Goal: Feedback & Contribution: Contribute content

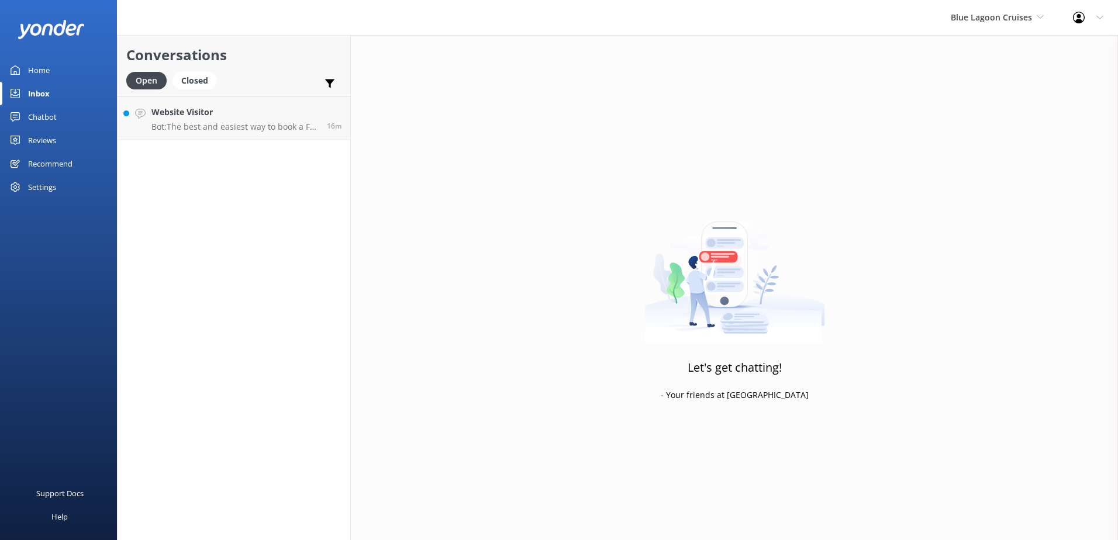
click at [978, 26] on div "Blue Lagoon Cruises South Sea Sailing South Sea Cruises Malamala Beach Club Awe…" at bounding box center [997, 17] width 122 height 35
click at [971, 40] on link "South Sea Sailing" at bounding box center [994, 49] width 117 height 28
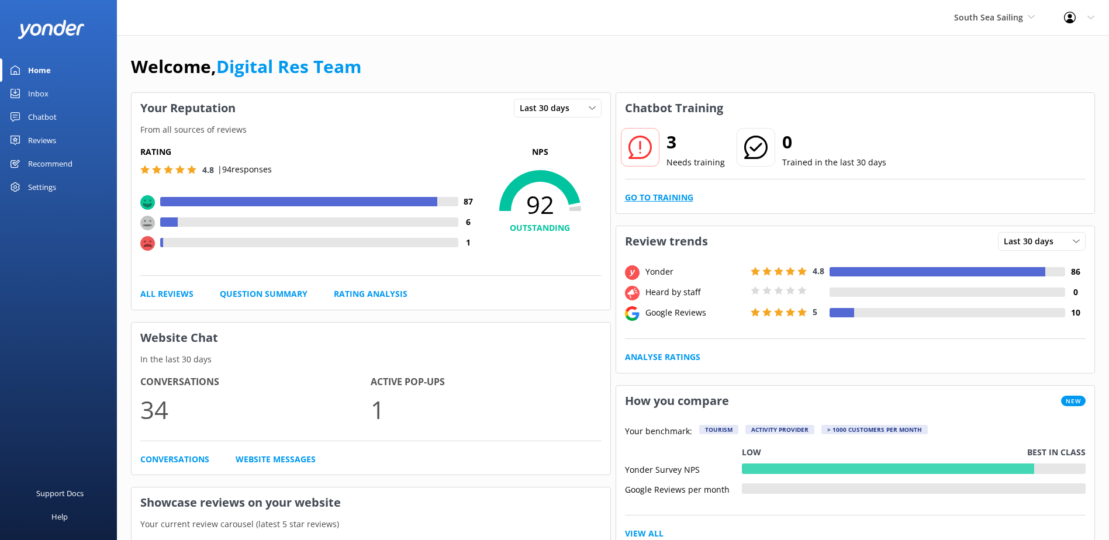
click at [686, 198] on link "Go to Training" at bounding box center [659, 197] width 68 height 13
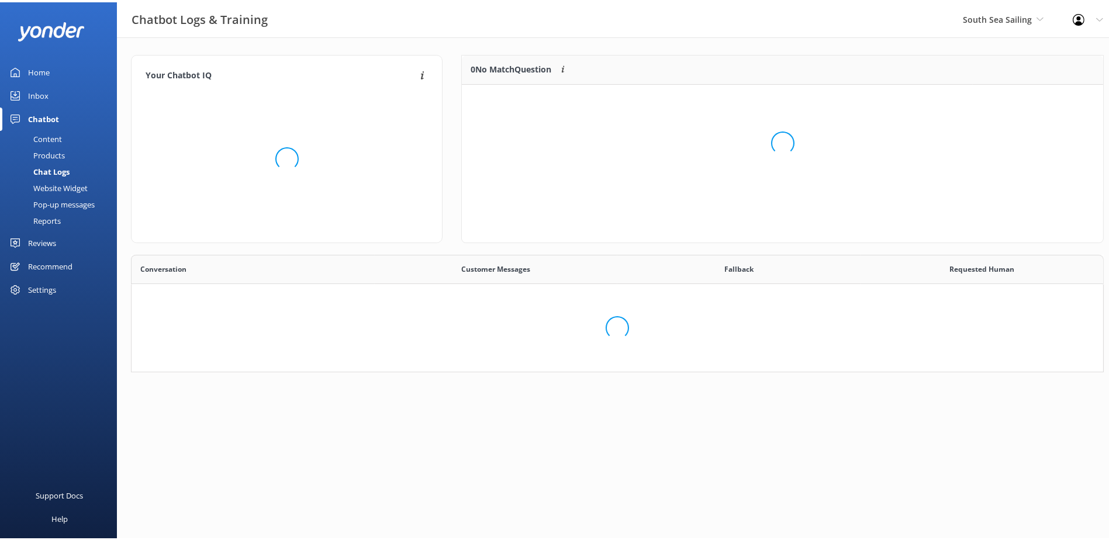
scroll to position [401, 954]
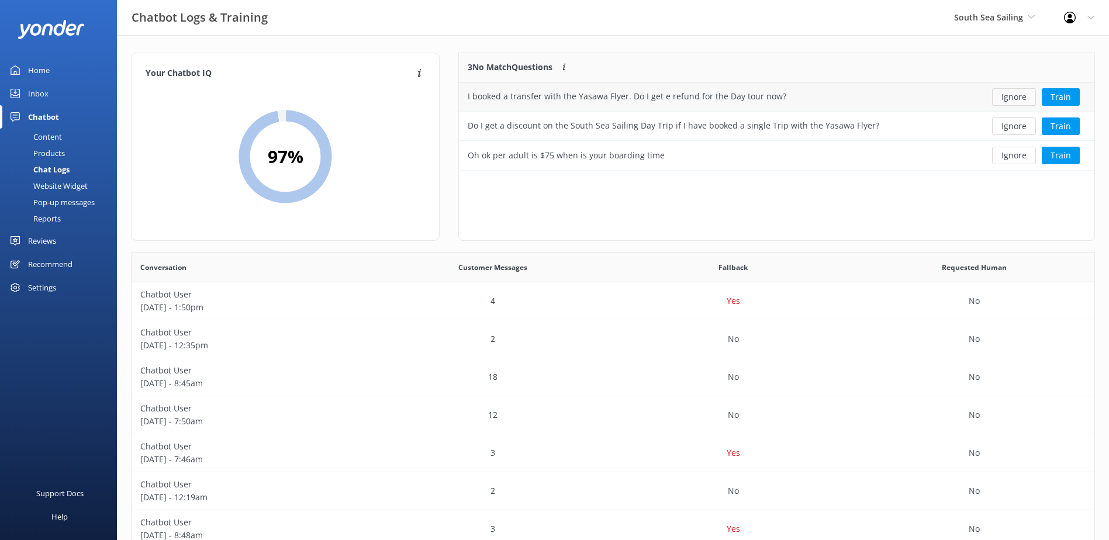
click at [1014, 96] on button "Ignore" at bounding box center [1014, 97] width 44 height 18
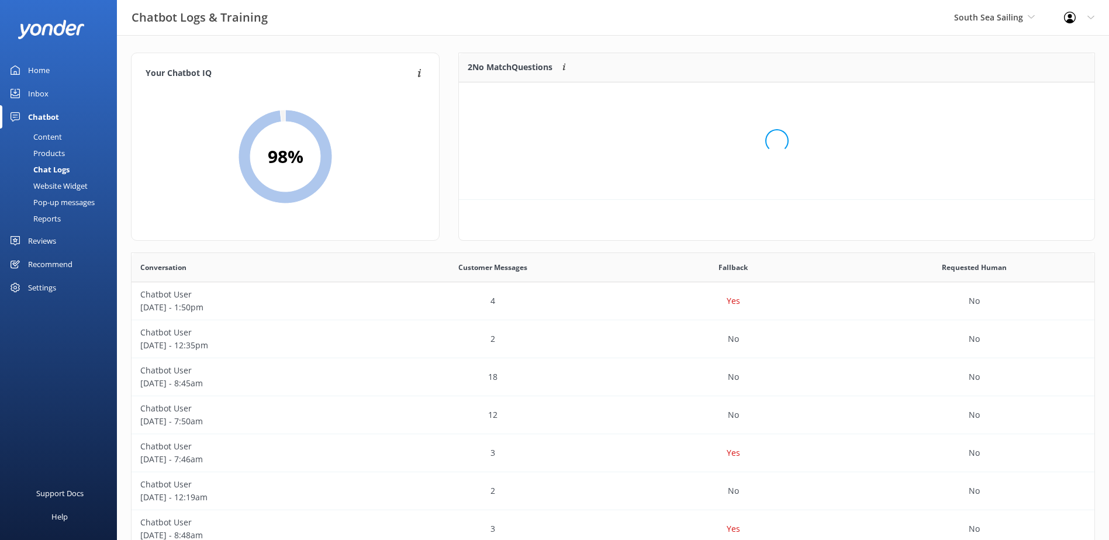
scroll to position [80, 626]
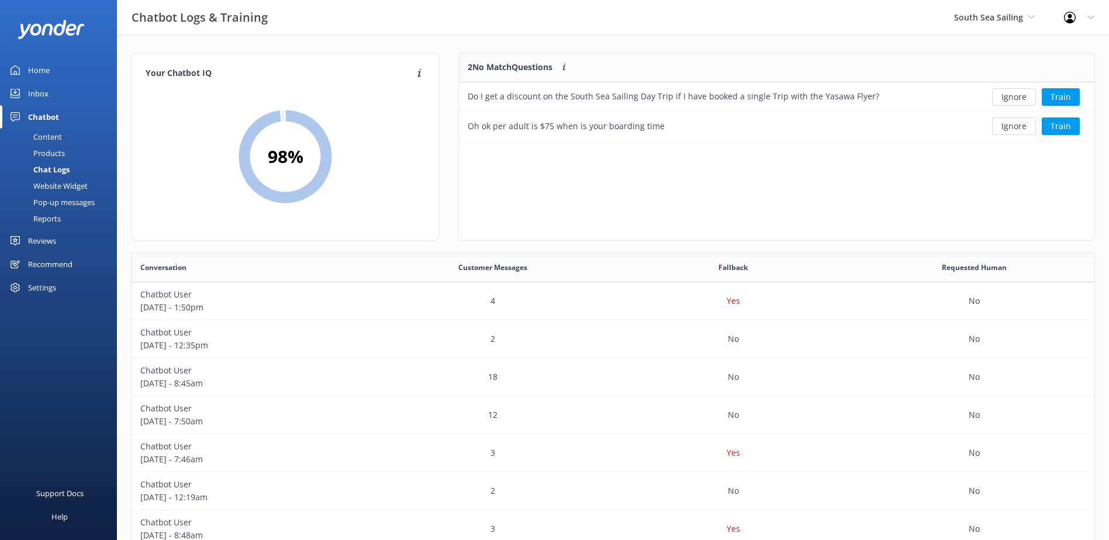
click at [1014, 96] on button "Ignore" at bounding box center [1014, 97] width 44 height 18
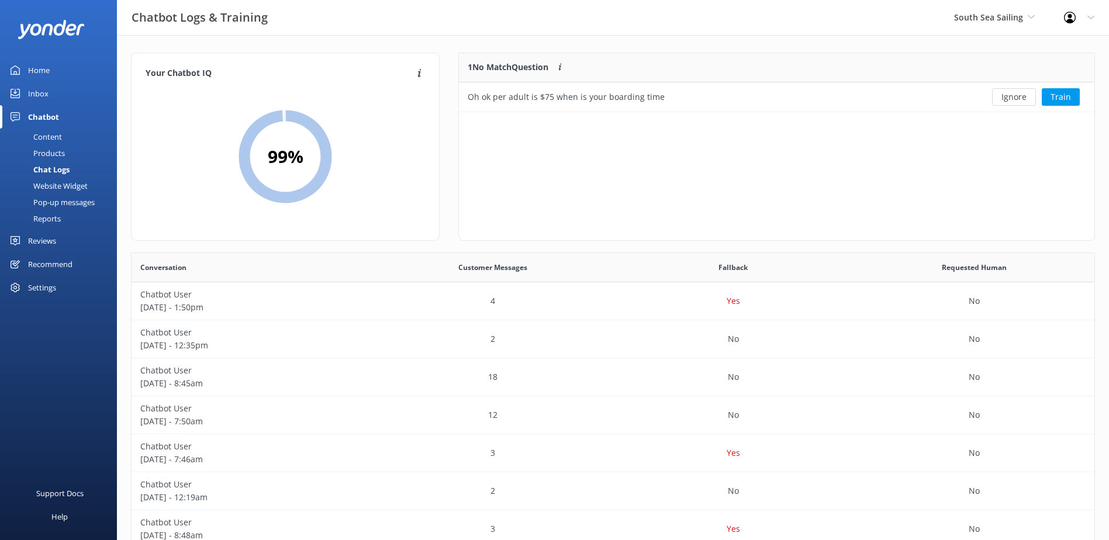
scroll to position [50, 626]
click at [1014, 96] on button "Ignore" at bounding box center [1014, 97] width 44 height 18
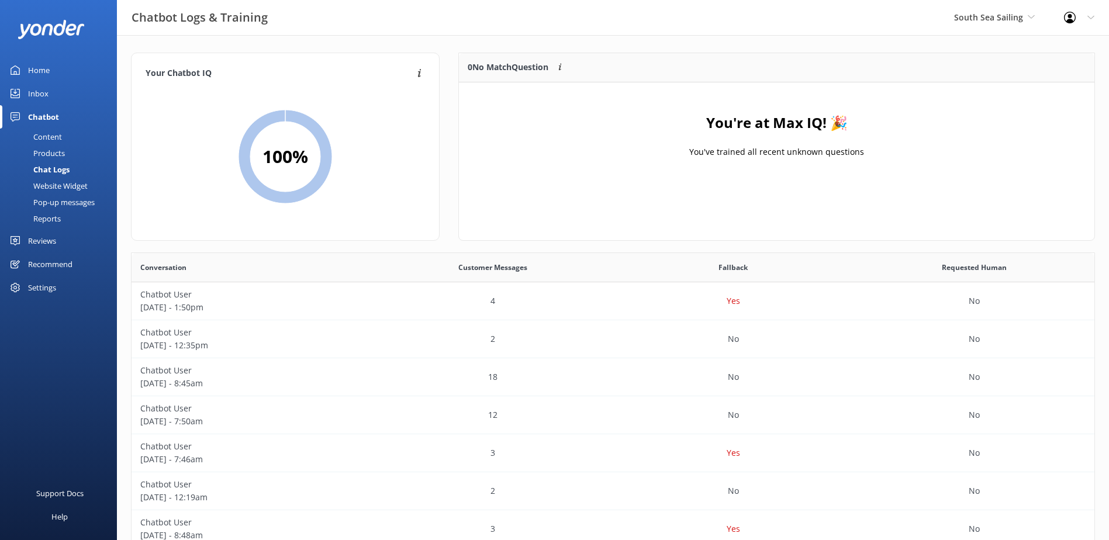
click at [46, 94] on div "Inbox" at bounding box center [38, 93] width 20 height 23
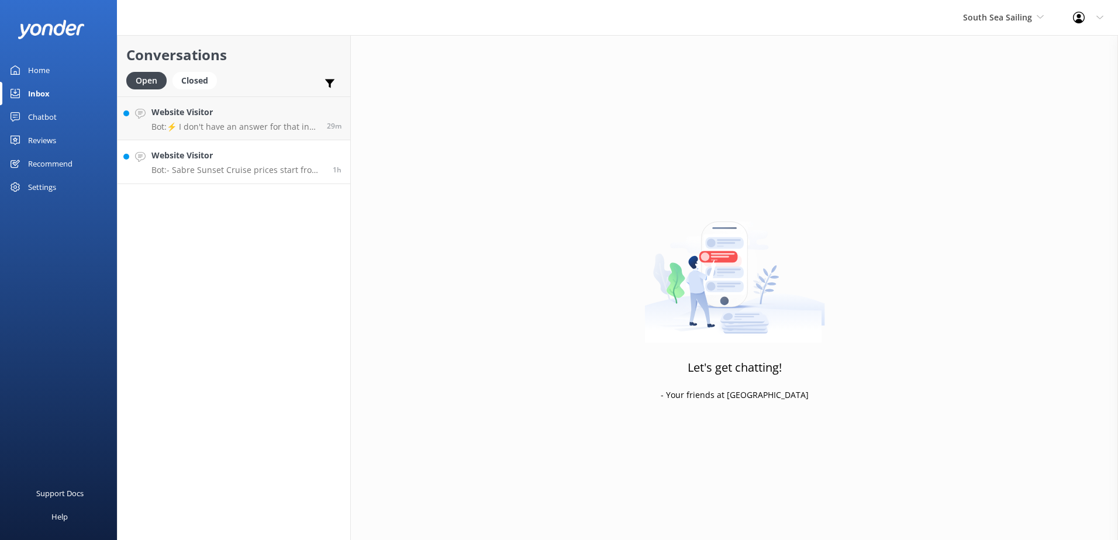
click at [216, 157] on h4 "Website Visitor" at bounding box center [237, 155] width 172 height 13
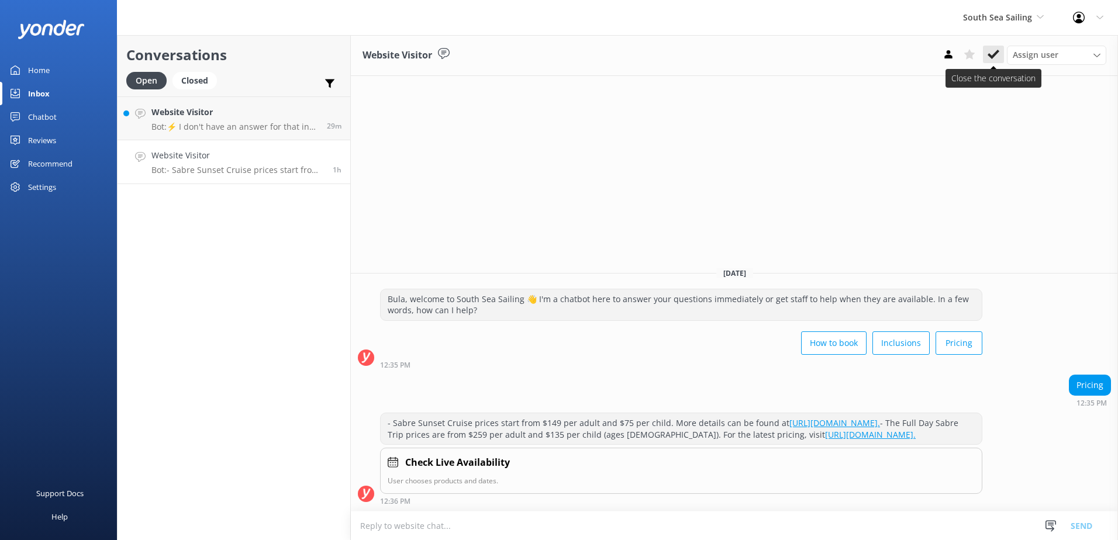
click at [995, 53] on icon at bounding box center [994, 55] width 12 height 12
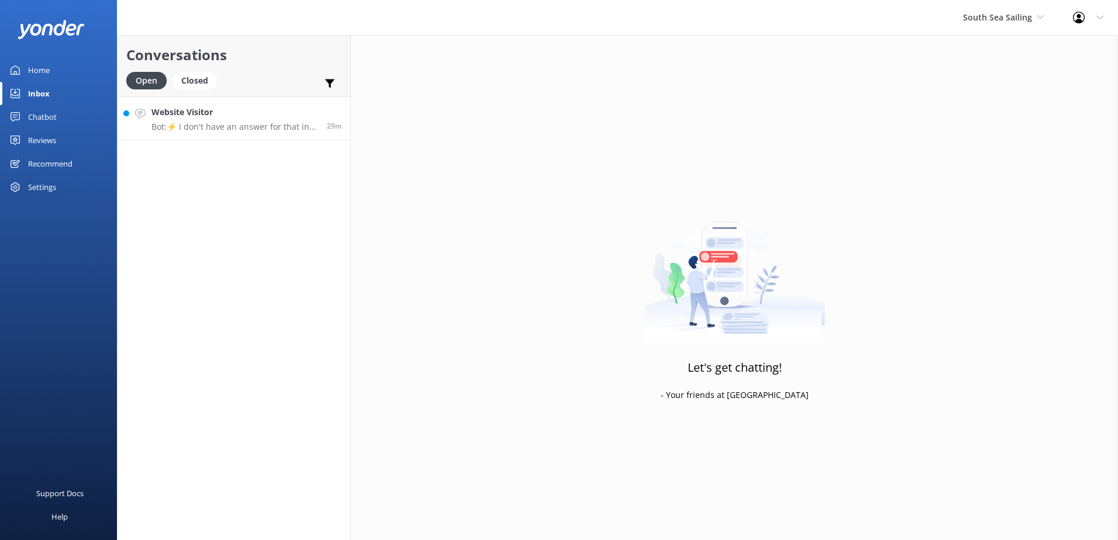
click at [164, 126] on p "Bot: ⚡ I don't have an answer for that in my knowledge base. Please try and rep…" at bounding box center [234, 127] width 167 height 11
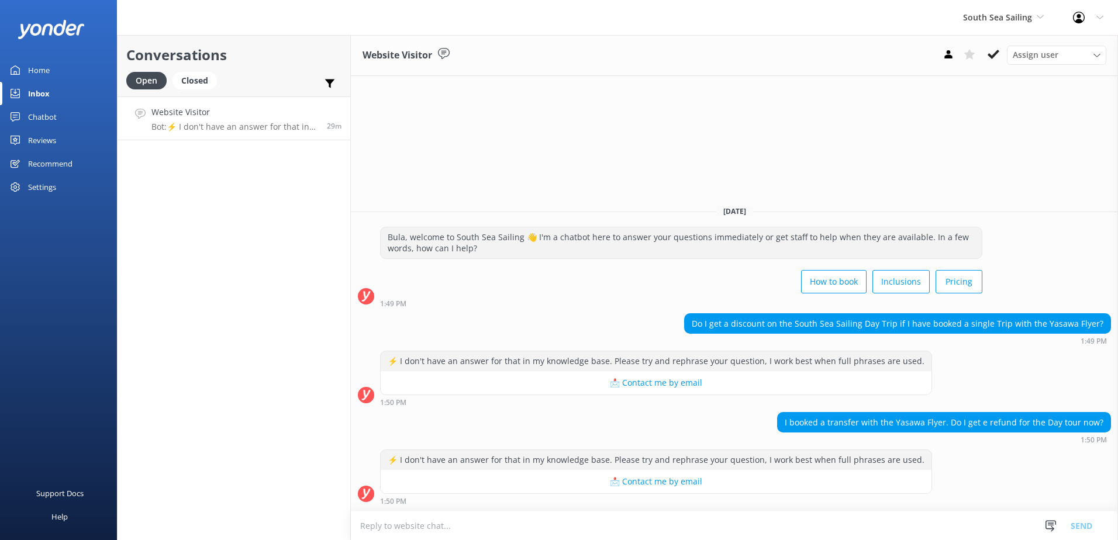
click at [644, 530] on textarea at bounding box center [734, 526] width 767 height 29
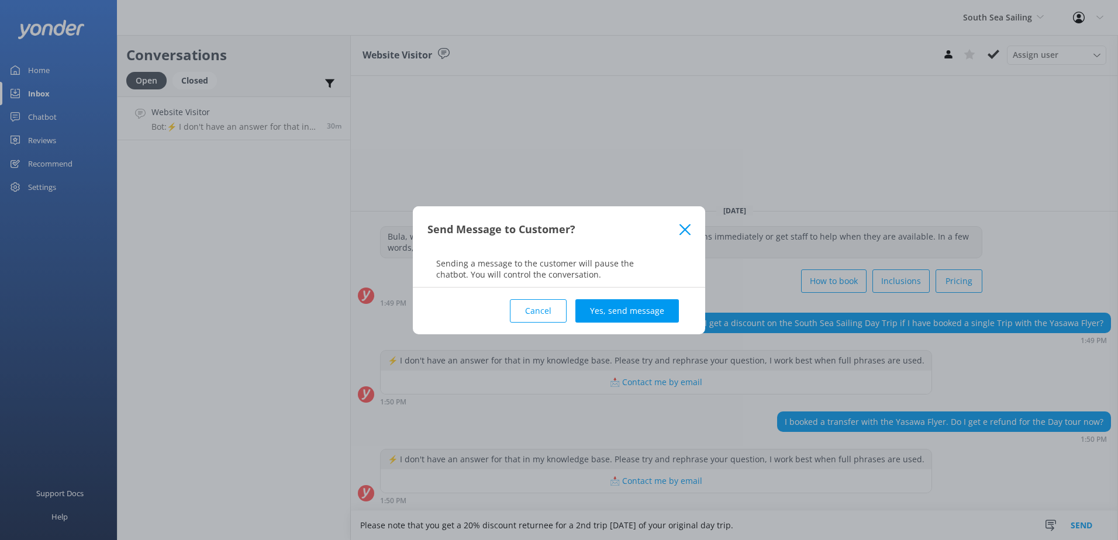
type textarea "Please note that you get a 20% discount returnee for a 2nd trip within 7 days o…"
drag, startPoint x: 634, startPoint y: 341, endPoint x: 636, endPoint y: 336, distance: 6.1
click at [636, 336] on div "Send Message to Customer? Sending a message to the customer will pause the chat…" at bounding box center [559, 270] width 1118 height 540
drag, startPoint x: 636, startPoint y: 336, endPoint x: 642, endPoint y: 315, distance: 21.3
click at [642, 315] on button "Yes, send message" at bounding box center [626, 310] width 103 height 23
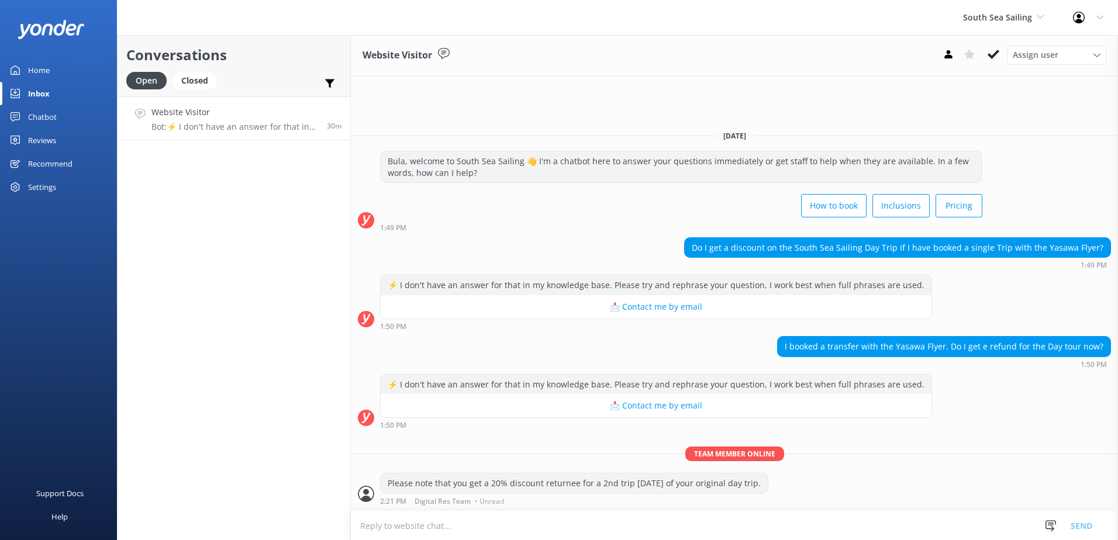
click at [600, 534] on textarea at bounding box center [734, 526] width 767 height 29
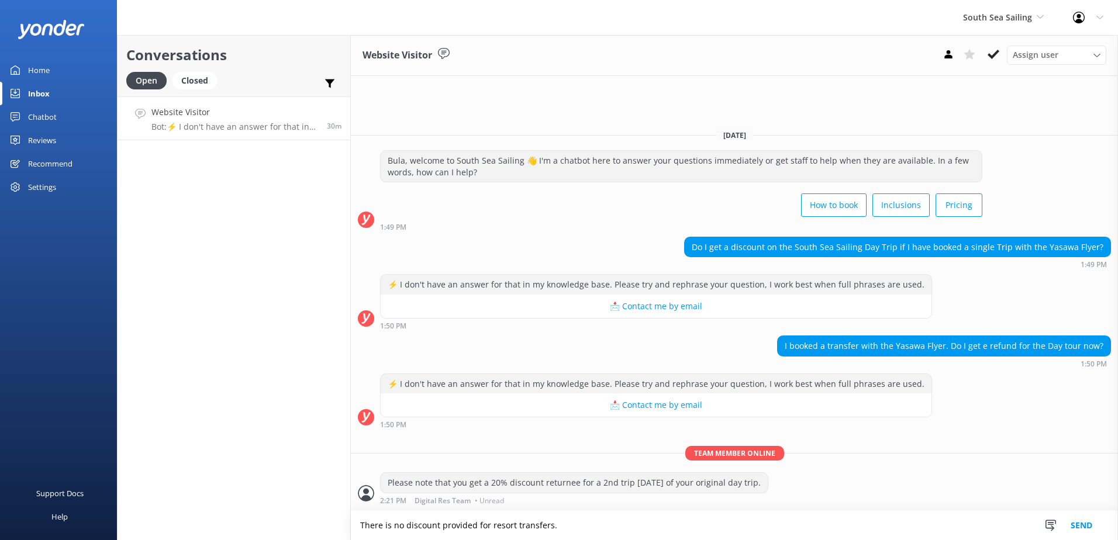
type textarea "There is no discount provided for resort transfers."
click at [1078, 520] on button "Send" at bounding box center [1082, 525] width 44 height 29
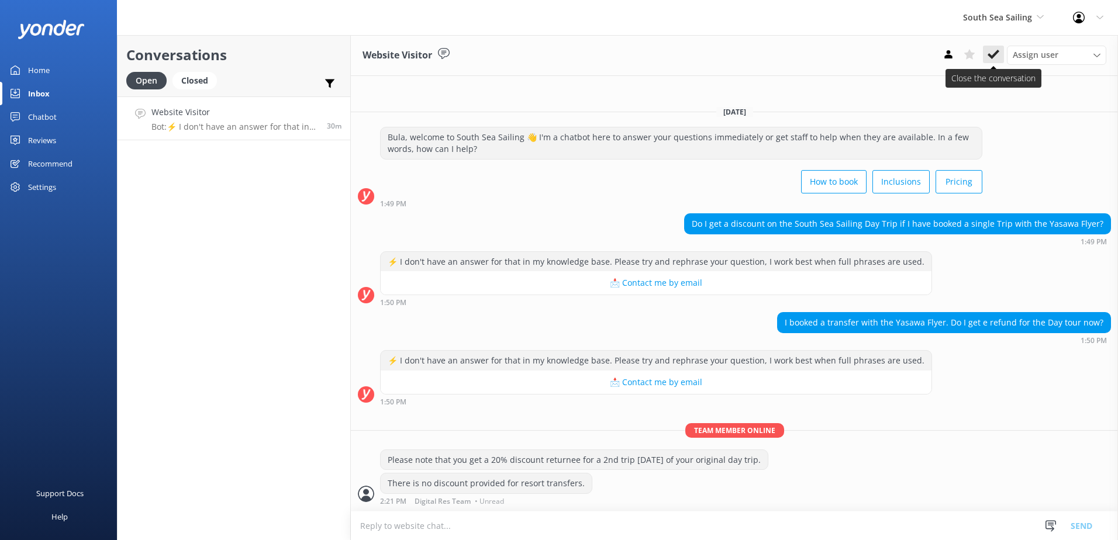
click at [997, 55] on icon at bounding box center [994, 55] width 12 height 12
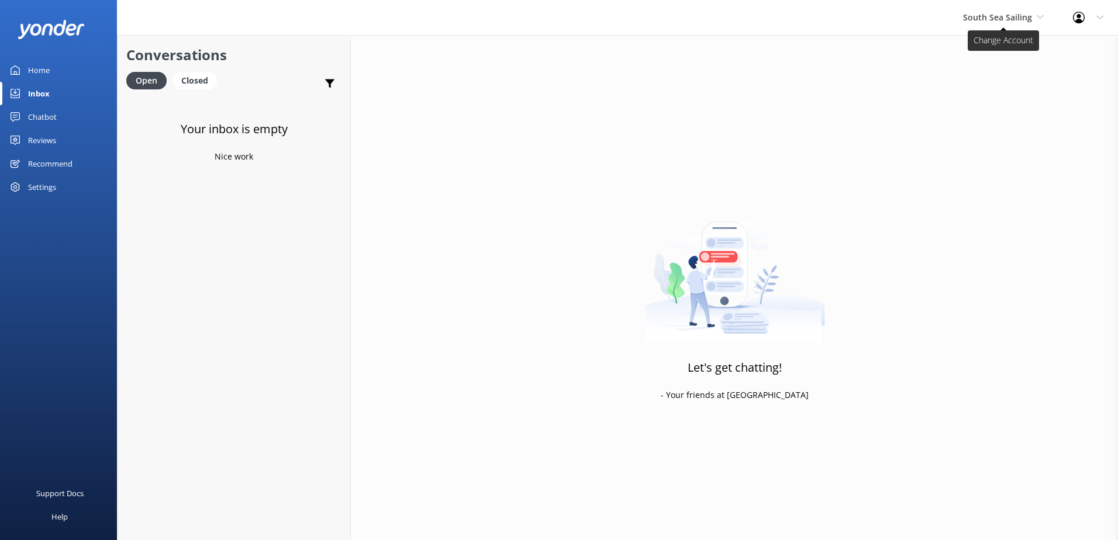
click at [999, 19] on span "South Sea Sailing" at bounding box center [997, 17] width 69 height 11
click at [991, 77] on link "South Sea Cruises" at bounding box center [1006, 77] width 117 height 28
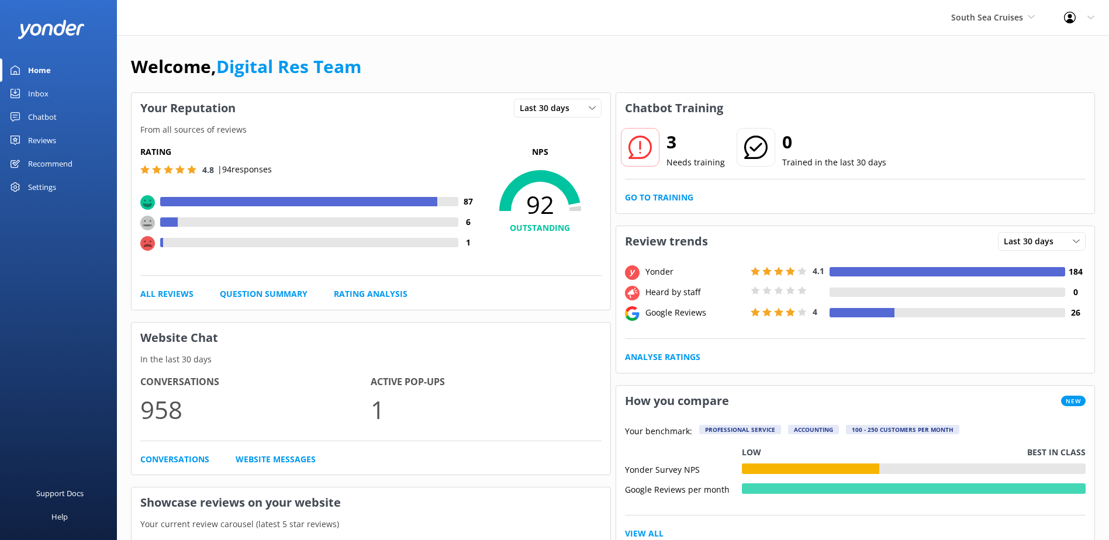
click at [662, 189] on div "3 Needs training 0 Trained in the last 30 days Go to Training" at bounding box center [855, 168] width 479 height 90
click at [664, 196] on link "Go to Training" at bounding box center [659, 197] width 68 height 13
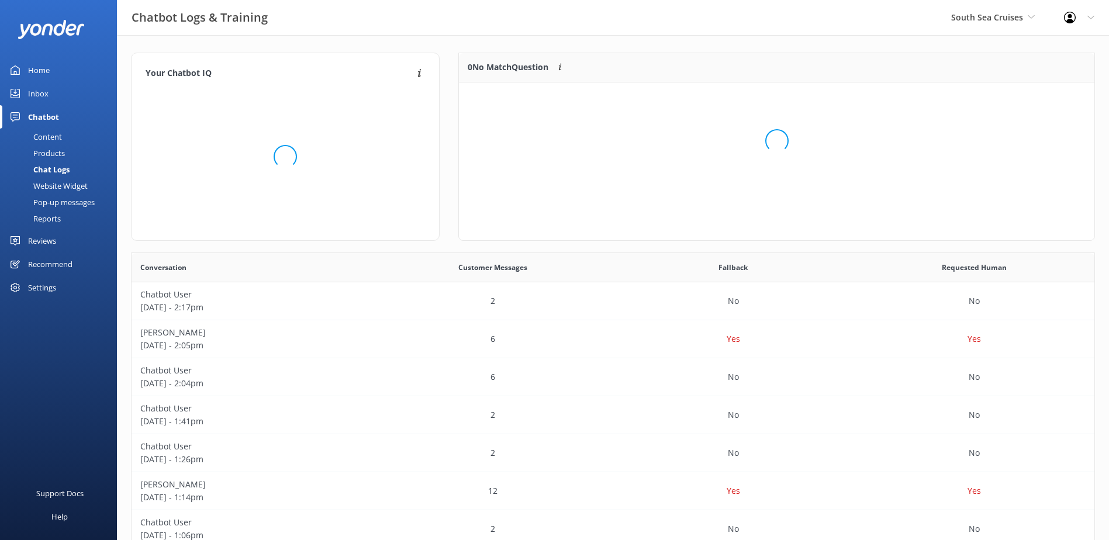
scroll to position [138, 626]
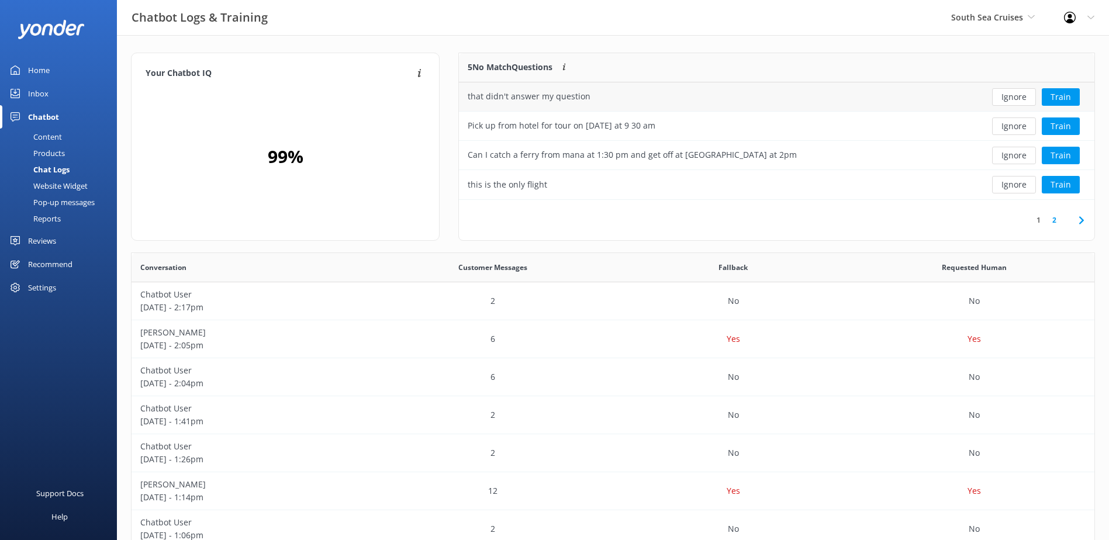
click at [1013, 101] on button "Ignore" at bounding box center [1014, 97] width 44 height 18
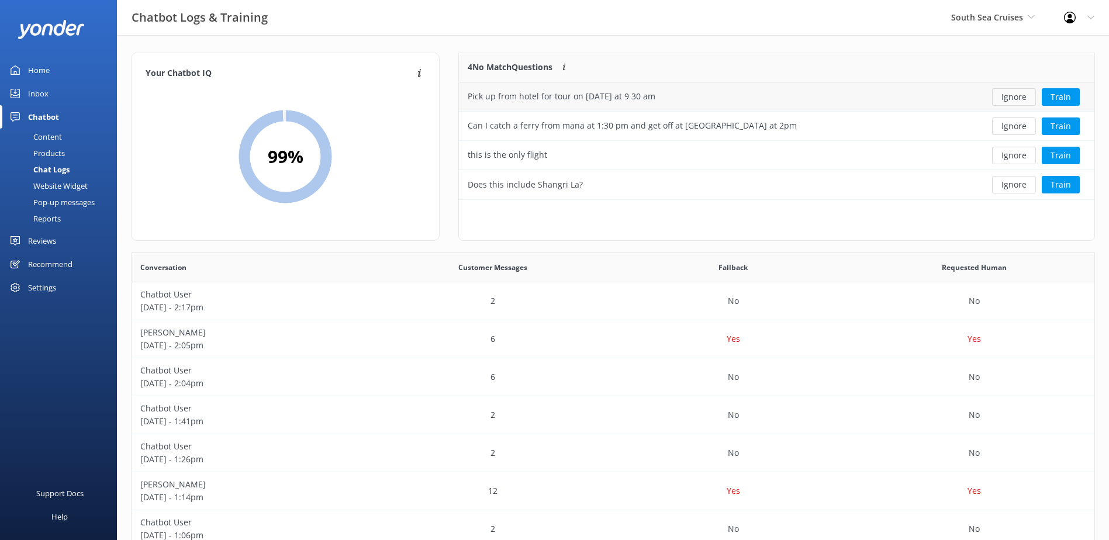
click at [1016, 92] on button "Ignore" at bounding box center [1014, 97] width 44 height 18
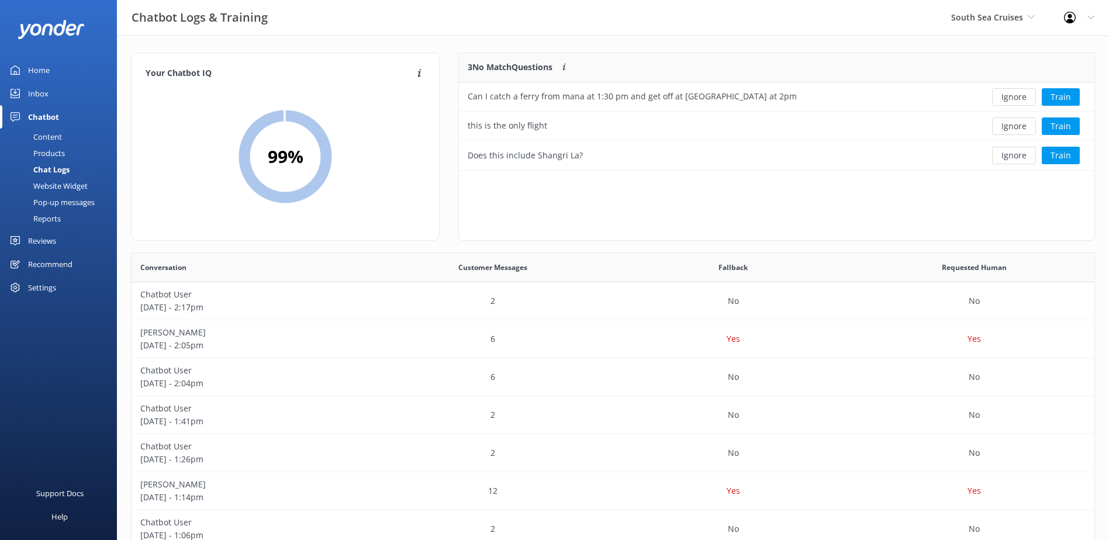
scroll to position [109, 626]
click at [1016, 92] on button "Ignore" at bounding box center [1014, 97] width 44 height 18
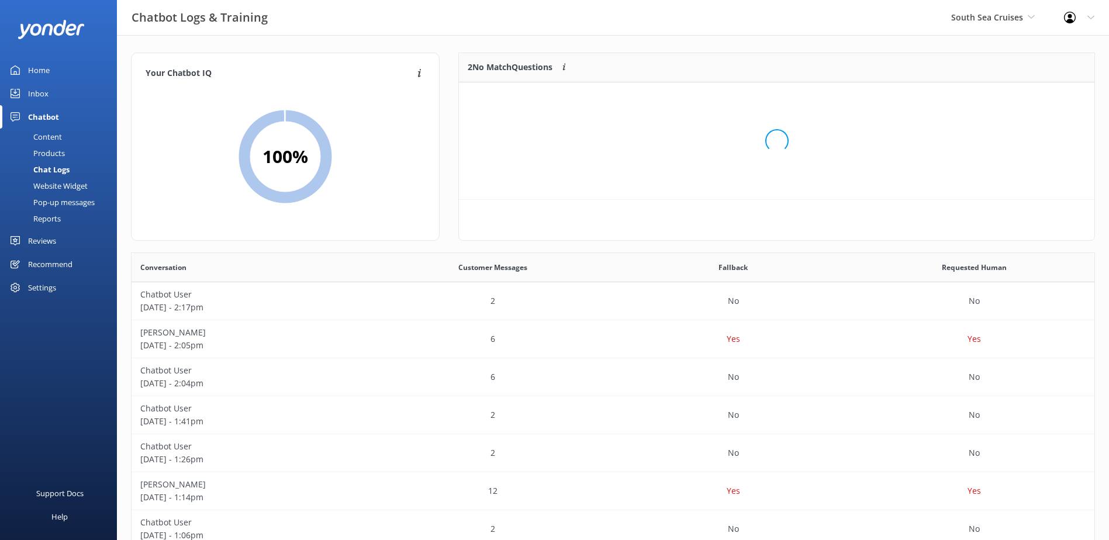
scroll to position [80, 626]
click at [1016, 92] on button "Ignore" at bounding box center [1014, 97] width 44 height 18
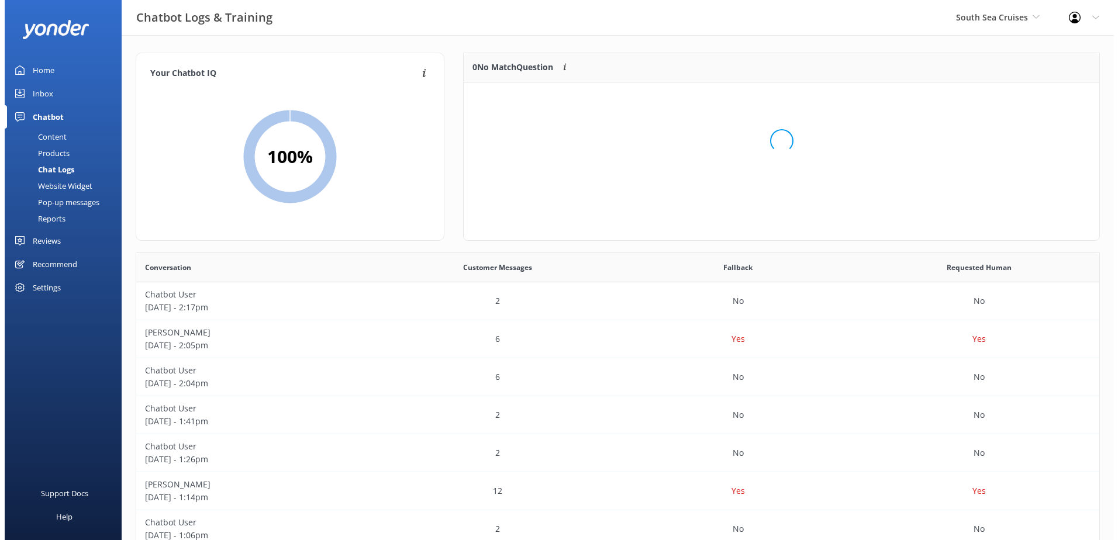
scroll to position [137, 626]
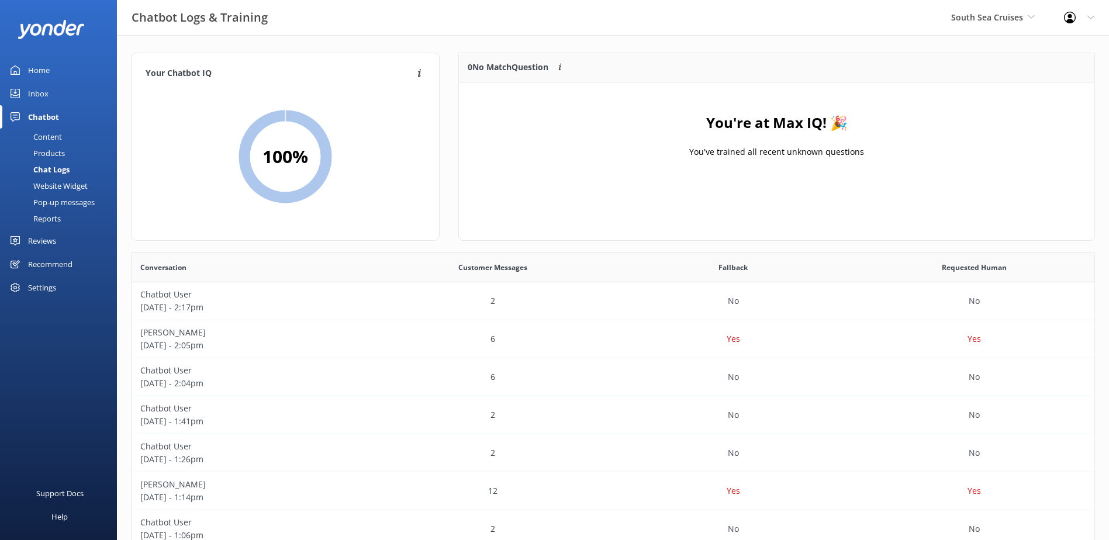
click at [32, 93] on div "Inbox" at bounding box center [38, 93] width 20 height 23
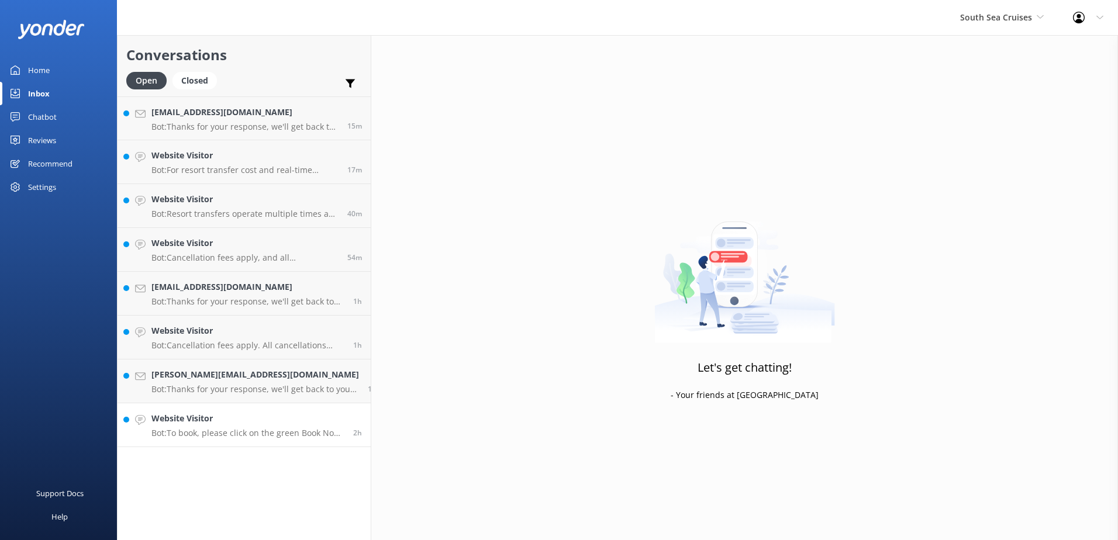
click at [263, 425] on h4 "Website Visitor" at bounding box center [247, 418] width 193 height 13
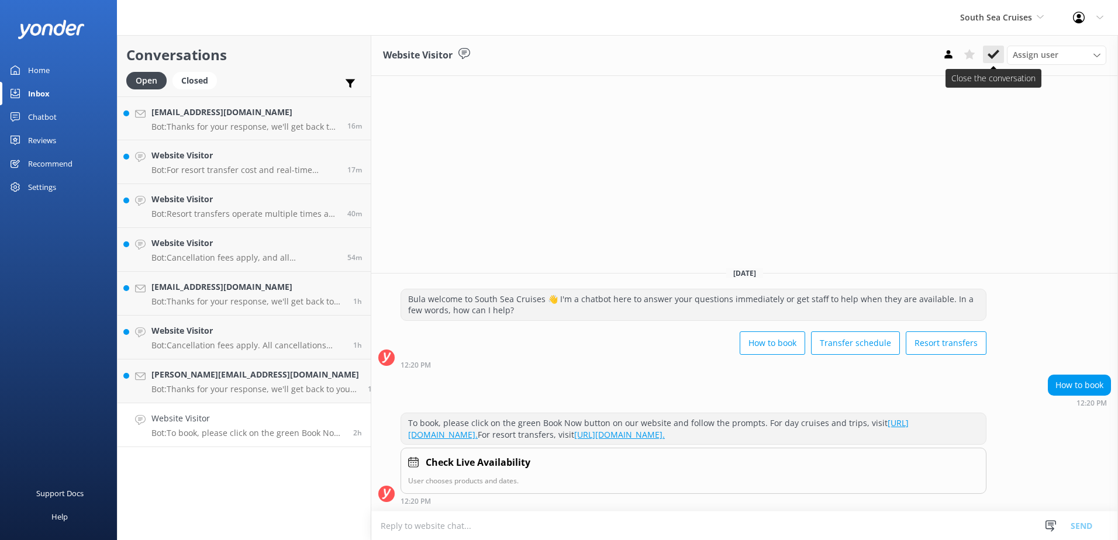
click at [986, 55] on button at bounding box center [993, 55] width 21 height 18
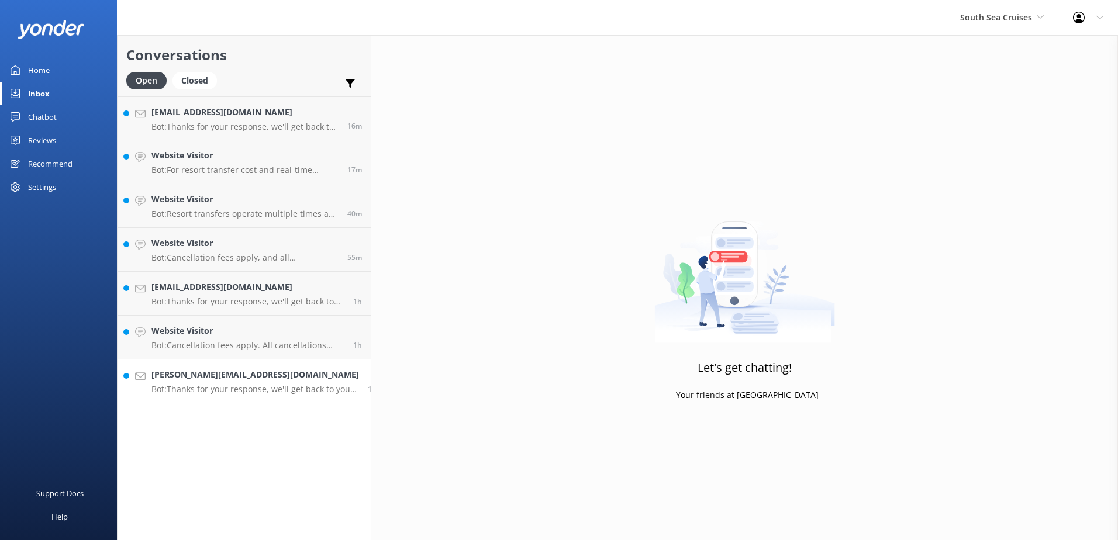
click at [225, 378] on h4 "[PERSON_NAME][EMAIL_ADDRESS][DOMAIN_NAME]" at bounding box center [255, 374] width 208 height 13
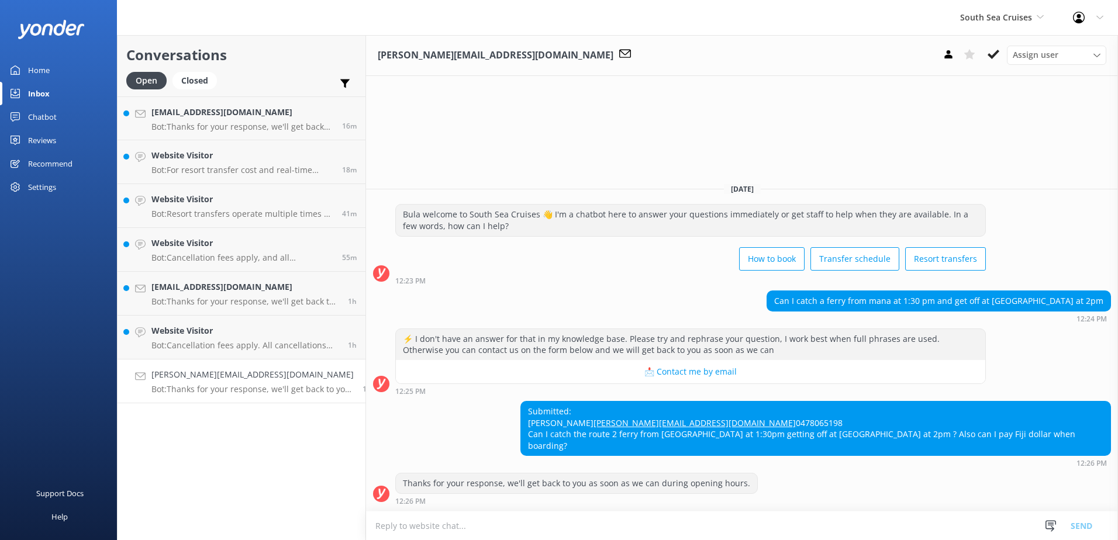
click at [546, 520] on textarea at bounding box center [742, 526] width 752 height 29
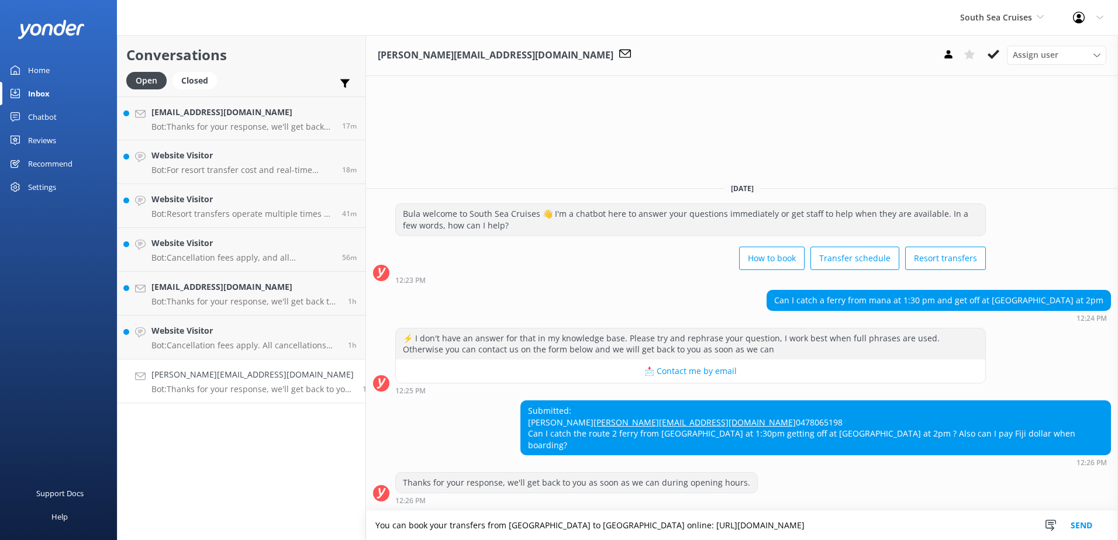
click at [871, 532] on textarea "You can book your transfers from [GEOGRAPHIC_DATA] to [GEOGRAPHIC_DATA] online:…" at bounding box center [742, 525] width 752 height 29
type textarea "You can book your transfers from [GEOGRAPHIC_DATA] to [GEOGRAPHIC_DATA] online:…"
click at [1083, 530] on button "Send" at bounding box center [1082, 525] width 44 height 29
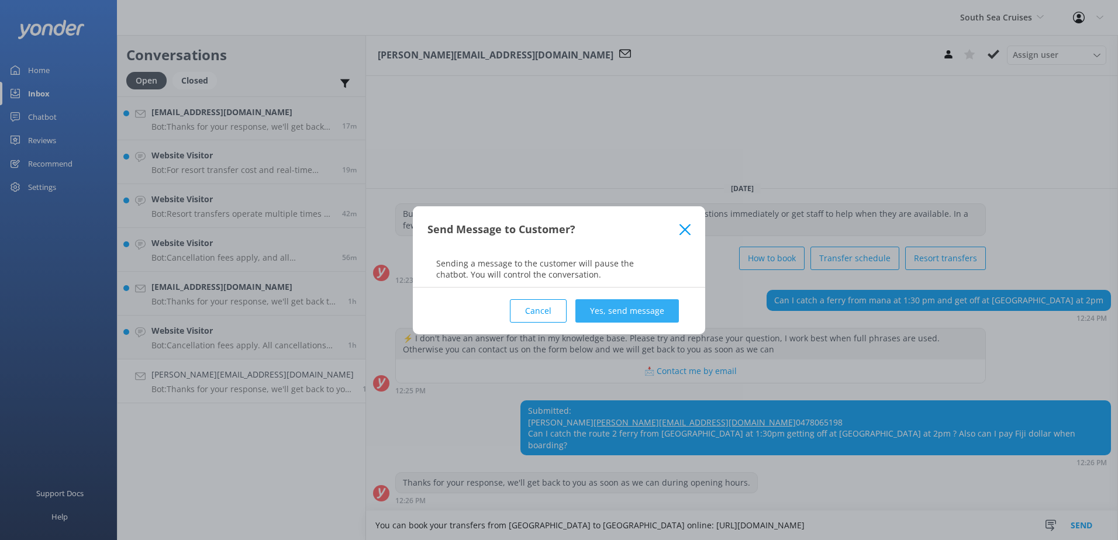
click at [609, 319] on button "Yes, send message" at bounding box center [626, 310] width 103 height 23
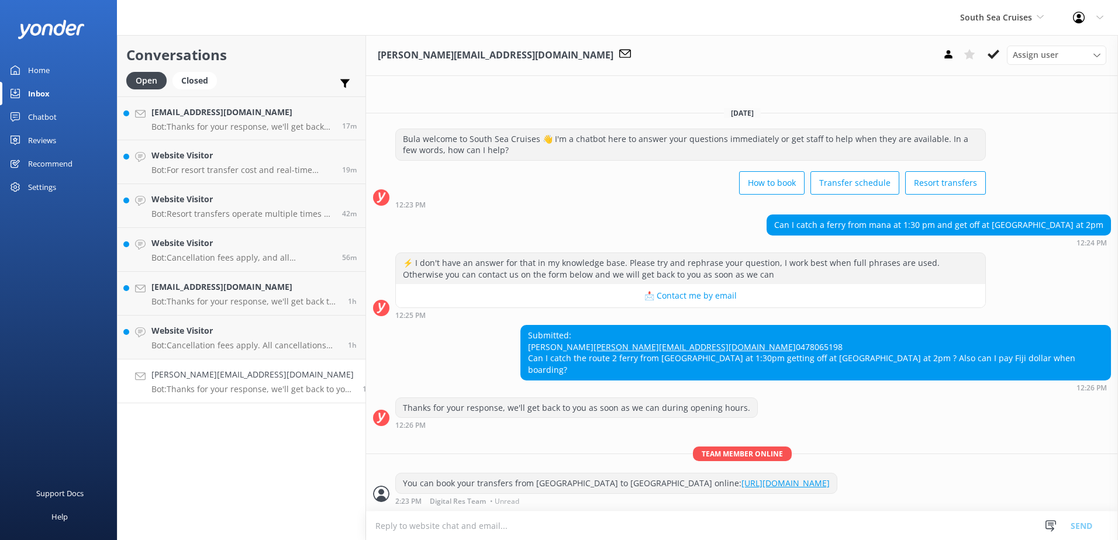
click at [875, 527] on textarea at bounding box center [742, 526] width 752 height 29
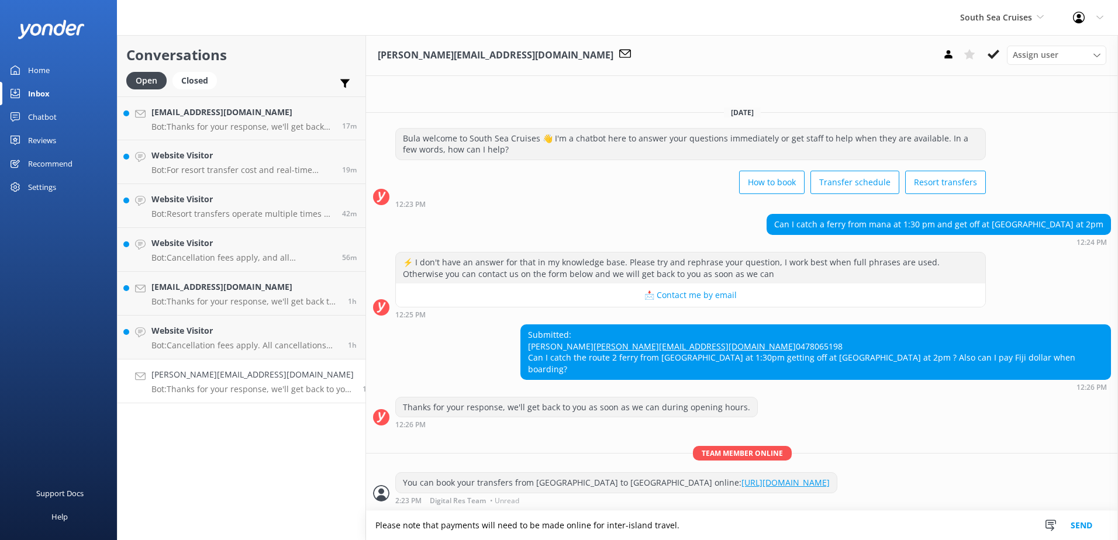
type textarea "Please note that payments will need to be made online for inter-island travel."
click at [1067, 532] on button "Send" at bounding box center [1082, 525] width 44 height 29
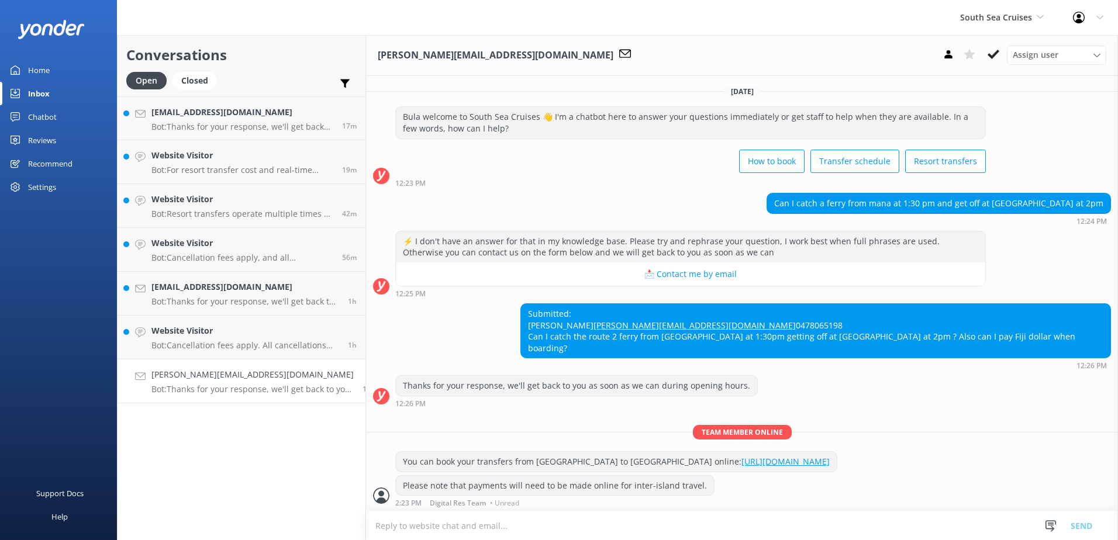
scroll to position [13, 0]
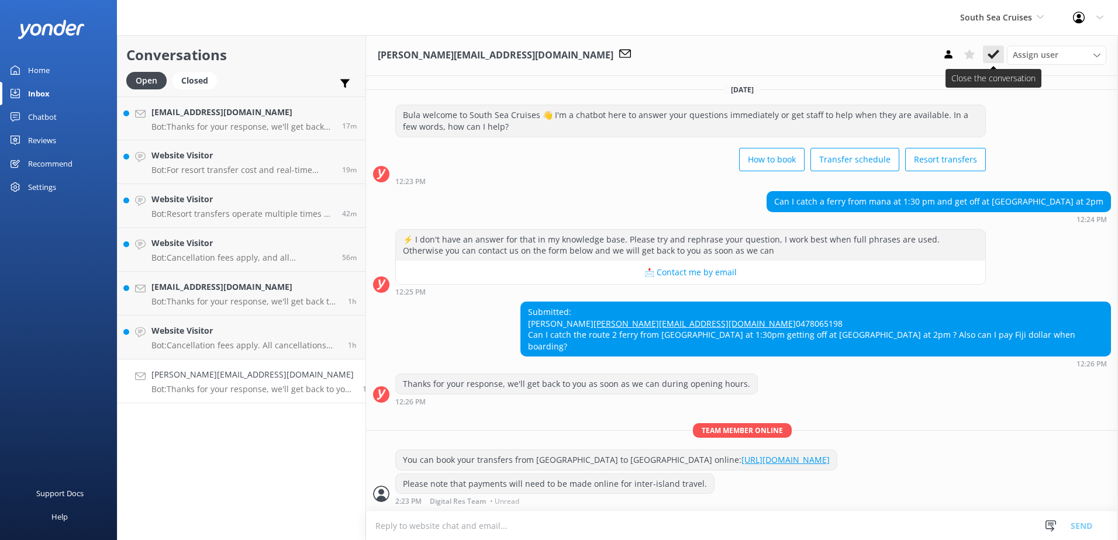
click at [1000, 53] on button at bounding box center [993, 55] width 21 height 18
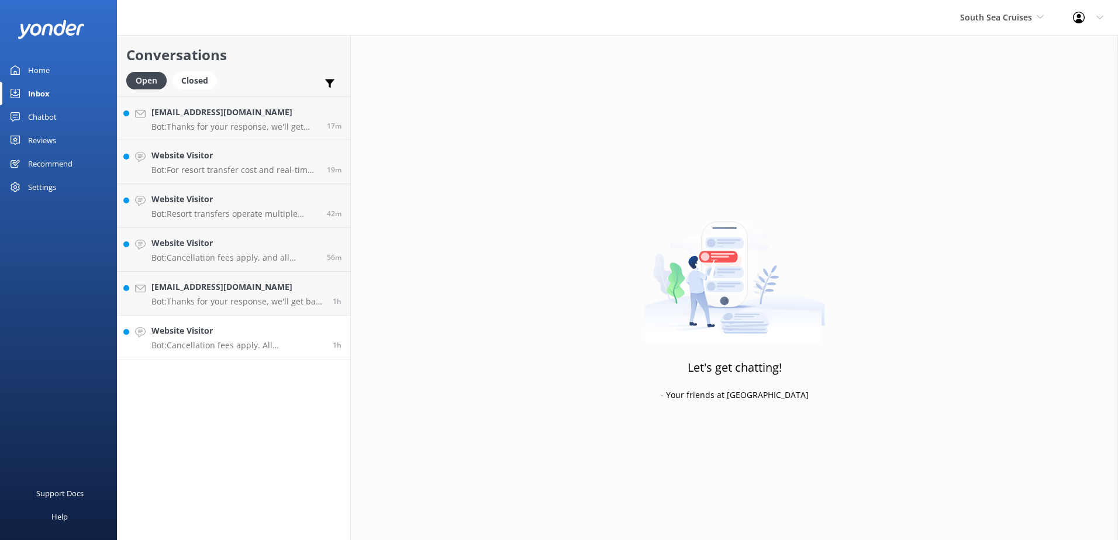
click at [213, 343] on p "Bot: Cancellation fees apply. All cancellations must be received in writing by …" at bounding box center [237, 345] width 172 height 11
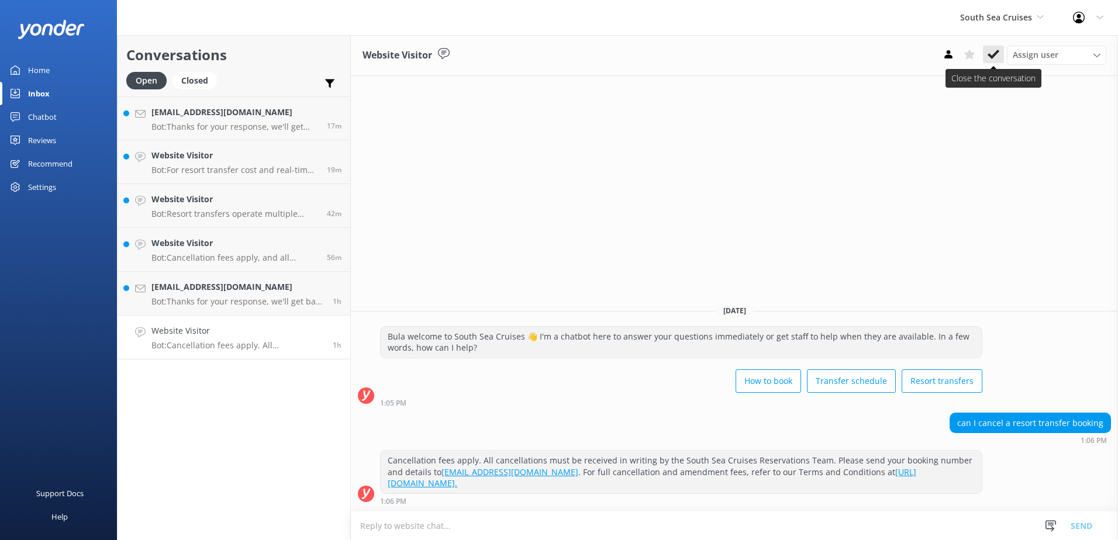
click at [999, 54] on icon at bounding box center [994, 55] width 12 height 12
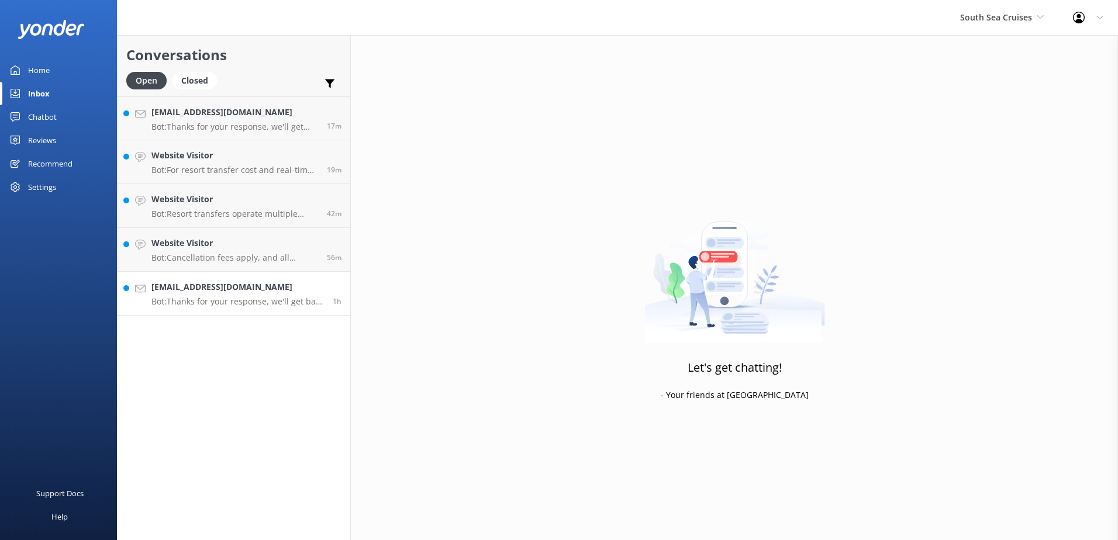
click at [221, 304] on p "Bot: Thanks for your response, we'll get back to you as soon as we can during o…" at bounding box center [237, 301] width 172 height 11
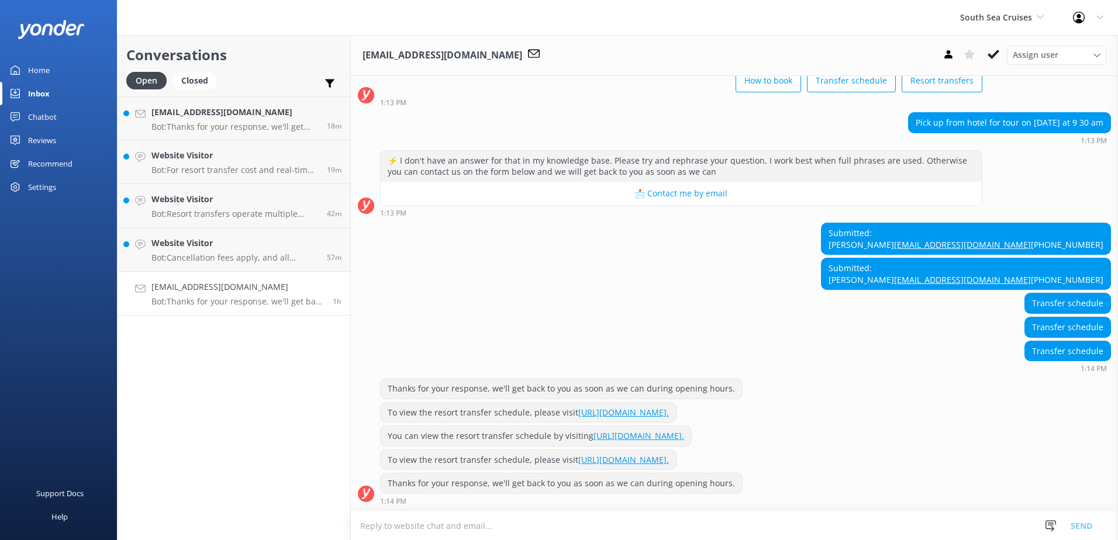
scroll to position [117, 0]
click at [616, 521] on textarea at bounding box center [734, 526] width 767 height 29
type textarea "p"
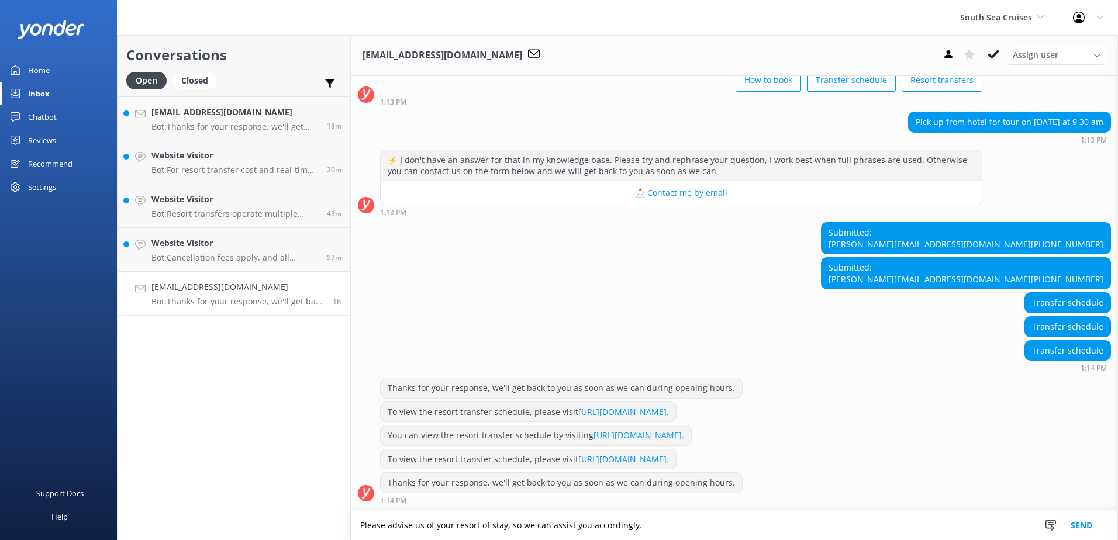
type textarea "Please advise us of your resort of stay, so we can assist you accordingly."
click at [1095, 530] on button "Send" at bounding box center [1082, 525] width 44 height 29
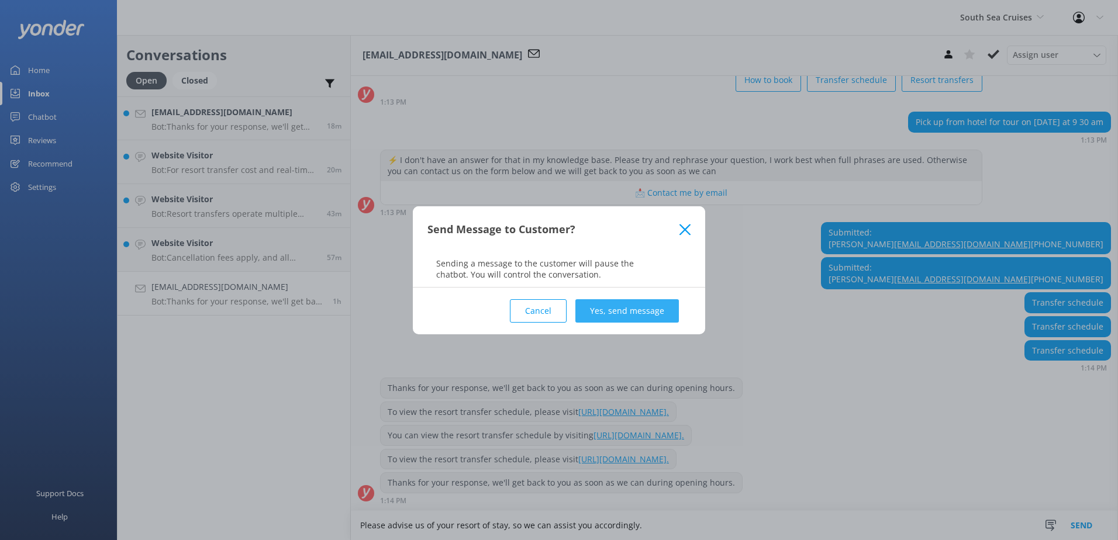
click at [652, 303] on button "Yes, send message" at bounding box center [626, 310] width 103 height 23
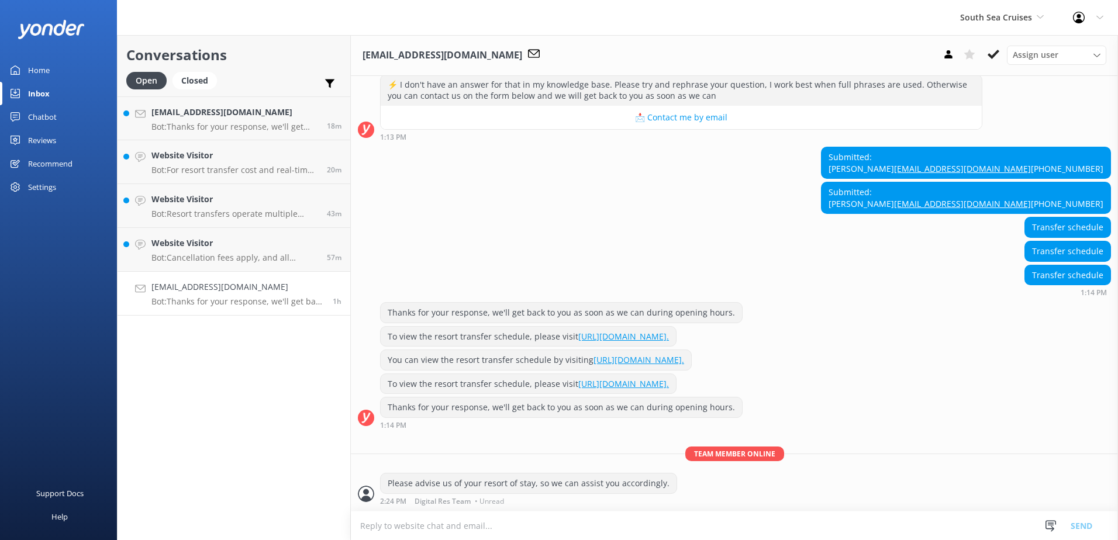
scroll to position [202, 0]
click at [985, 64] on div "[EMAIL_ADDRESS][DOMAIN_NAME] Assign user [PERSON_NAME] [PERSON_NAME] Digital Re…" at bounding box center [734, 55] width 767 height 41
click at [998, 53] on icon at bounding box center [994, 55] width 12 height 12
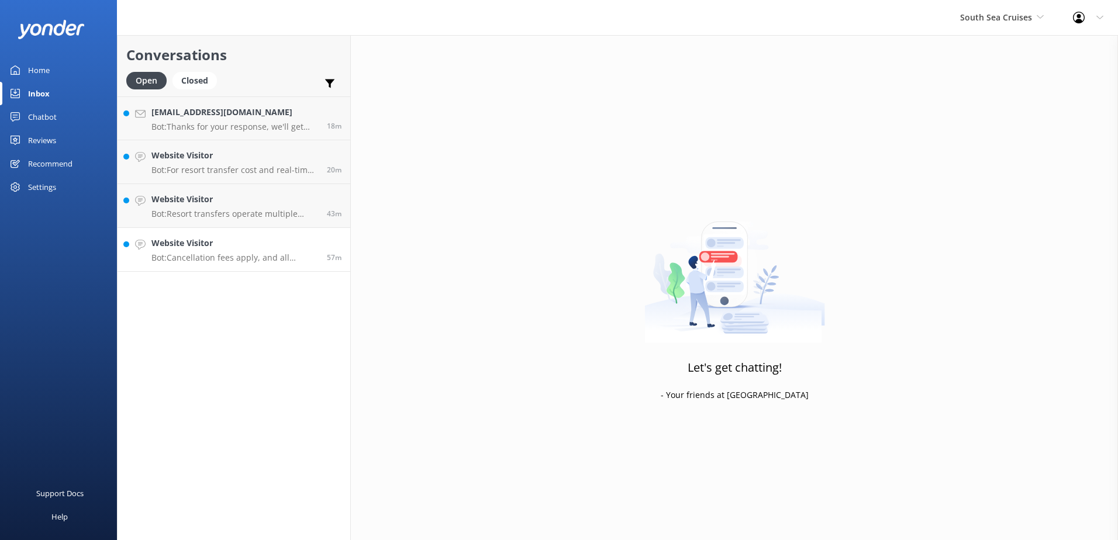
click at [252, 263] on p "Bot: Cancellation fees apply, and all cancellations must be received in writing…" at bounding box center [234, 258] width 167 height 11
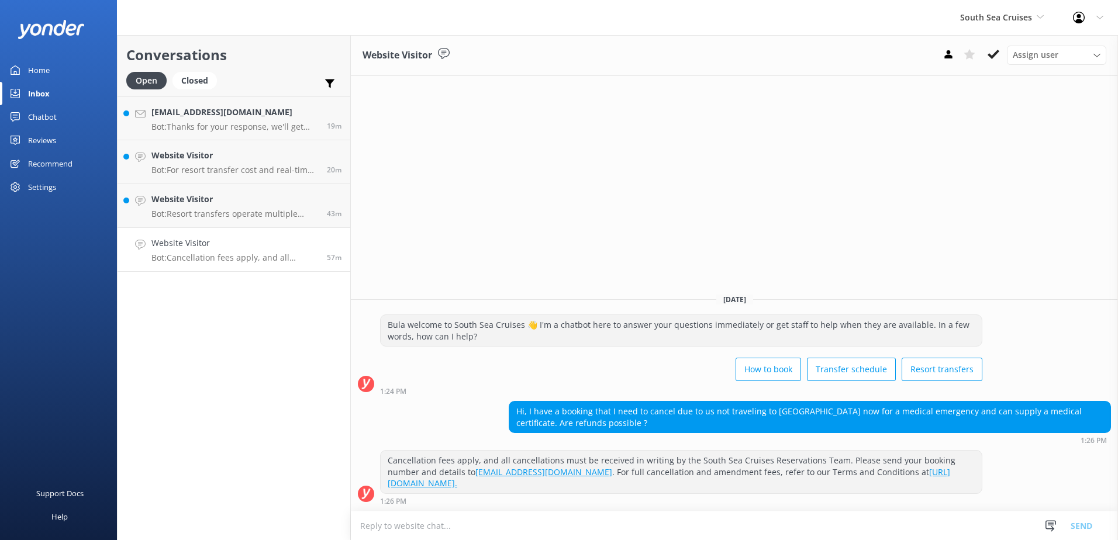
click at [515, 529] on textarea at bounding box center [734, 526] width 767 height 29
type textarea "There will be no charge to the booking if you have cancelled at least 24hrs pri…"
click at [1089, 530] on button "Send" at bounding box center [1082, 525] width 44 height 29
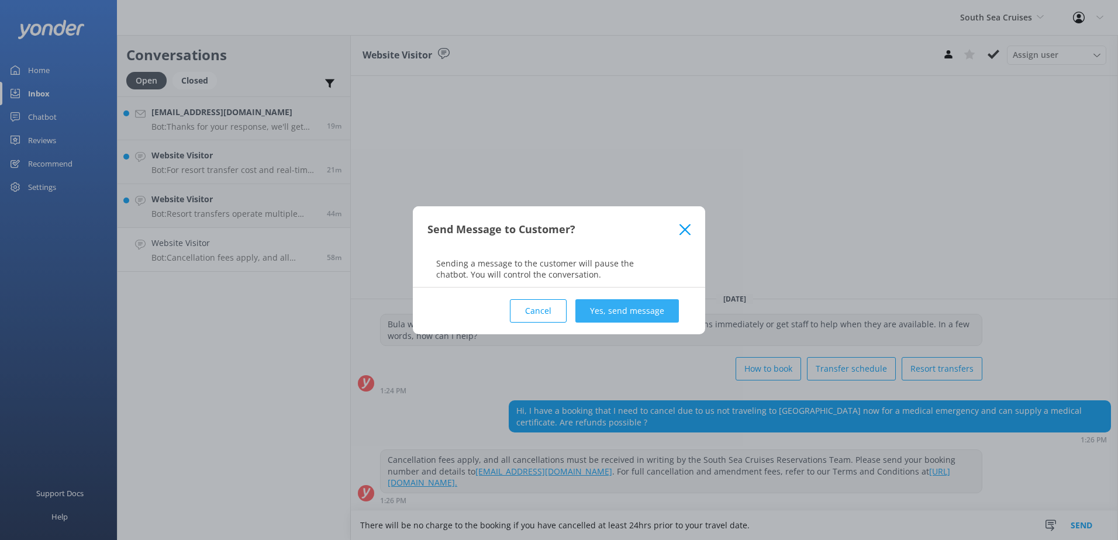
click at [650, 319] on button "Yes, send message" at bounding box center [626, 310] width 103 height 23
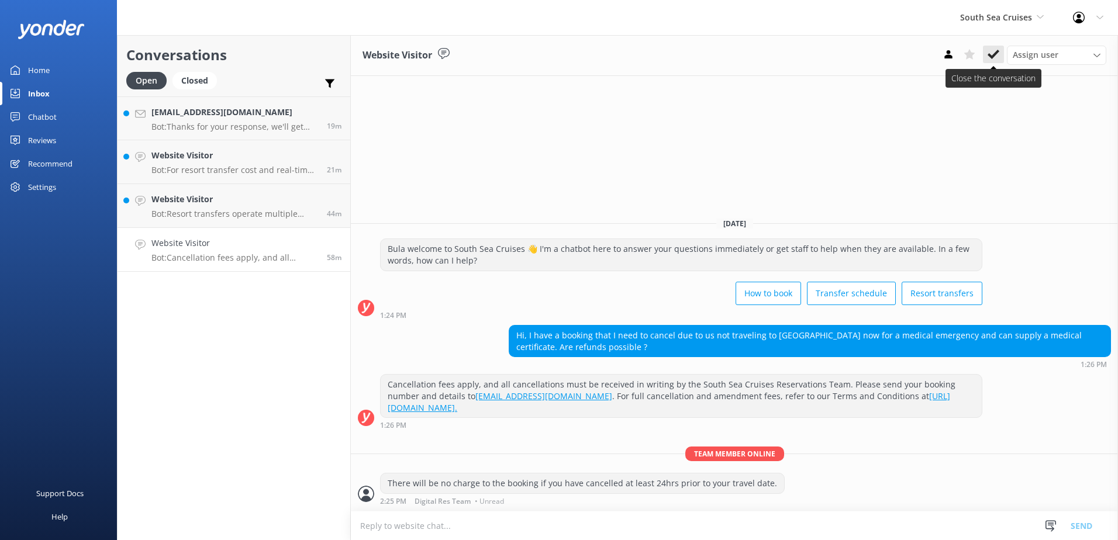
click at [1001, 48] on button at bounding box center [993, 55] width 21 height 18
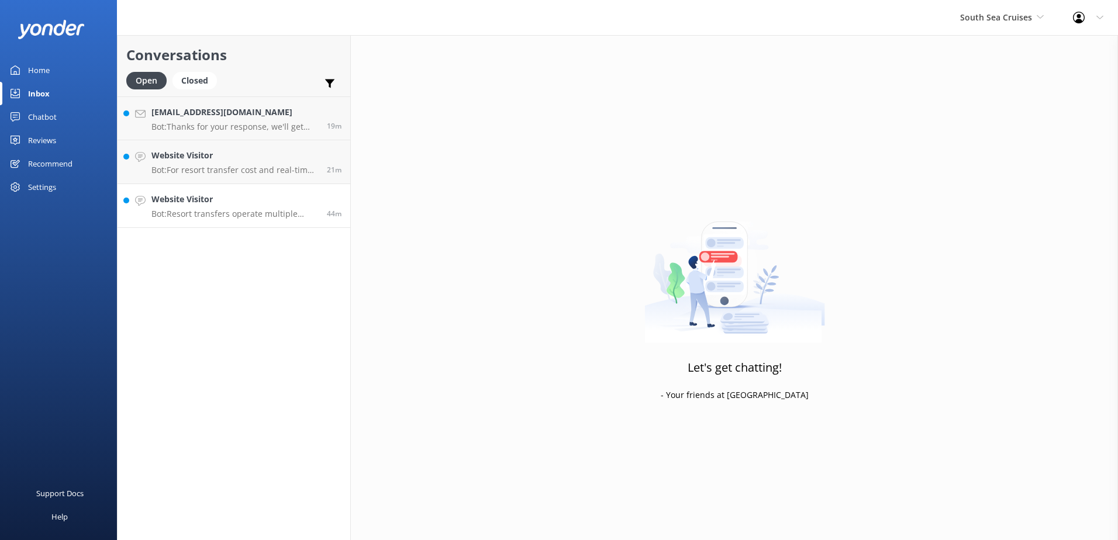
click at [254, 210] on p "Bot: Resort transfers operate multiple times a day, every day, departing from […" at bounding box center [234, 214] width 167 height 11
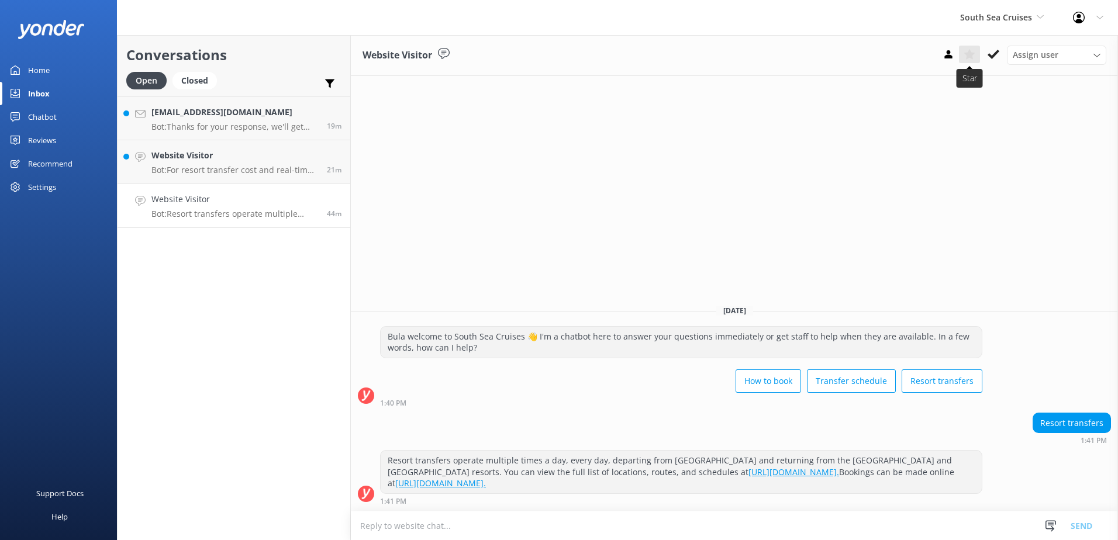
drag, startPoint x: 993, startPoint y: 53, endPoint x: 969, endPoint y: 63, distance: 25.6
click at [993, 53] on icon at bounding box center [994, 55] width 12 height 12
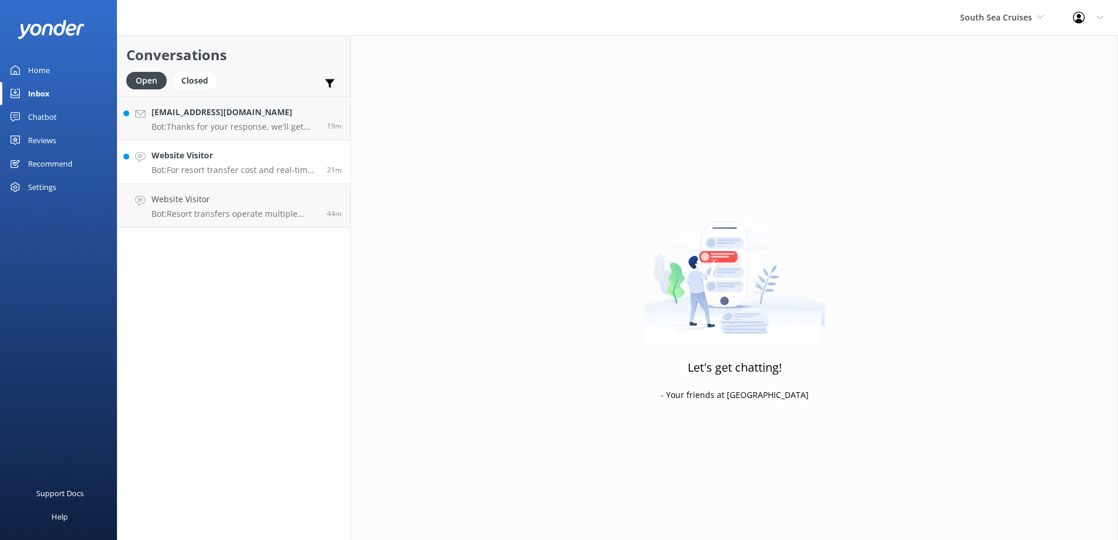
click at [250, 158] on h4 "Website Visitor" at bounding box center [234, 155] width 167 height 13
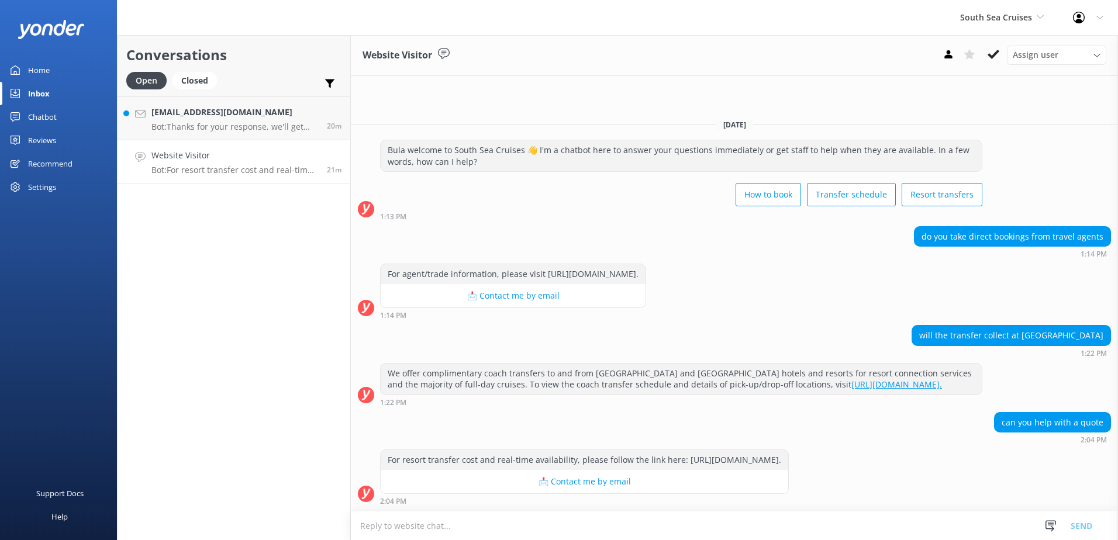
click at [685, 523] on textarea at bounding box center [734, 526] width 767 height 29
paste textarea "Please contact & liaise directly with our South Sea Cruises Reservations team, …"
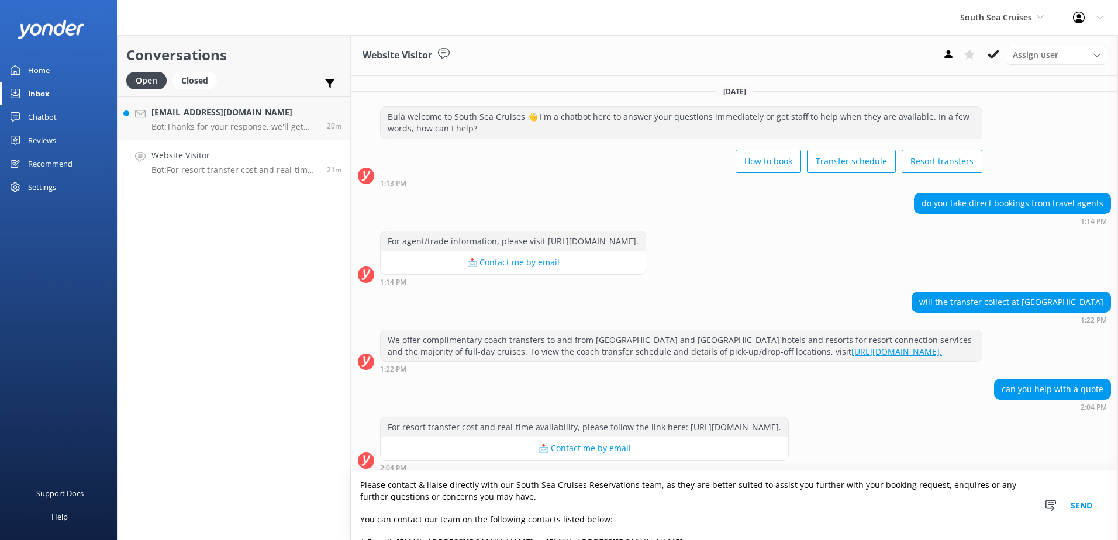
type textarea "Please contact & liaise directly with our South Sea Cruises Reservations team, …"
click at [1096, 502] on button "Send" at bounding box center [1082, 506] width 44 height 70
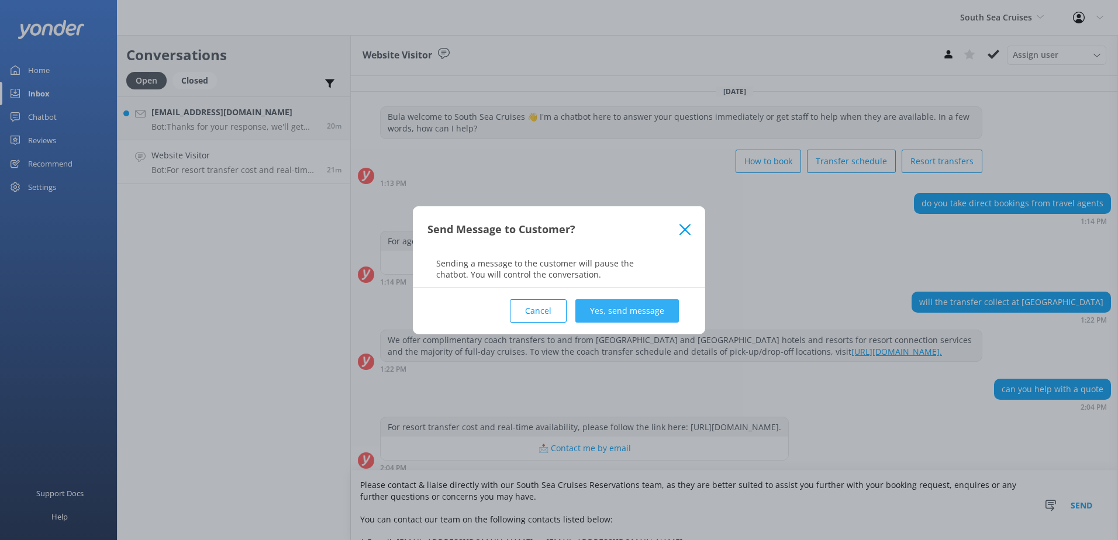
click at [638, 318] on button "Yes, send message" at bounding box center [626, 310] width 103 height 23
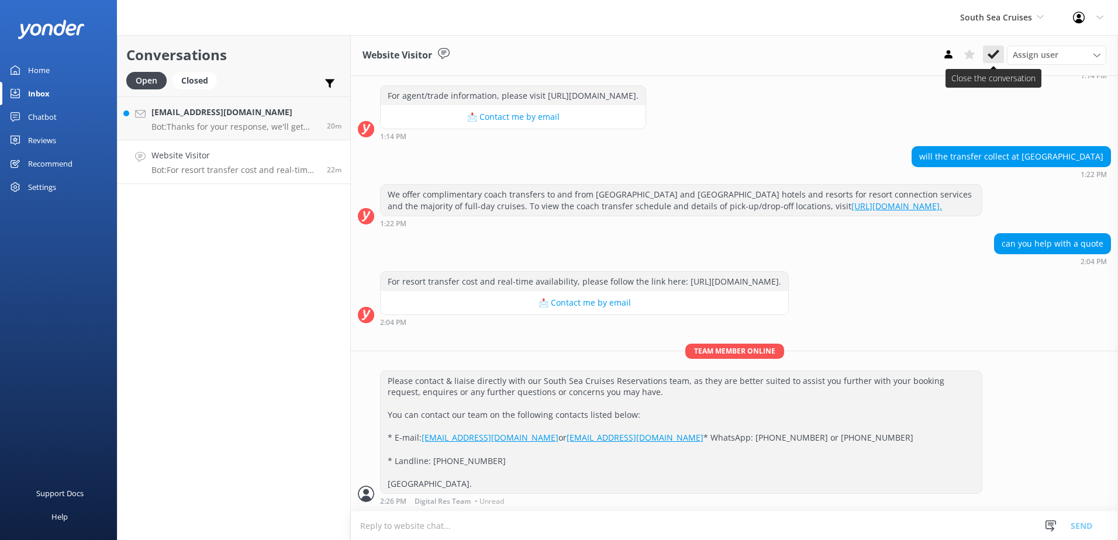
click at [995, 49] on icon at bounding box center [994, 55] width 12 height 12
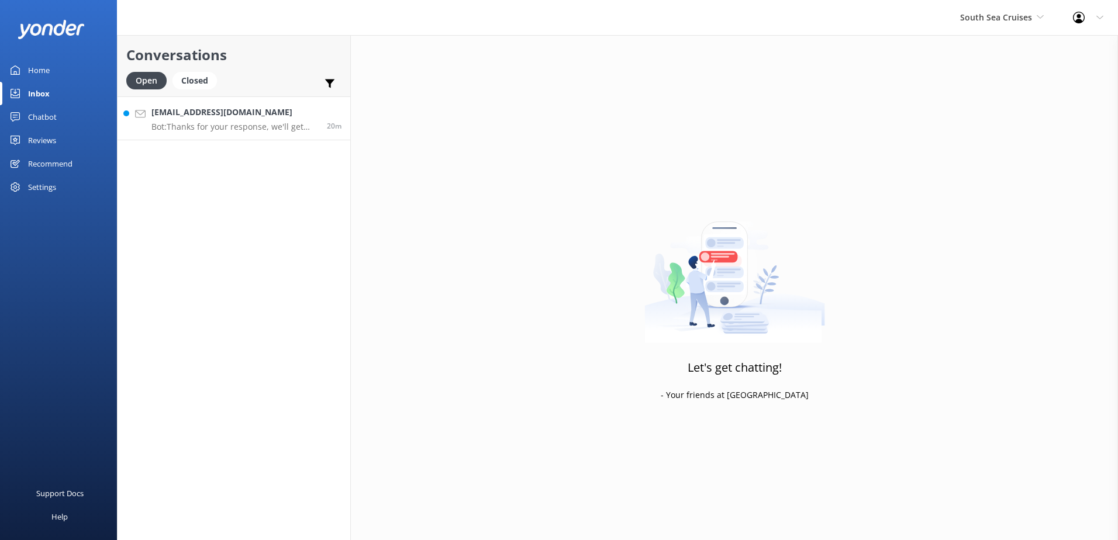
click at [233, 128] on p "Bot: Thanks for your response, we'll get back to you as soon as we can during o…" at bounding box center [234, 127] width 167 height 11
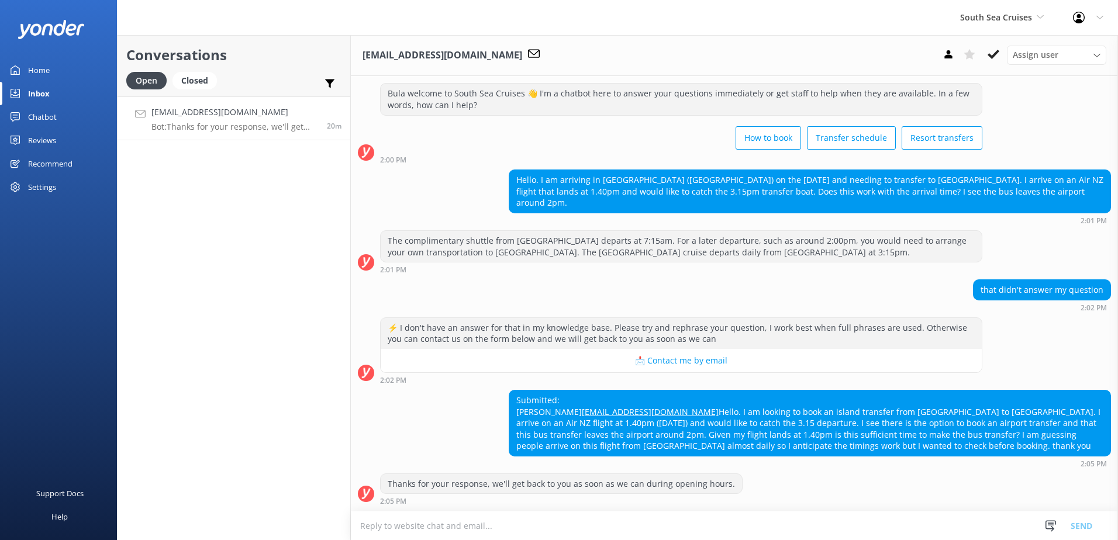
scroll to position [35, 0]
click at [540, 517] on textarea at bounding box center [734, 526] width 767 height 29
click at [593, 516] on textarea at bounding box center [734, 526] width 767 height 29
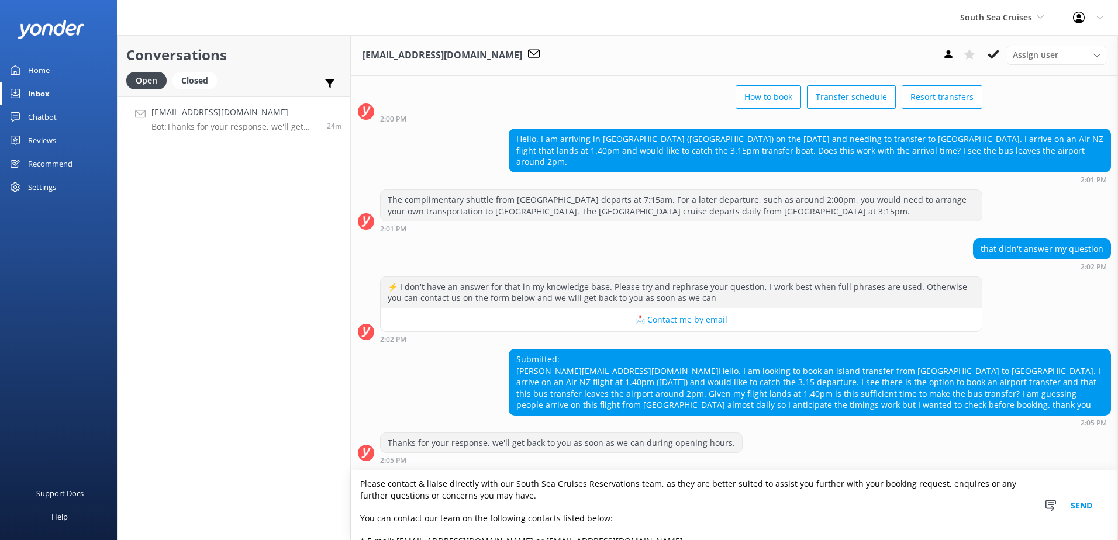
scroll to position [0, 0]
type textarea "Please contact & liaise directly with our South Sea Cruises Reservations team, …"
click at [1076, 507] on button "Send" at bounding box center [1082, 506] width 44 height 70
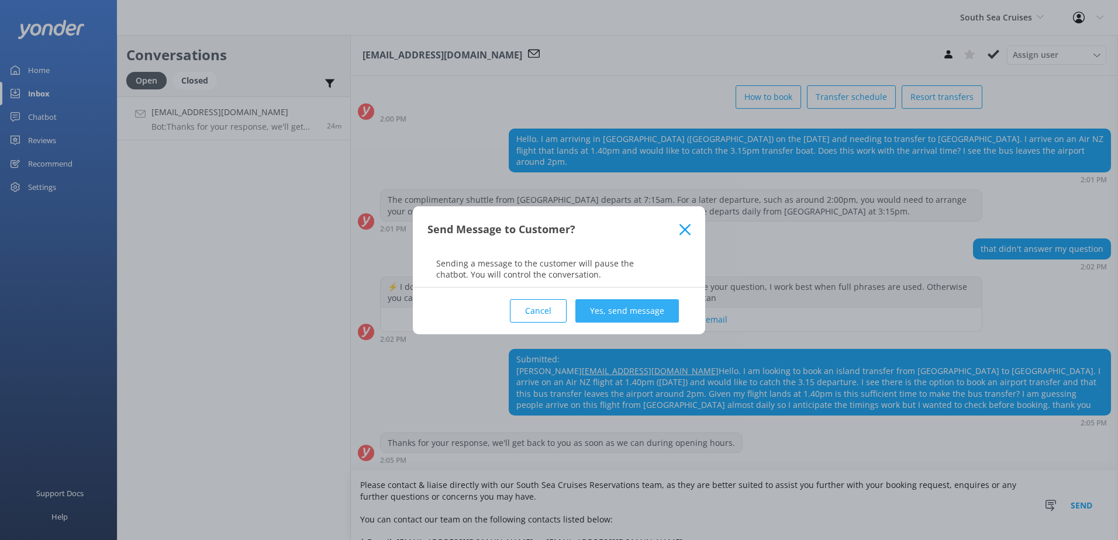
click at [616, 305] on button "Yes, send message" at bounding box center [626, 310] width 103 height 23
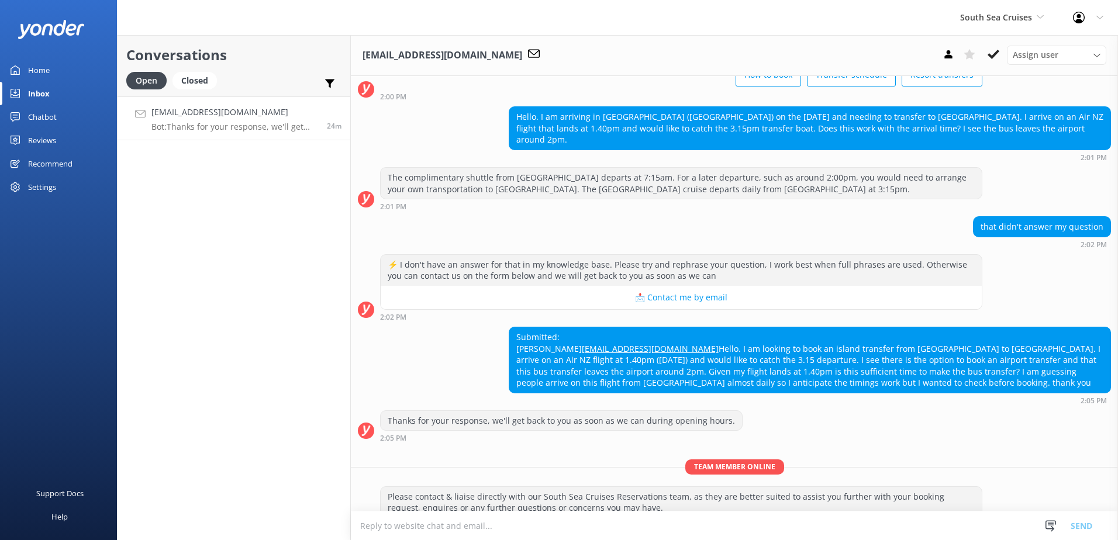
scroll to position [237, 0]
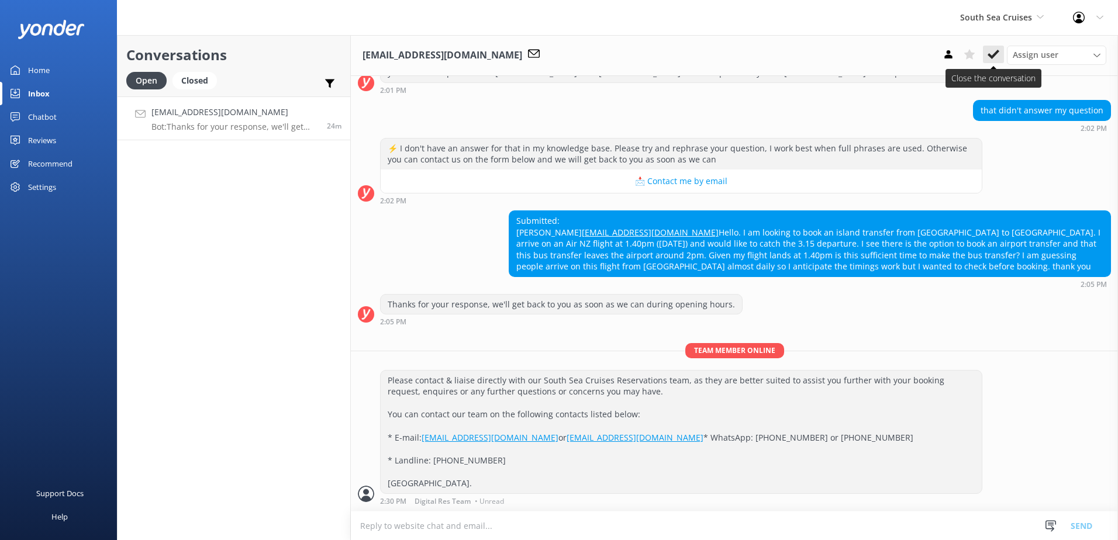
click at [994, 54] on use at bounding box center [994, 54] width 12 height 9
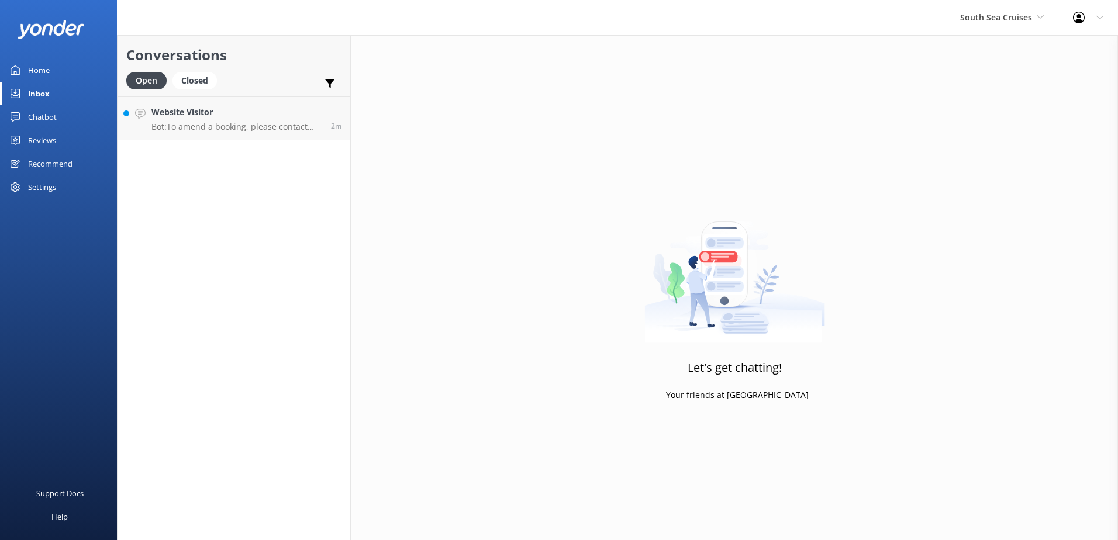
click at [1005, 27] on div "South Sea Cruises South Sea Sailing South Sea Cruises Malamala Beach Club Aweso…" at bounding box center [1001, 17] width 113 height 35
click at [998, 108] on link "Malamala Beach Club" at bounding box center [1003, 105] width 117 height 28
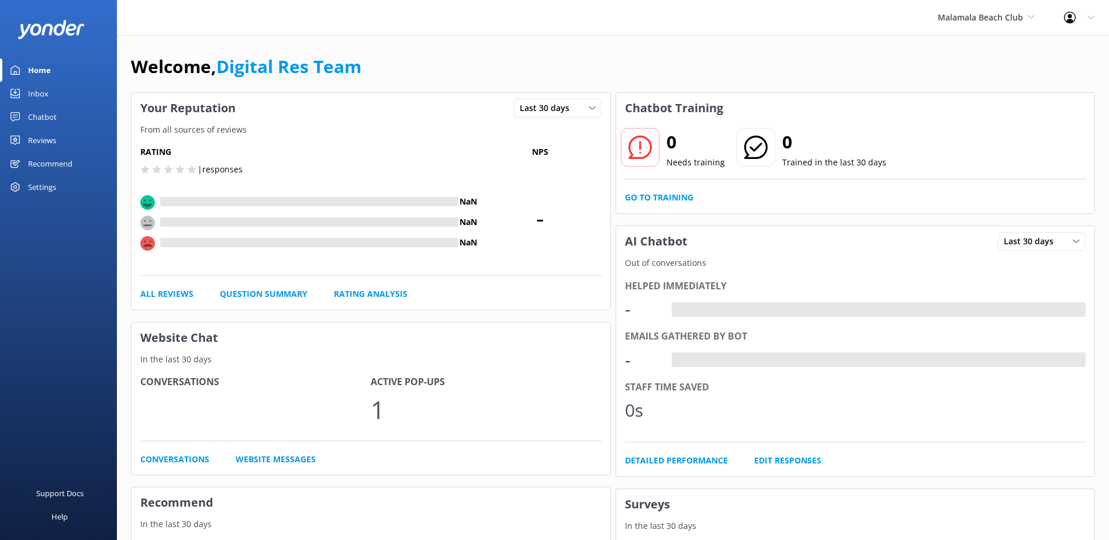
click at [55, 101] on link "Inbox" at bounding box center [58, 93] width 117 height 23
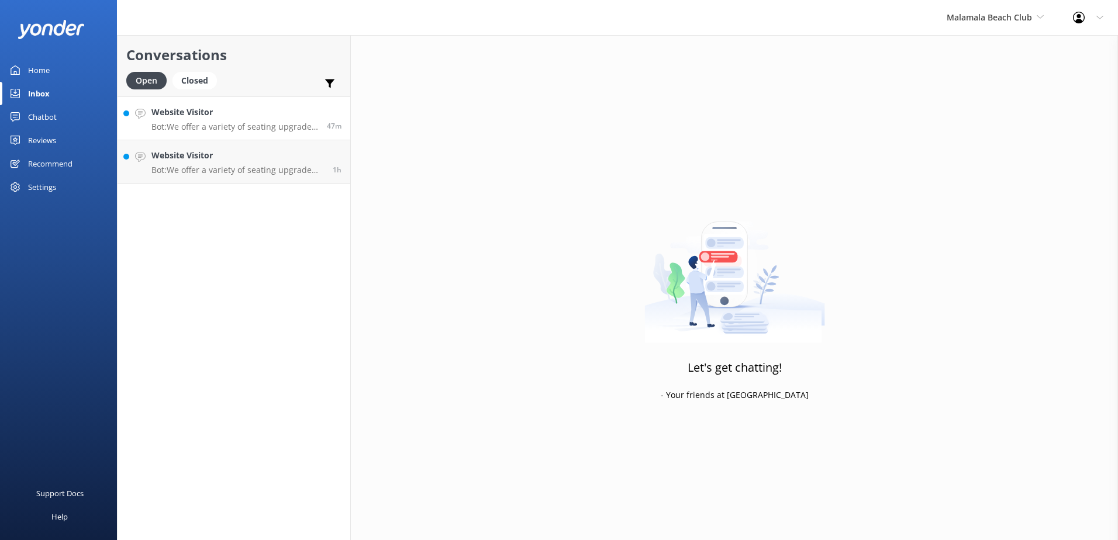
click at [210, 123] on p "Bot: We offer a variety of seating upgrade options, including poolside day beds…" at bounding box center [234, 127] width 167 height 11
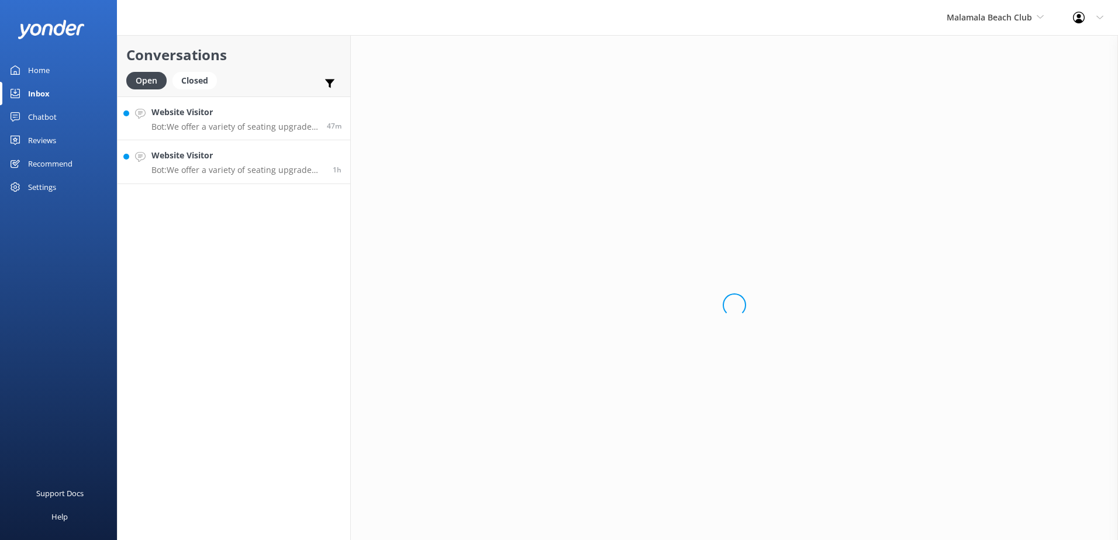
click at [242, 178] on link "Website Visitor Bot: We offer a variety of seating upgrade options, including p…" at bounding box center [234, 162] width 233 height 44
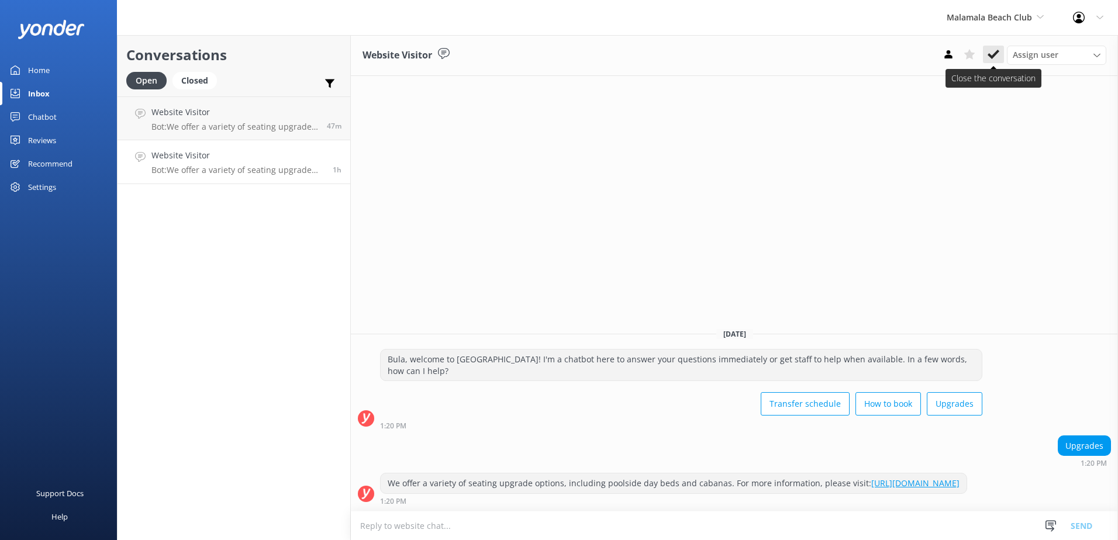
click at [996, 55] on icon at bounding box center [994, 55] width 12 height 12
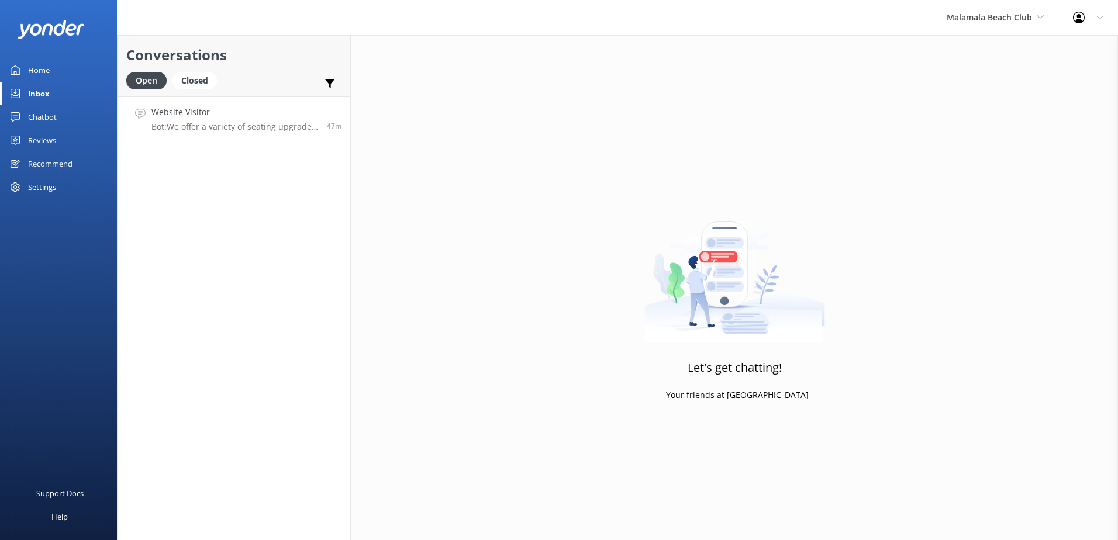
click at [237, 118] on h4 "Website Visitor" at bounding box center [234, 112] width 167 height 13
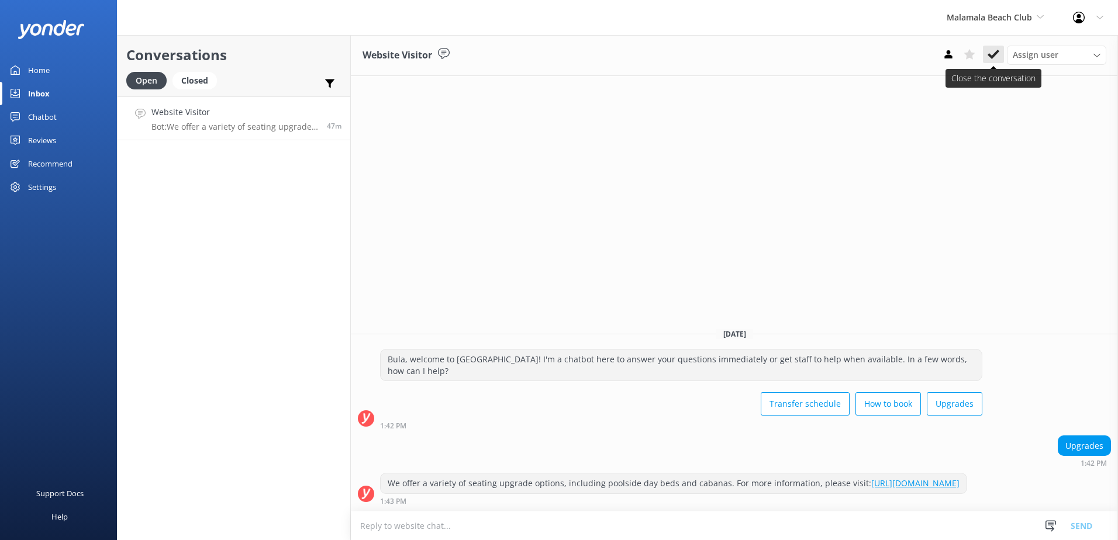
click at [996, 61] on button at bounding box center [993, 55] width 21 height 18
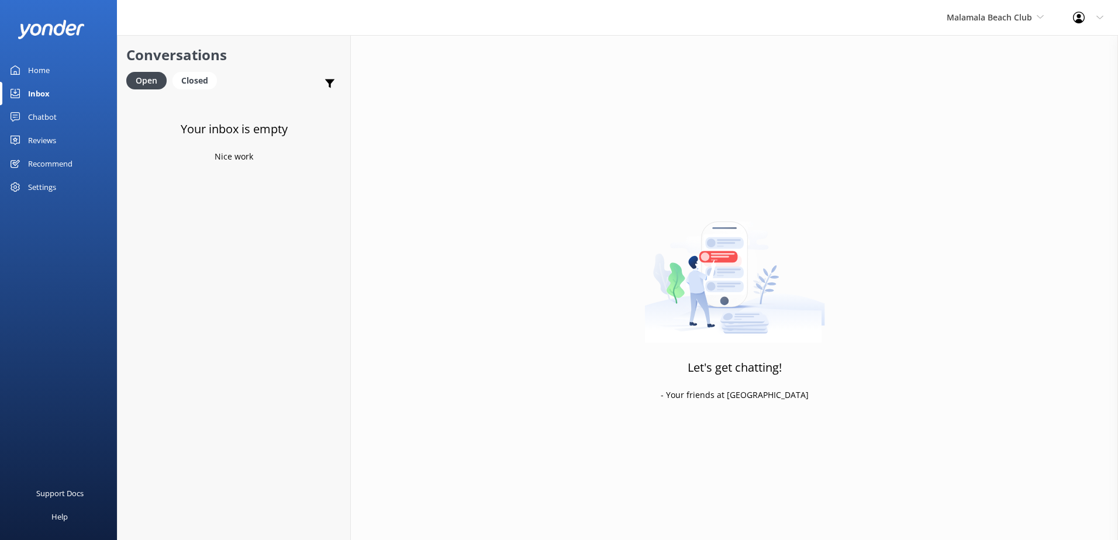
click at [61, 110] on link "Chatbot" at bounding box center [58, 116] width 117 height 23
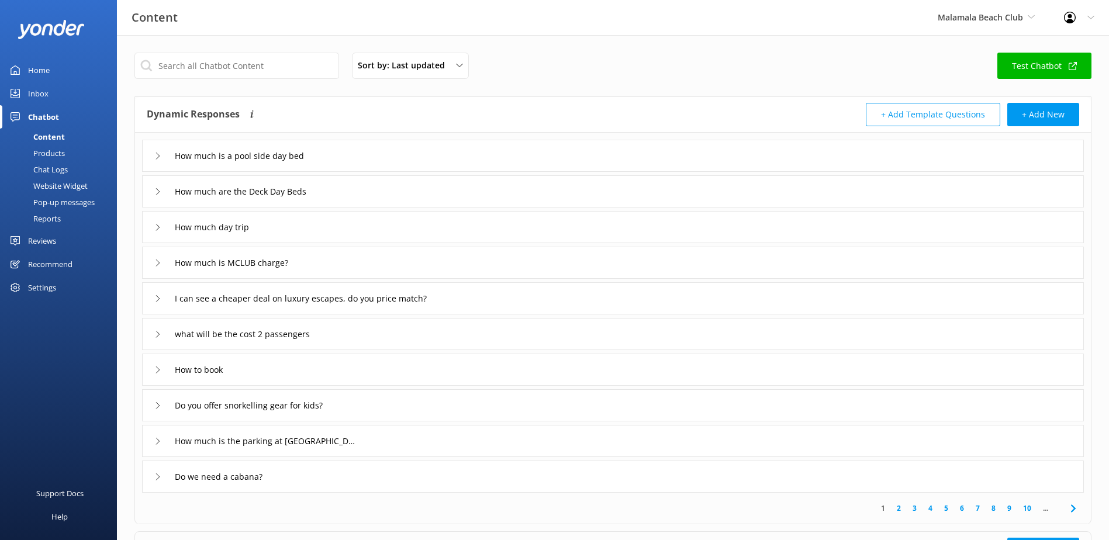
click at [61, 167] on div "Chat Logs" at bounding box center [37, 169] width 61 height 16
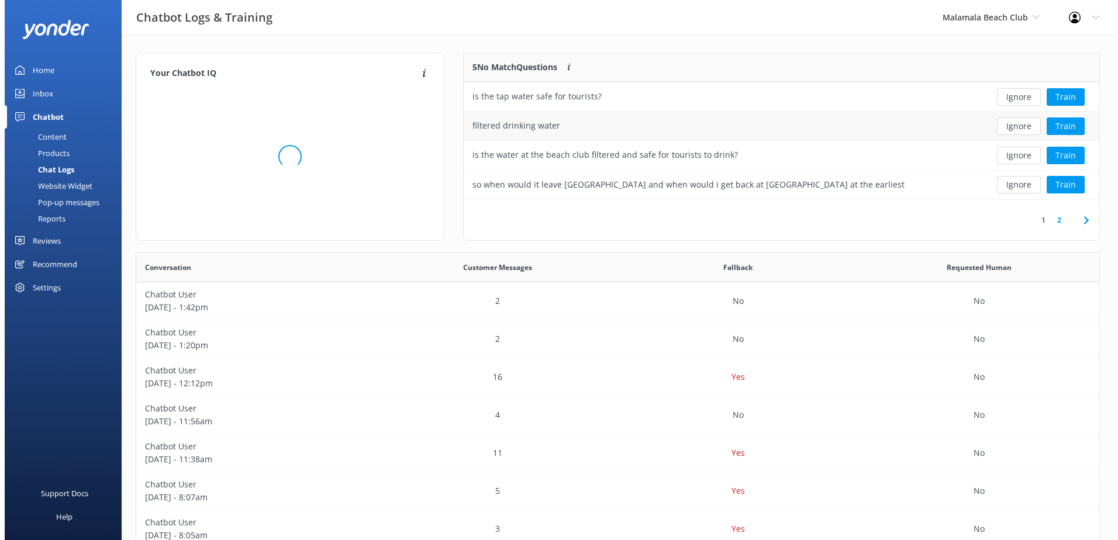
scroll to position [138, 626]
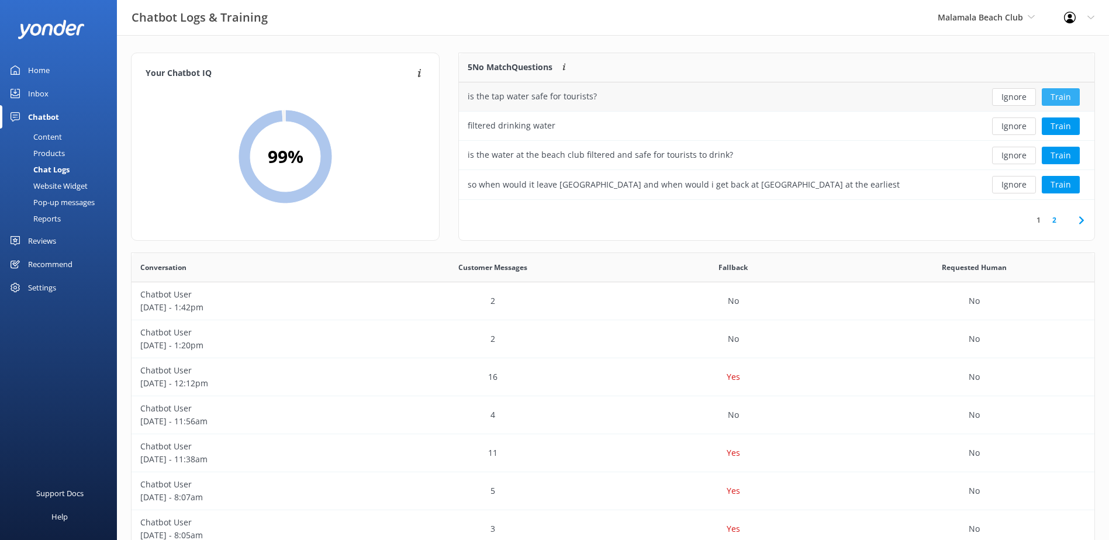
click at [1057, 100] on button "Train" at bounding box center [1061, 97] width 38 height 18
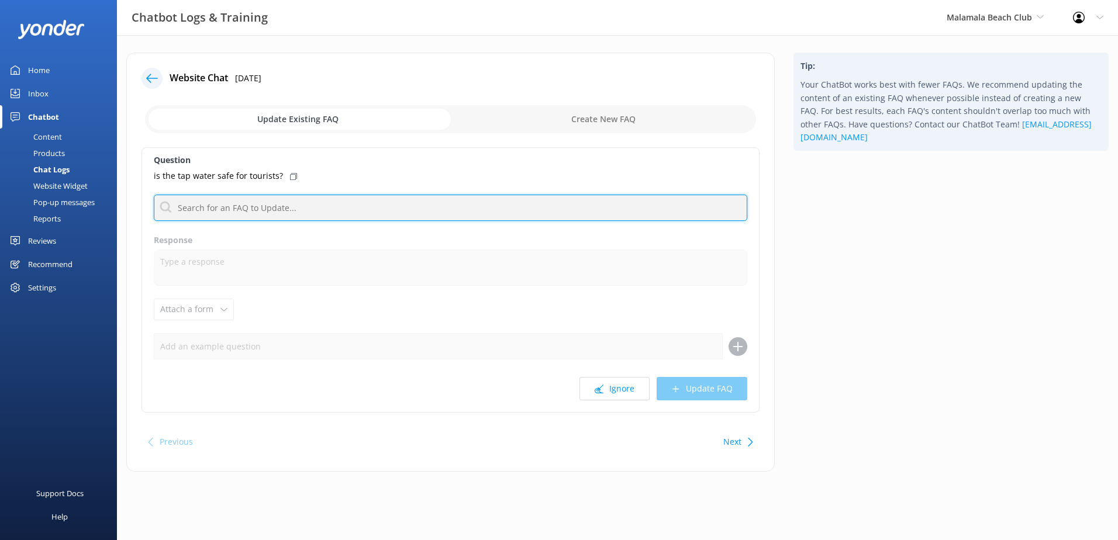
click at [251, 204] on input "text" at bounding box center [450, 208] width 593 height 26
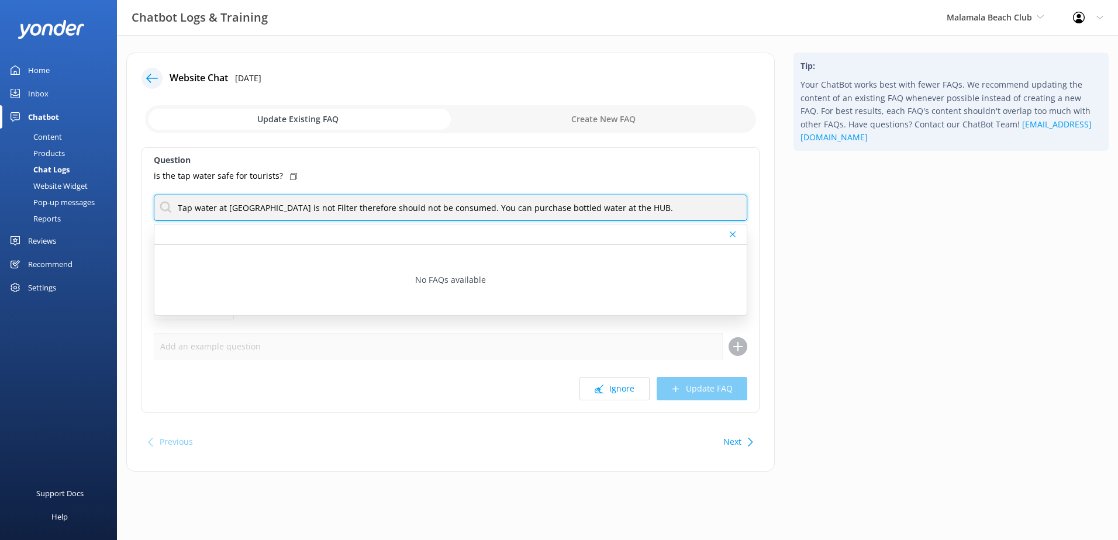
drag, startPoint x: 699, startPoint y: 213, endPoint x: 95, endPoint y: 209, distance: 604.0
click at [95, 209] on div "Chatbot Logs & Training [GEOGRAPHIC_DATA] [GEOGRAPHIC_DATA] Sailing South Sea C…" at bounding box center [559, 271] width 1118 height 472
type input "Tap water at [GEOGRAPHIC_DATA] is not Filter therefore should not be consumed. …"
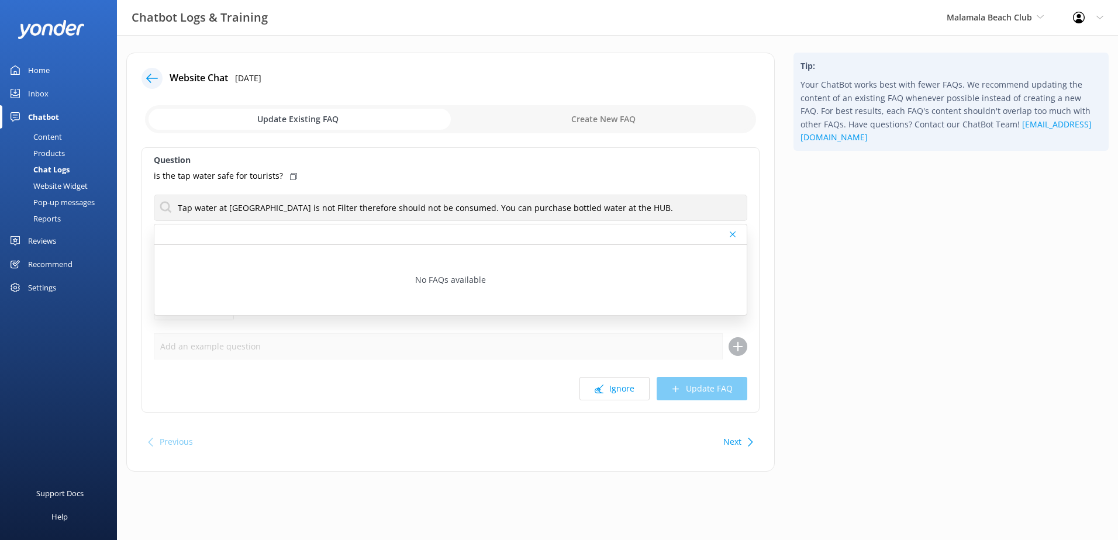
click at [640, 113] on input "checkbox" at bounding box center [450, 119] width 611 height 28
checkbox input "true"
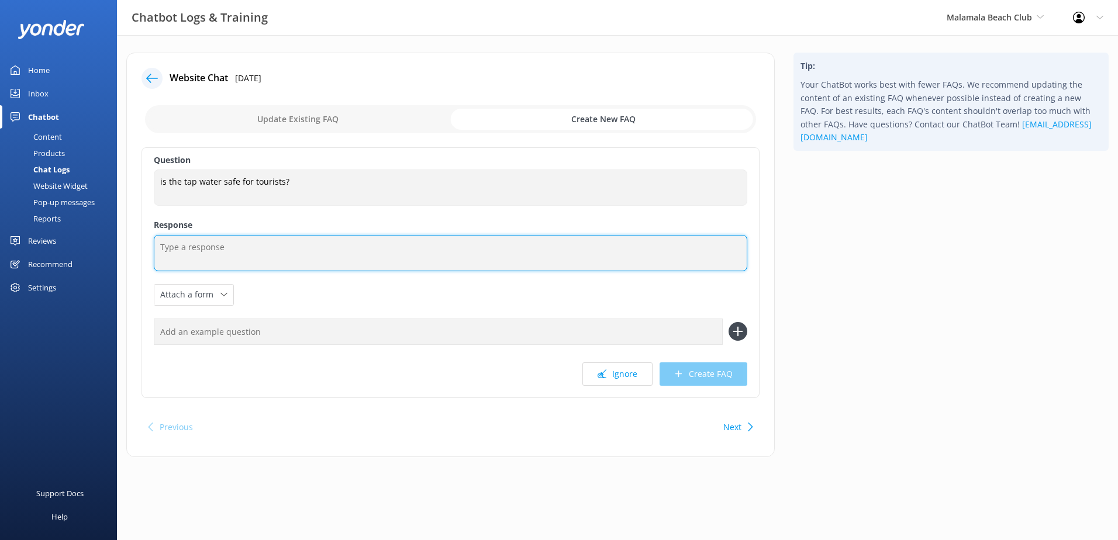
click at [298, 254] on textarea at bounding box center [450, 253] width 593 height 36
paste textarea "Tap water at [GEOGRAPHIC_DATA] is not Filter therefore should not be consumed. …"
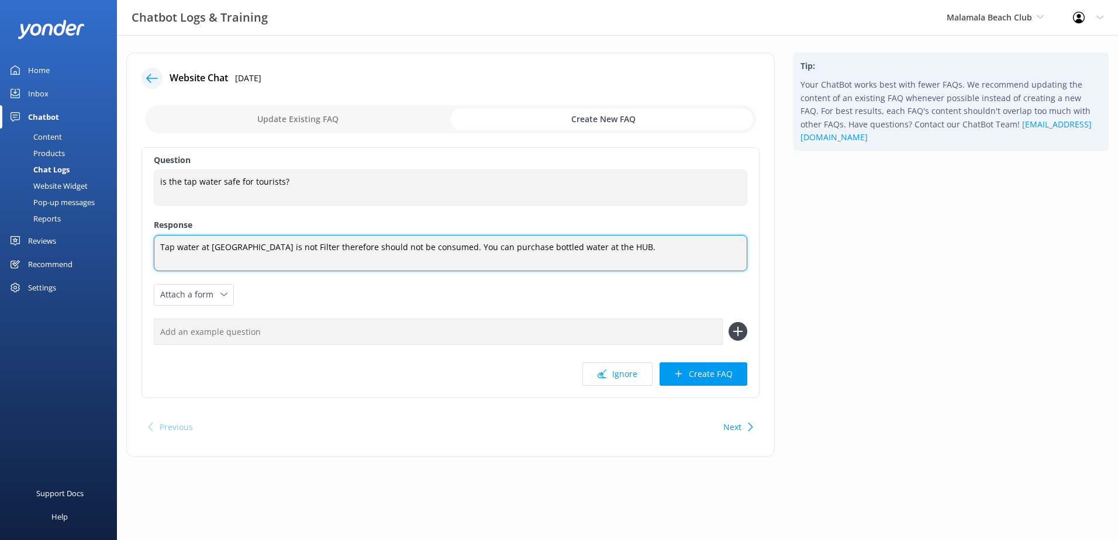
drag, startPoint x: 670, startPoint y: 251, endPoint x: 171, endPoint y: 247, distance: 498.2
click at [104, 229] on div "Chatbot Logs & Training [GEOGRAPHIC_DATA] [GEOGRAPHIC_DATA] Sailing South Sea C…" at bounding box center [559, 263] width 1118 height 457
click at [337, 249] on textarea "Tap water at [GEOGRAPHIC_DATA] is not Filter therefore should not be consumed. …" at bounding box center [450, 253] width 593 height 36
click at [671, 236] on textarea "Tap water at [GEOGRAPHIC_DATA] is not Filtered therefore should not be consumed…" at bounding box center [450, 253] width 593 height 36
drag, startPoint x: 686, startPoint y: 247, endPoint x: 156, endPoint y: 243, distance: 530.9
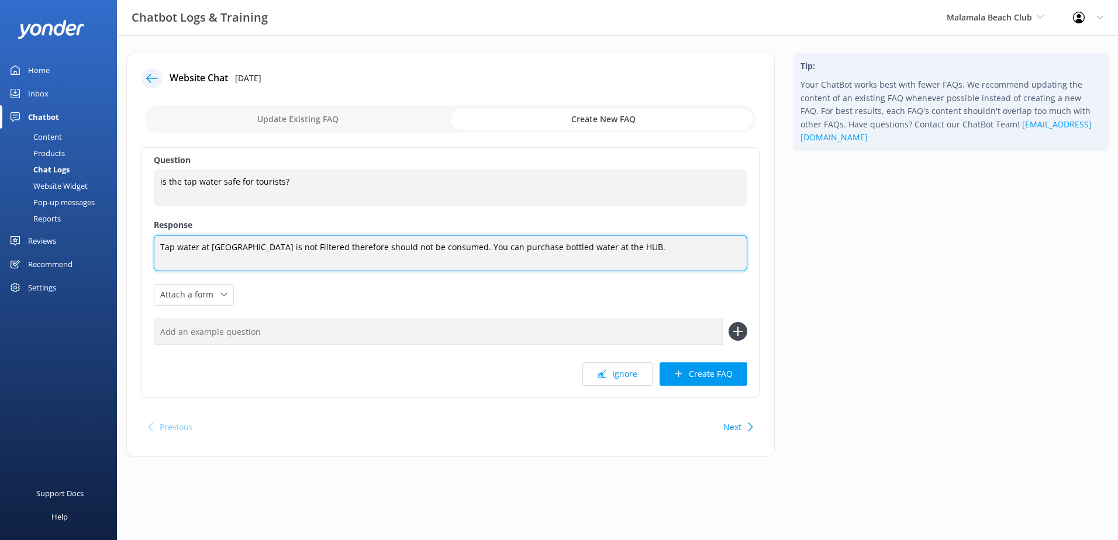
click at [156, 243] on textarea "Tap water at [GEOGRAPHIC_DATA] is not Filtered therefore should not be consumed…" at bounding box center [450, 253] width 593 height 36
type textarea "Tap water at [GEOGRAPHIC_DATA] is not Filtered therefore should not be consumed…"
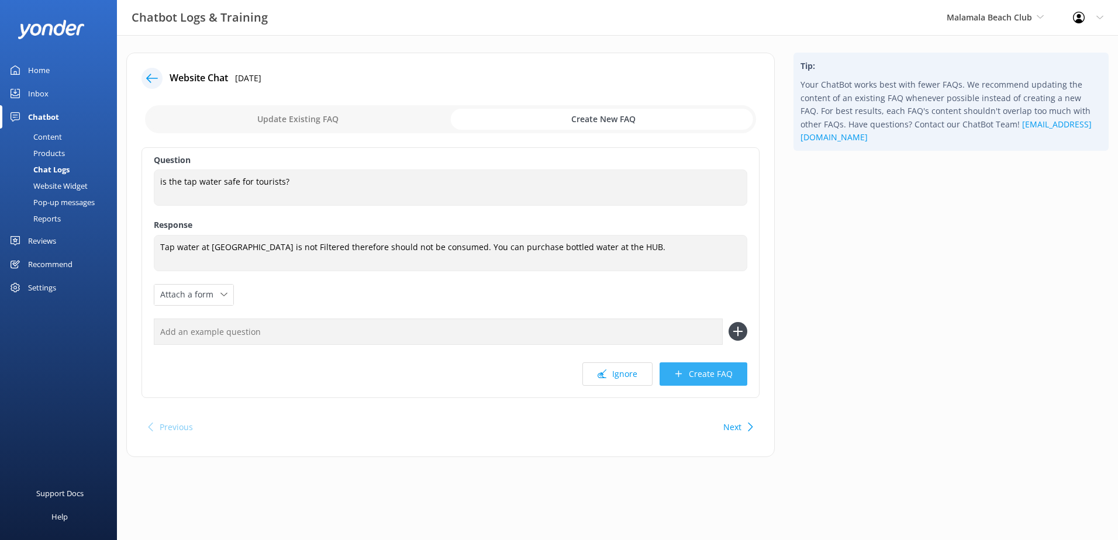
click at [693, 377] on button "Create FAQ" at bounding box center [704, 374] width 88 height 23
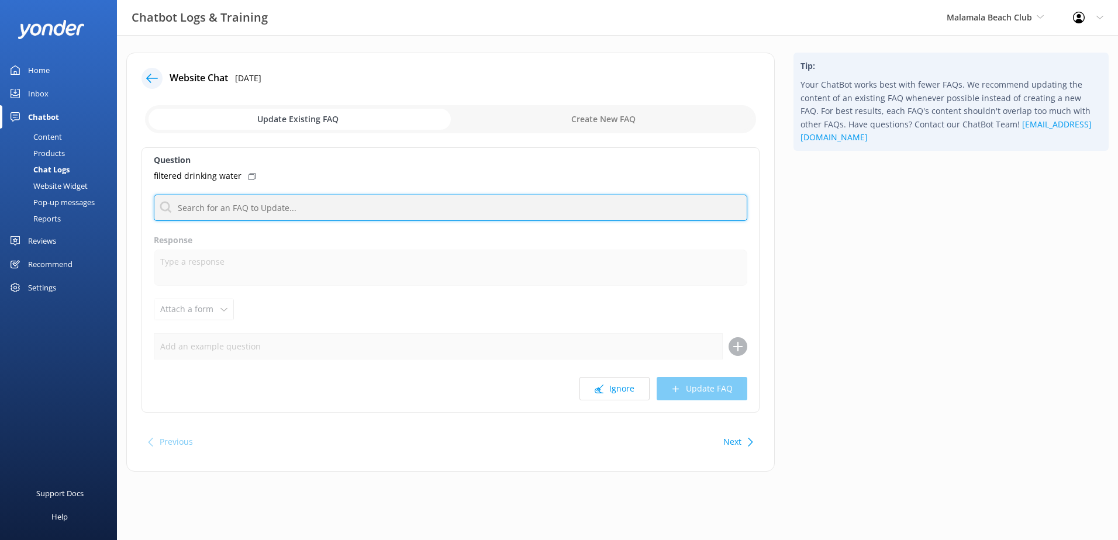
click at [287, 203] on input "text" at bounding box center [450, 208] width 593 height 26
type input "Tap water at [GEOGRAPHIC_DATA] is not Filter therefore should not be consumed. …"
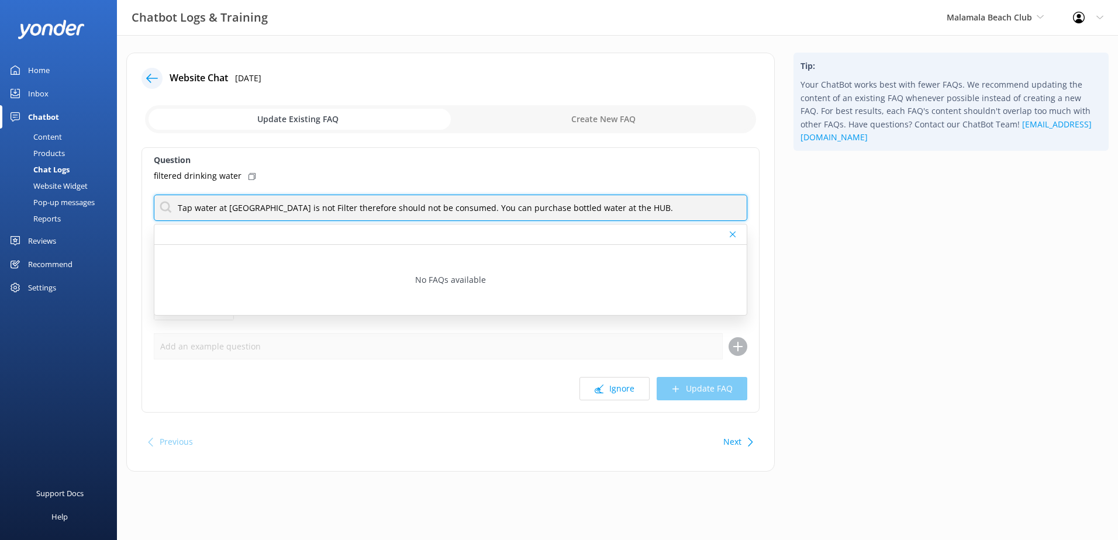
drag, startPoint x: 698, startPoint y: 202, endPoint x: 101, endPoint y: 199, distance: 596.4
click at [101, 199] on div "Chatbot Logs & Training [GEOGRAPHIC_DATA] [GEOGRAPHIC_DATA] Sailing South Sea C…" at bounding box center [559, 271] width 1118 height 472
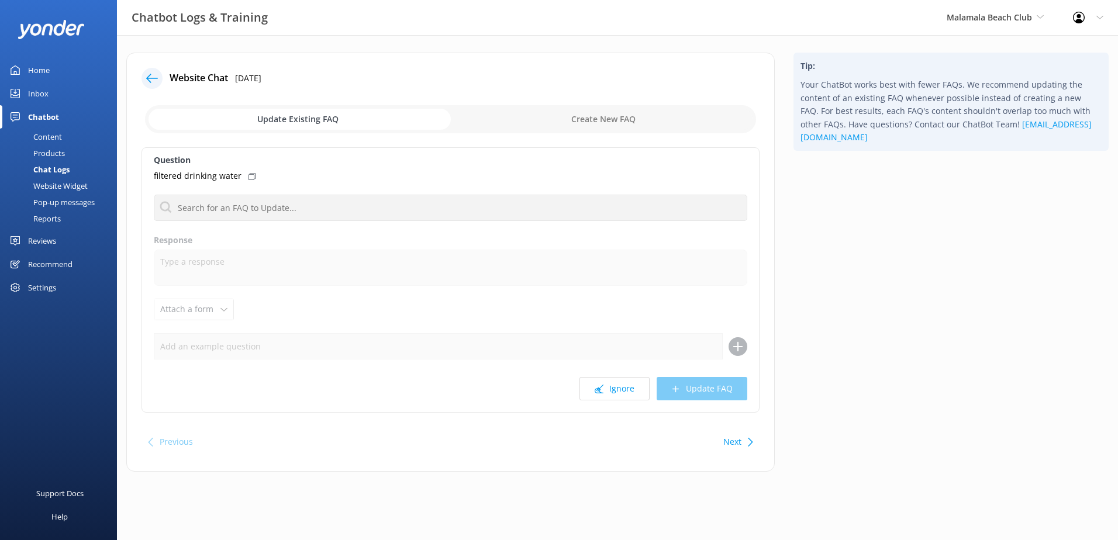
click at [577, 131] on input "checkbox" at bounding box center [450, 119] width 611 height 28
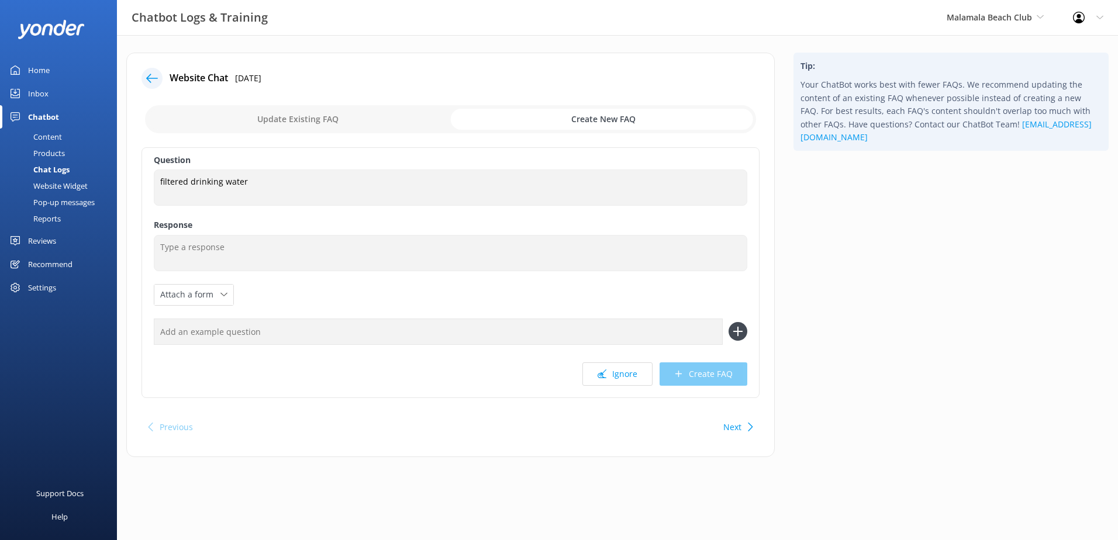
click at [402, 122] on input "checkbox" at bounding box center [450, 119] width 611 height 28
checkbox input "false"
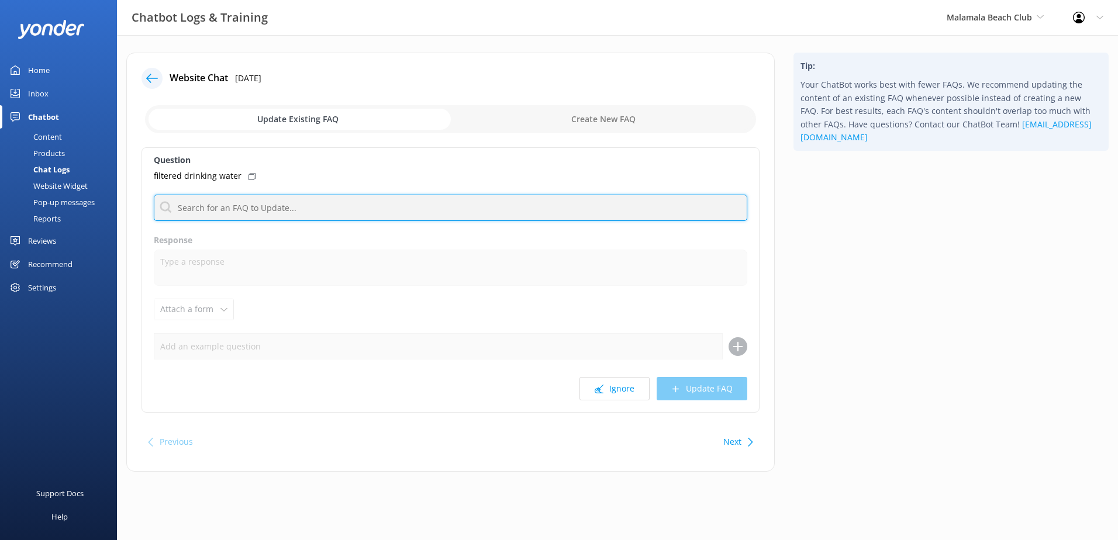
click at [284, 211] on input "text" at bounding box center [450, 208] width 593 height 26
type input "tap"
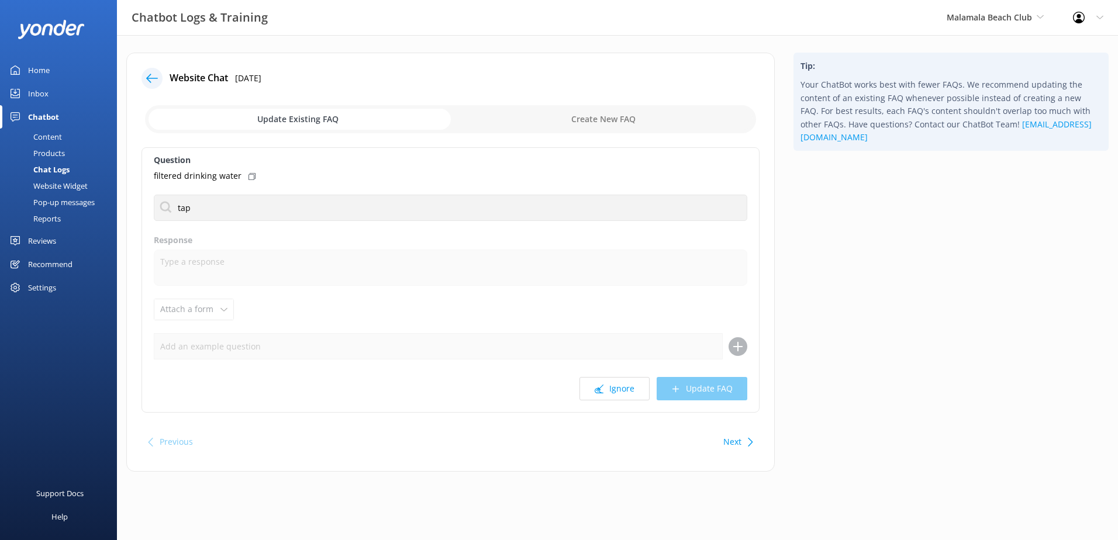
click at [603, 116] on input "checkbox" at bounding box center [450, 119] width 611 height 28
checkbox input "true"
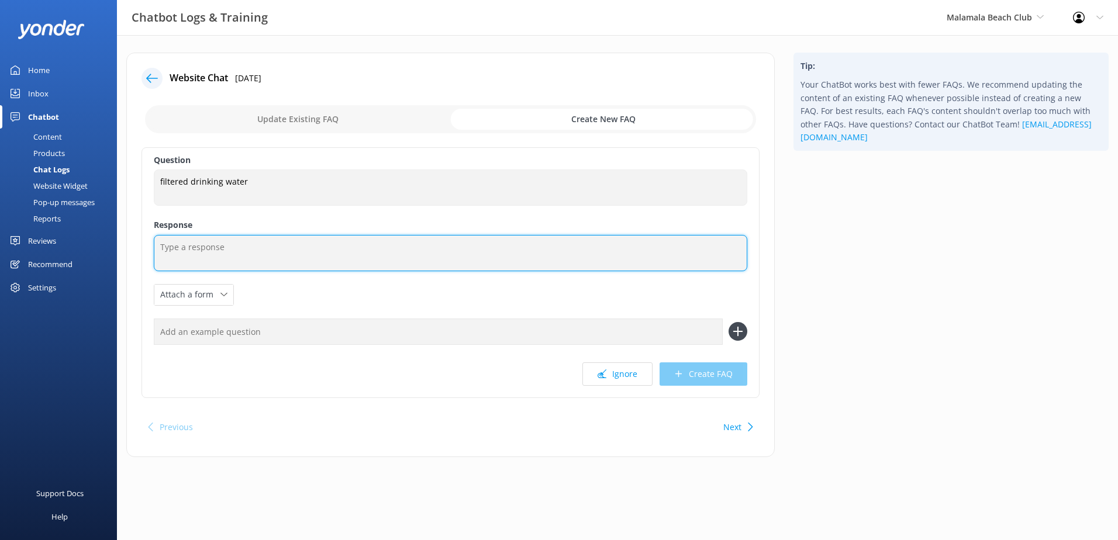
click at [333, 259] on textarea at bounding box center [450, 253] width 593 height 36
paste textarea "Tap water at [GEOGRAPHIC_DATA] is not Filtered therefore should not be consumed…"
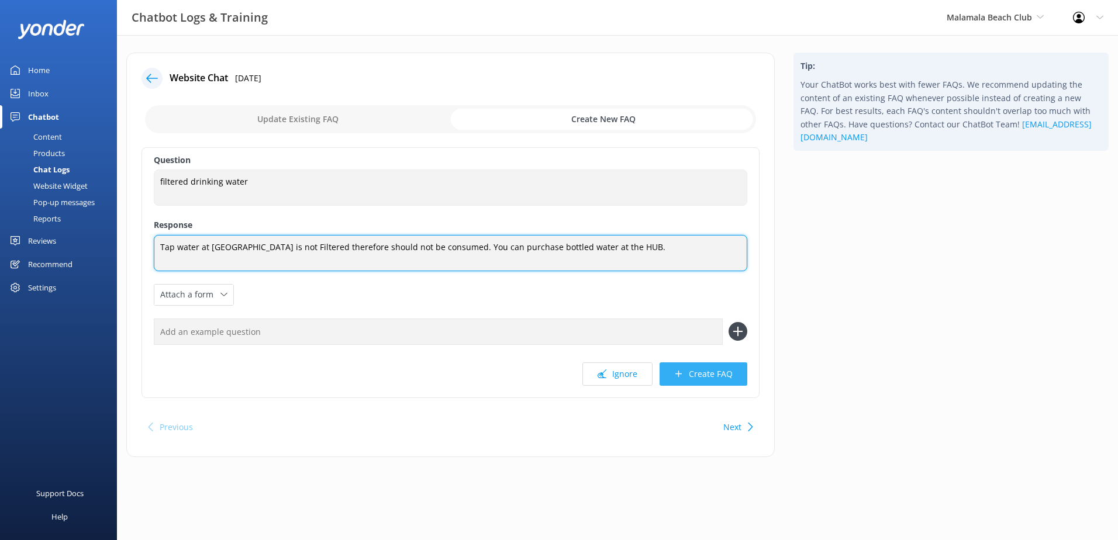
type textarea "Tap water at [GEOGRAPHIC_DATA] is not Filtered therefore should not be consumed…"
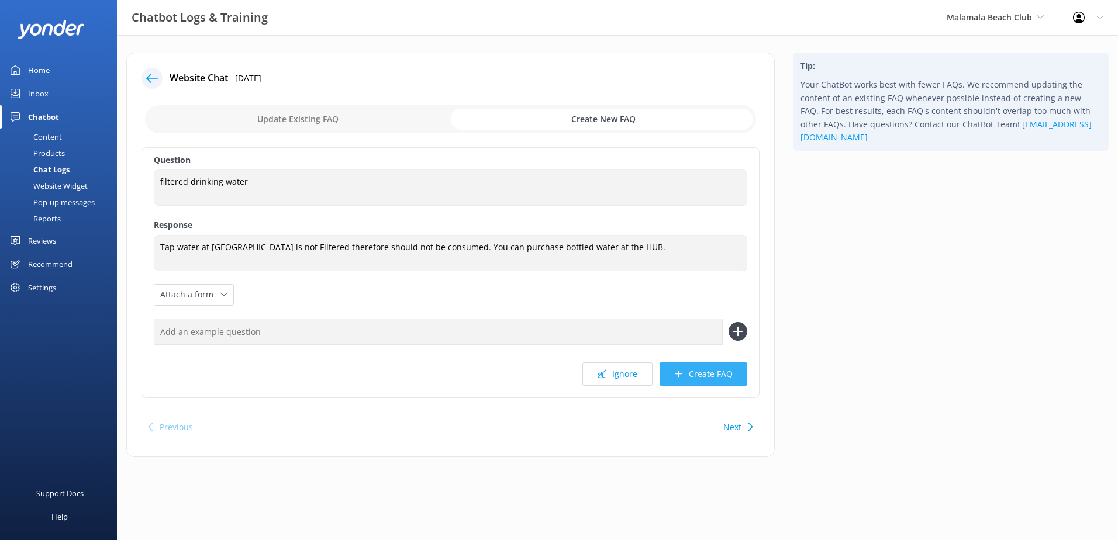
click at [678, 374] on icon at bounding box center [678, 374] width 9 height 9
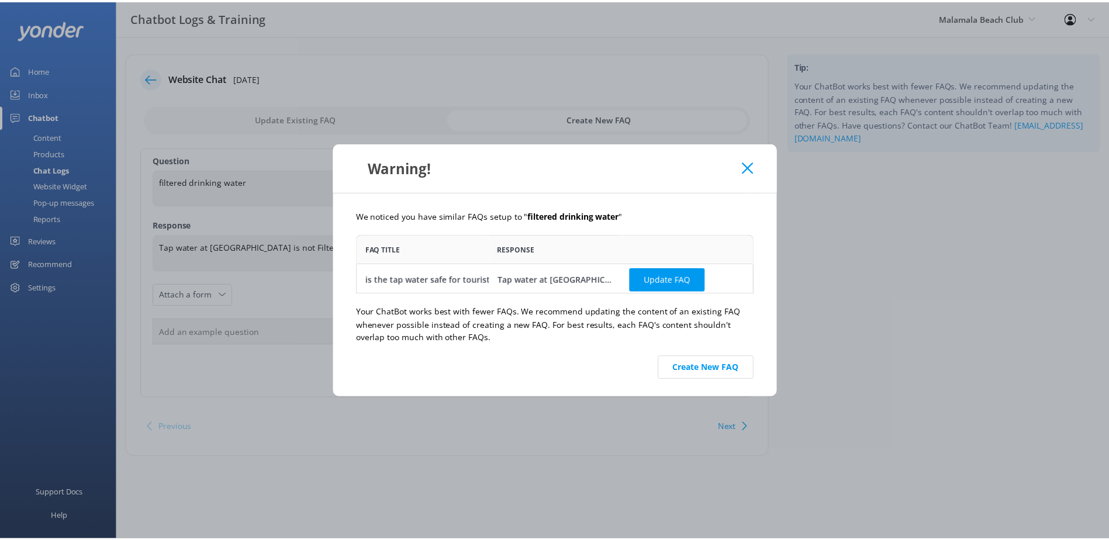
scroll to position [50, 392]
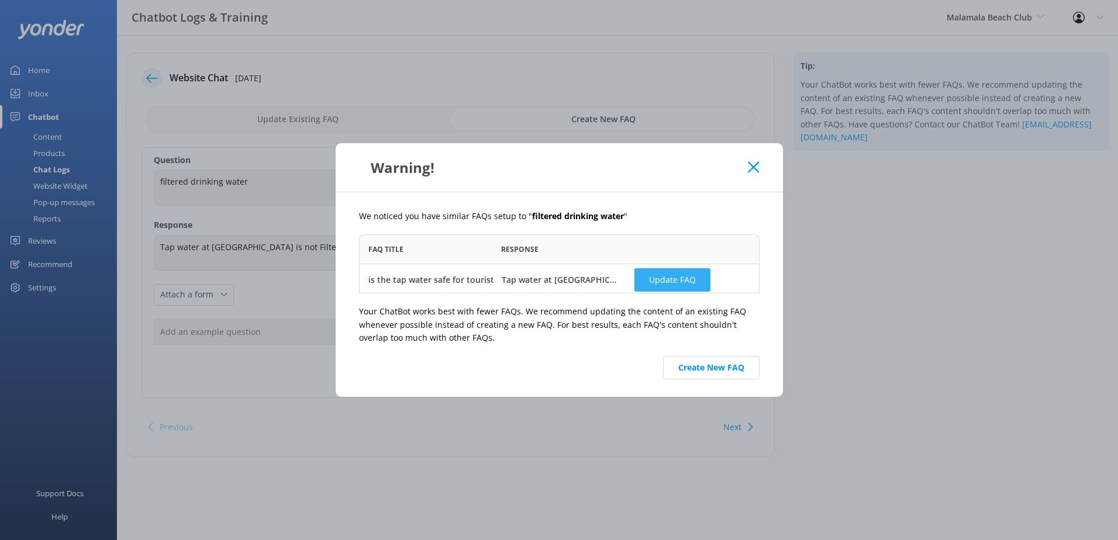
click at [666, 281] on button "Update FAQ" at bounding box center [672, 279] width 76 height 23
checkbox input "false"
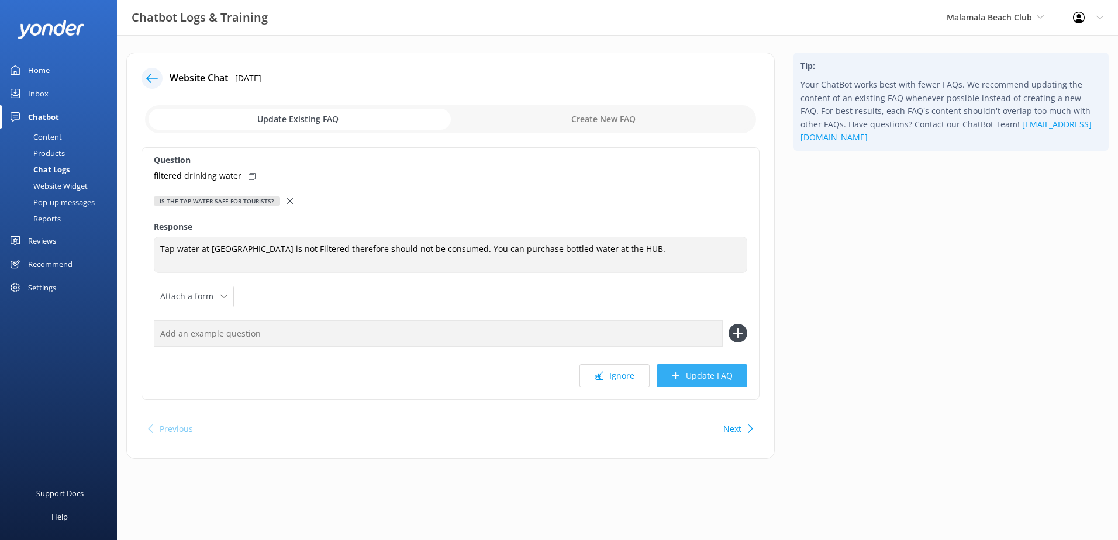
click at [709, 374] on button "Update FAQ" at bounding box center [702, 375] width 91 height 23
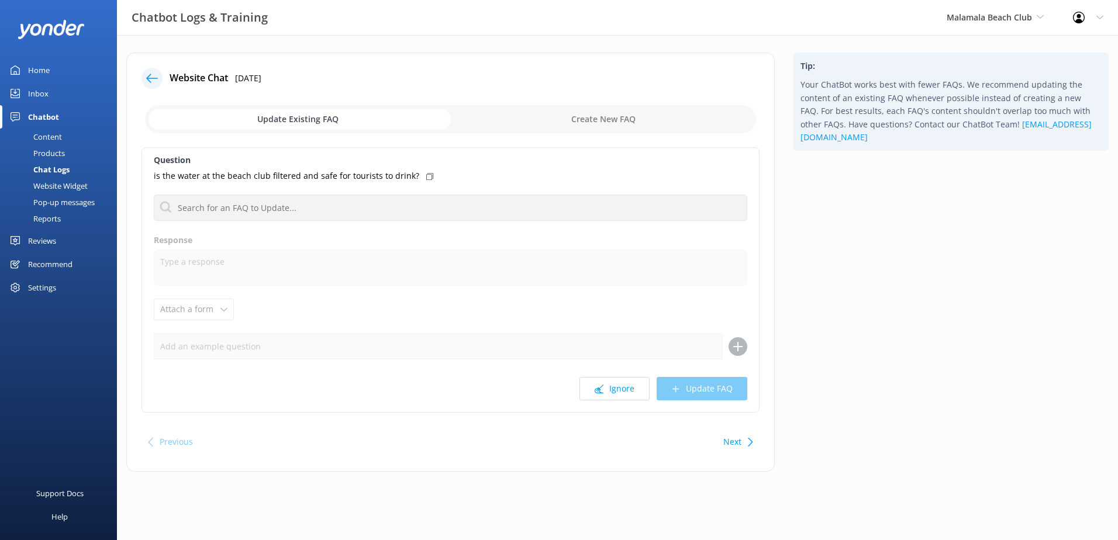
click at [58, 169] on div "Chat Logs" at bounding box center [38, 169] width 63 height 16
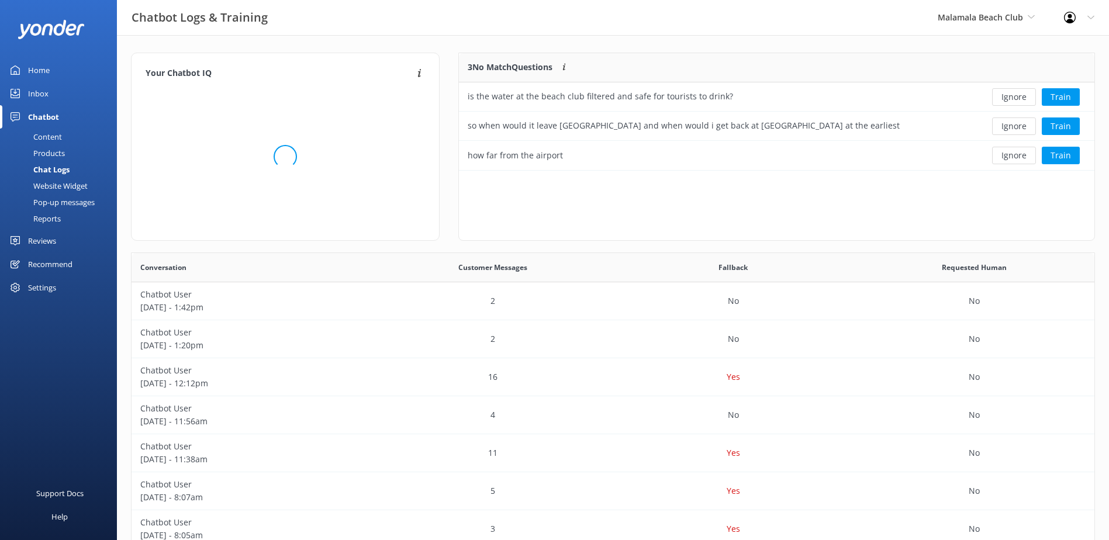
scroll to position [109, 626]
click at [1023, 96] on button "Ignore" at bounding box center [1014, 97] width 44 height 18
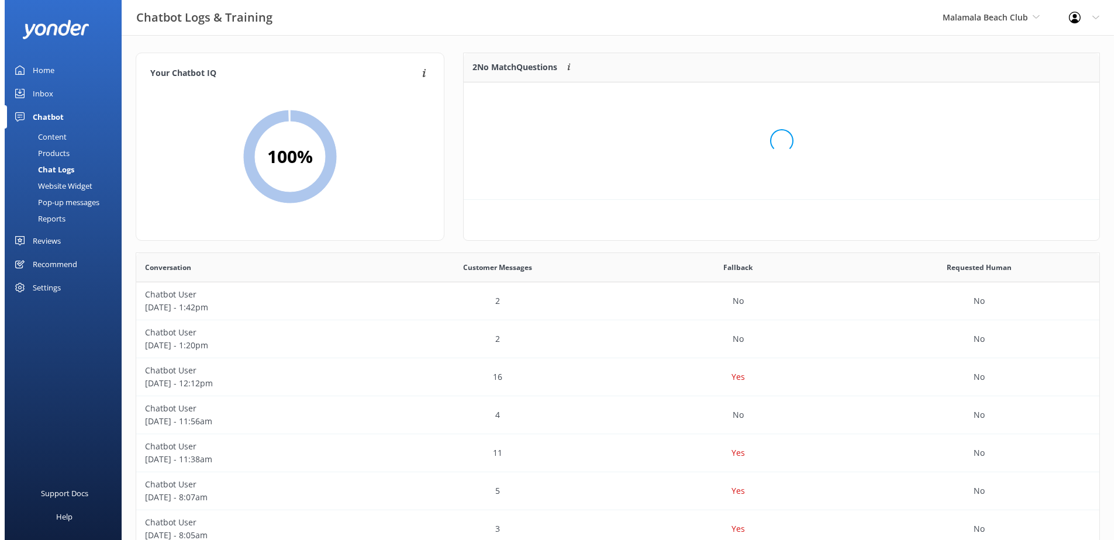
scroll to position [80, 626]
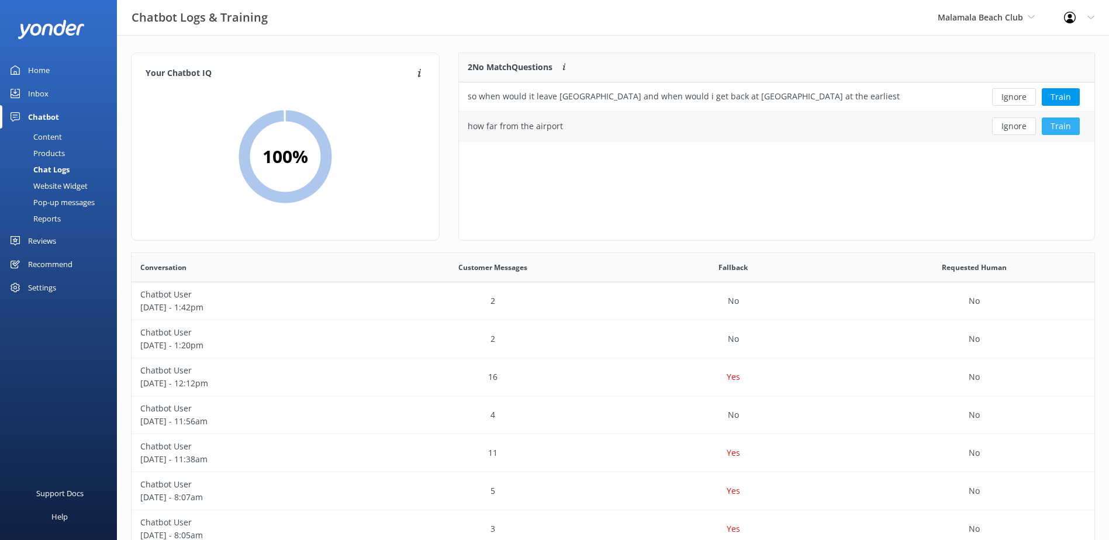
click at [1061, 129] on button "Train" at bounding box center [1061, 127] width 38 height 18
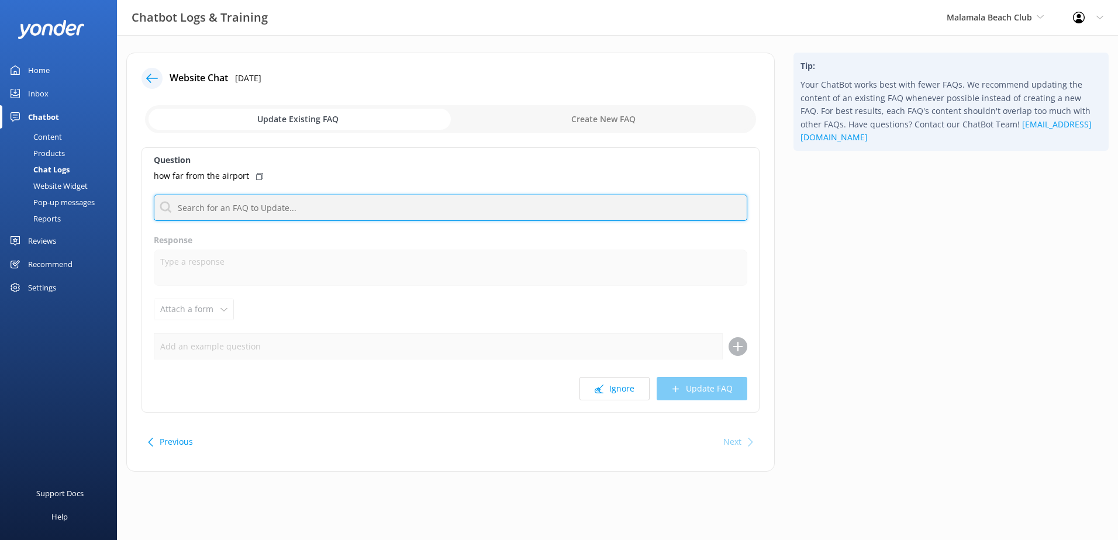
click at [274, 215] on input "text" at bounding box center [450, 208] width 593 height 26
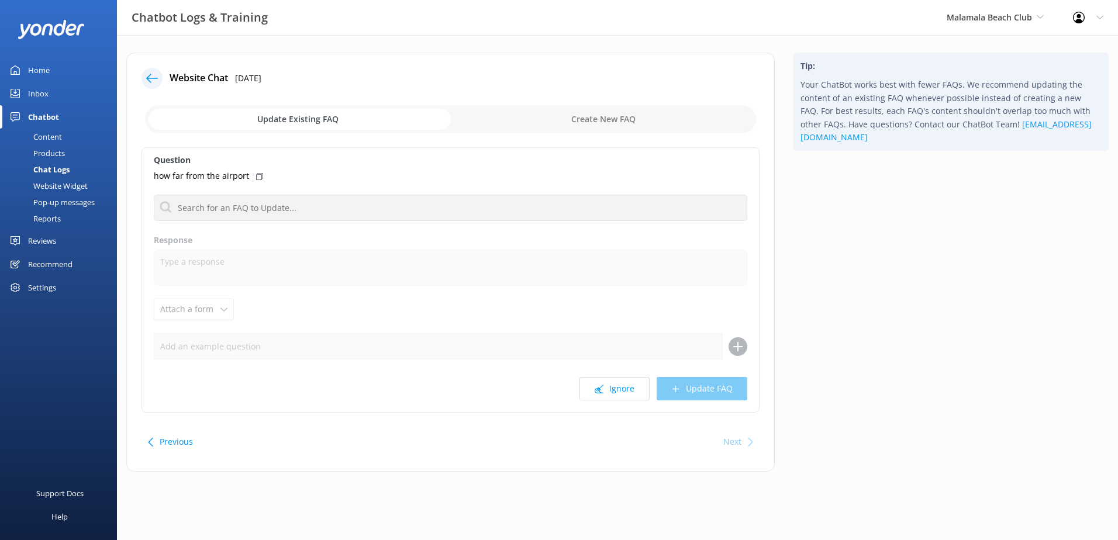
click at [585, 107] on input "checkbox" at bounding box center [450, 119] width 611 height 28
checkbox input "true"
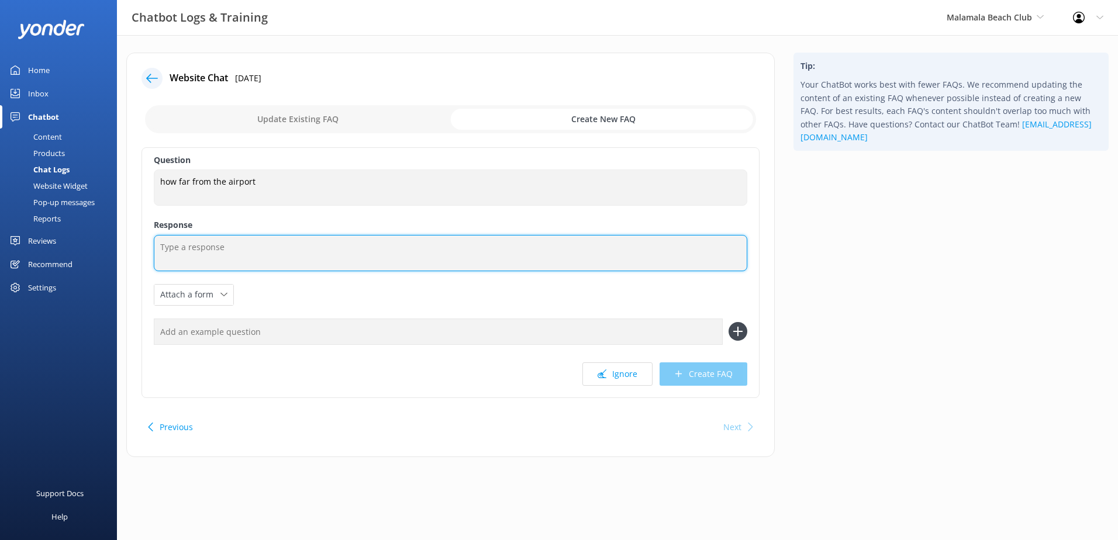
click at [240, 249] on textarea at bounding box center [450, 253] width 593 height 36
click at [417, 254] on textarea at bounding box center [450, 253] width 593 height 36
type textarea "P"
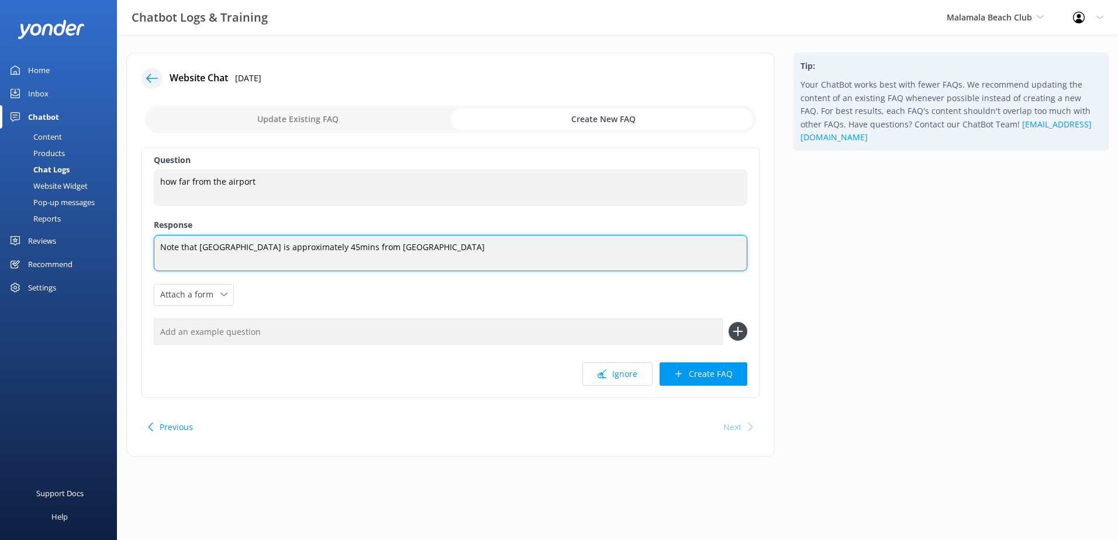
drag, startPoint x: 198, startPoint y: 250, endPoint x: 153, endPoint y: 246, distance: 45.3
click at [153, 246] on div "Question how far from the airport how far from the airport Response Note that […" at bounding box center [451, 272] width 618 height 251
click at [423, 248] on textarea "[GEOGRAPHIC_DATA] is approximately 45mins from [GEOGRAPHIC_DATA]" at bounding box center [450, 253] width 593 height 36
click at [308, 246] on textarea "[GEOGRAPHIC_DATA] is approximately 45mins from [GEOGRAPHIC_DATA]" at bounding box center [450, 253] width 593 height 36
click at [428, 250] on textarea "[GEOGRAPHIC_DATA] is approximately 45mins away from [GEOGRAPHIC_DATA]" at bounding box center [450, 253] width 593 height 36
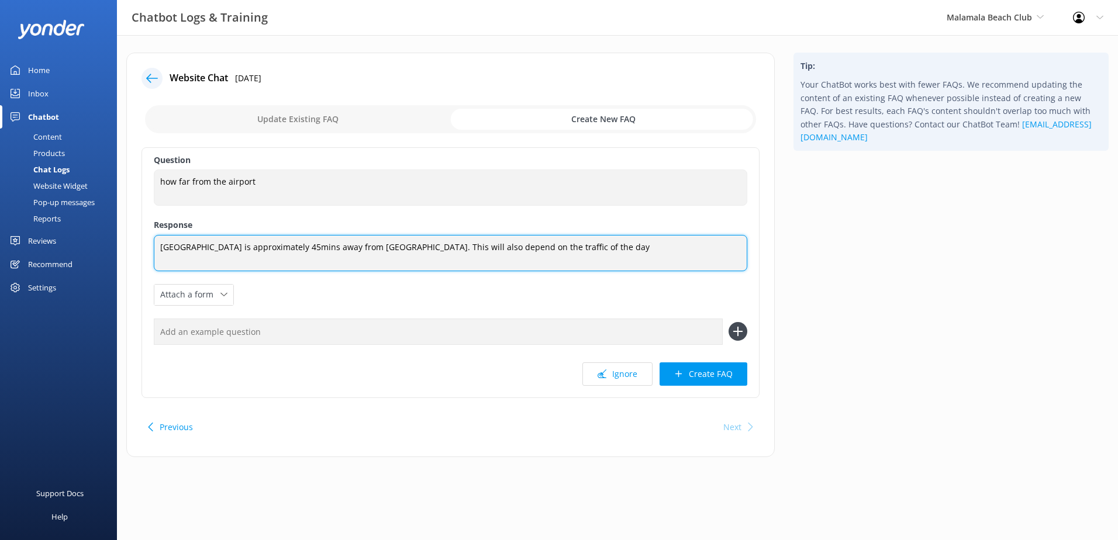
drag, startPoint x: 596, startPoint y: 241, endPoint x: 120, endPoint y: 253, distance: 476.1
click at [120, 253] on div "Website Chat [DATE] Update Existing FAQ Create New FAQ Question how far from th…" at bounding box center [450, 261] width 667 height 416
paste textarea "minutes from [GEOGRAPHIC_DATA], though travel time may vary depending on traffi…"
type textarea "[GEOGRAPHIC_DATA] is approximately 45 minutes from [GEOGRAPHIC_DATA], though tr…"
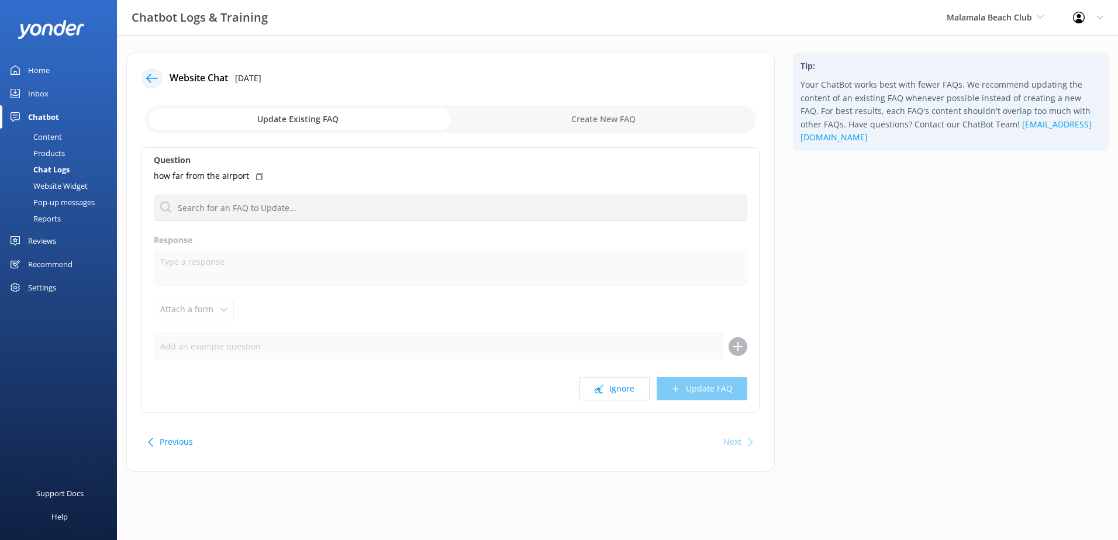
click at [582, 124] on input "checkbox" at bounding box center [450, 119] width 611 height 28
checkbox input "true"
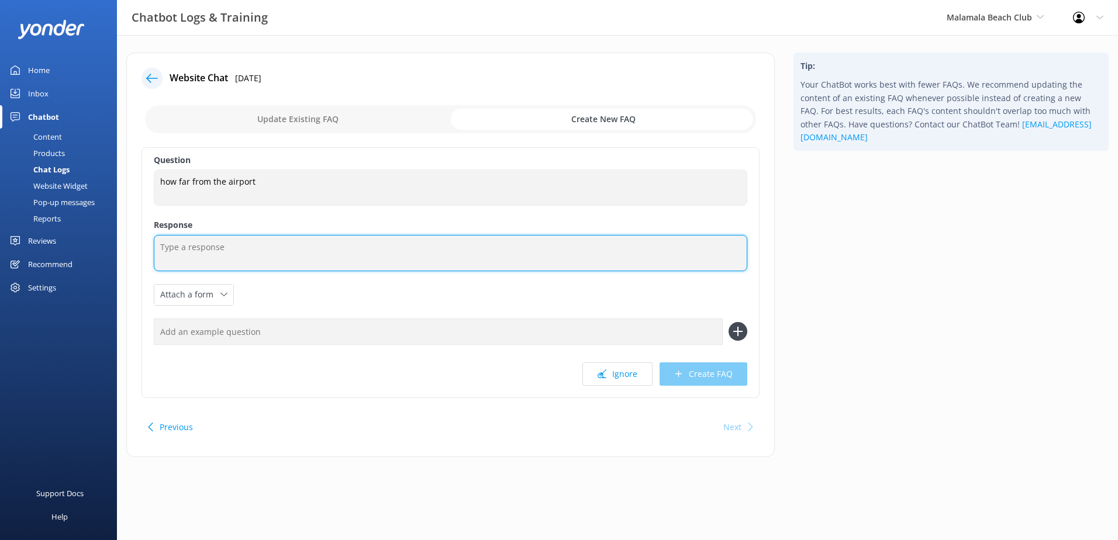
click at [378, 242] on textarea at bounding box center [450, 253] width 593 height 36
paste textarea "Port Denarau is approximately 45 minutes from Nadi Airport, though travel time …"
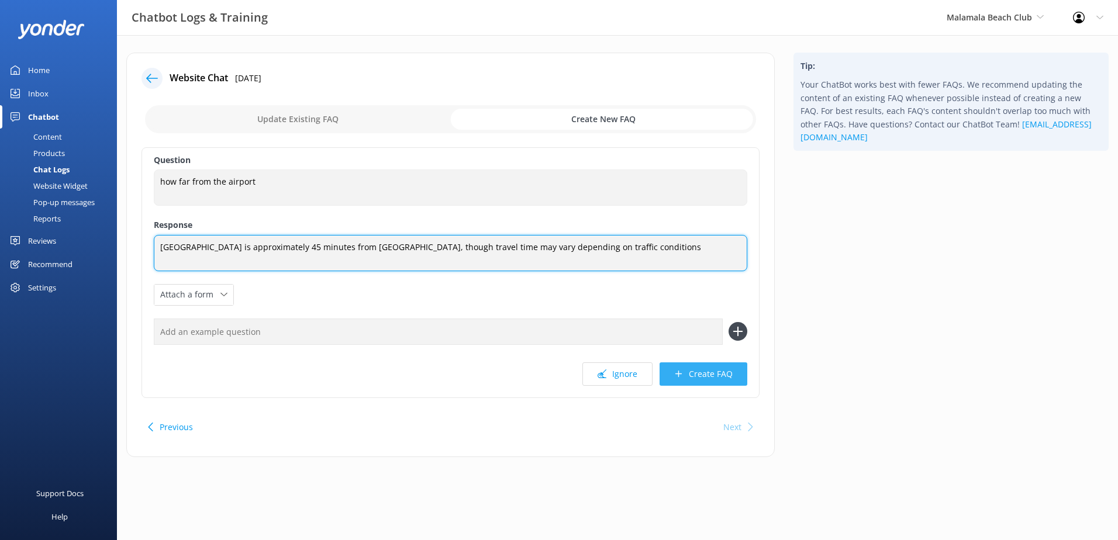
type textarea "Port Denarau is approximately 45 minutes from Nadi Airport, though travel time …"
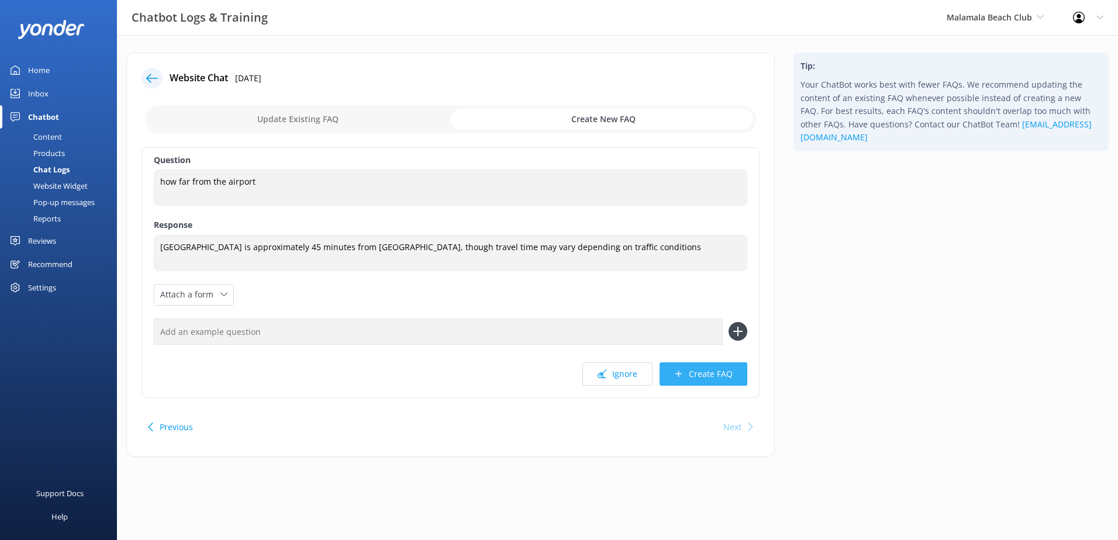
click at [697, 377] on button "Create FAQ" at bounding box center [704, 374] width 88 height 23
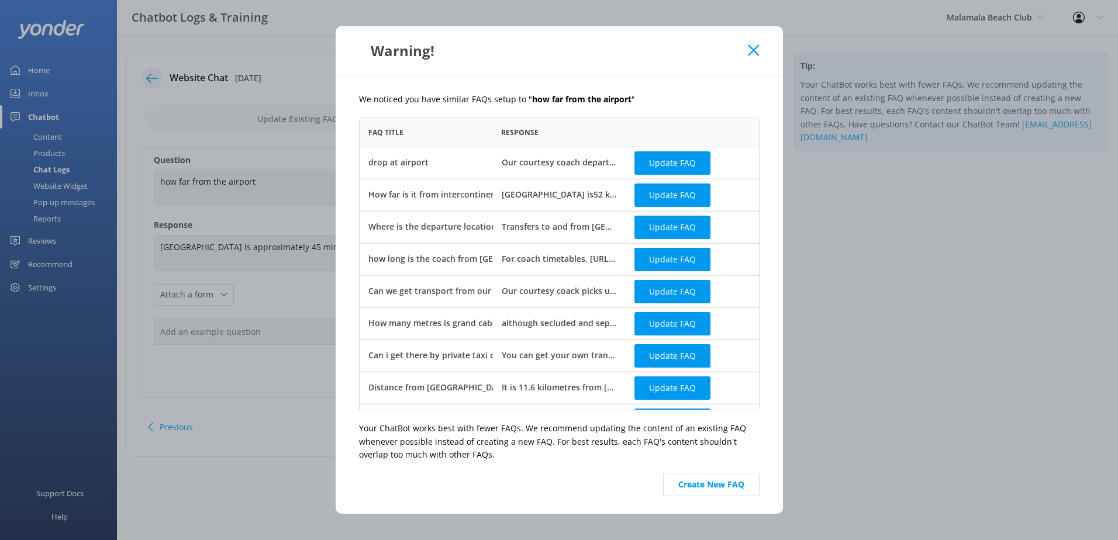
scroll to position [284, 392]
click at [712, 495] on button "Create New FAQ" at bounding box center [711, 484] width 96 height 23
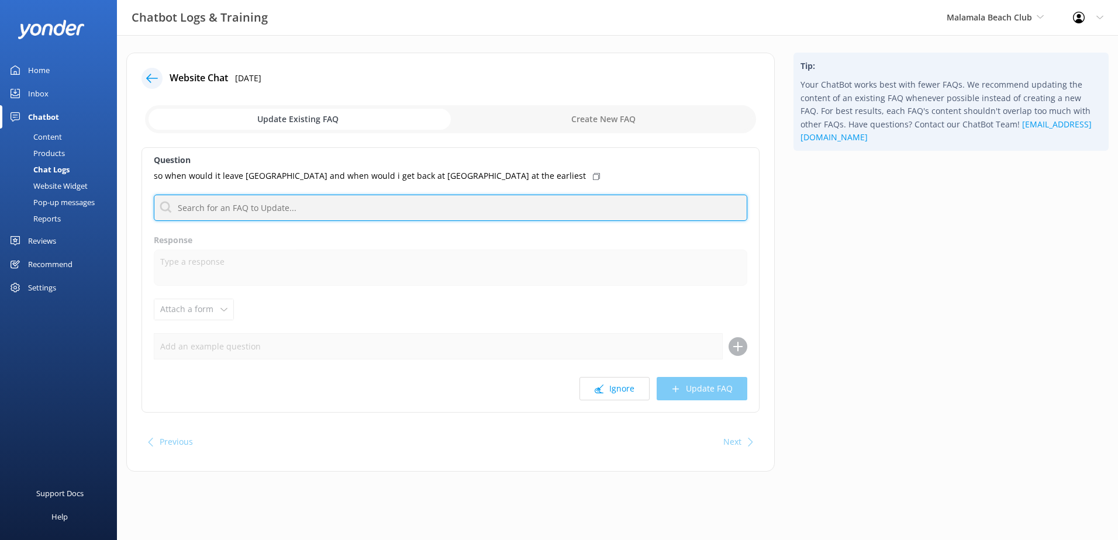
click at [322, 211] on input "text" at bounding box center [450, 208] width 593 height 26
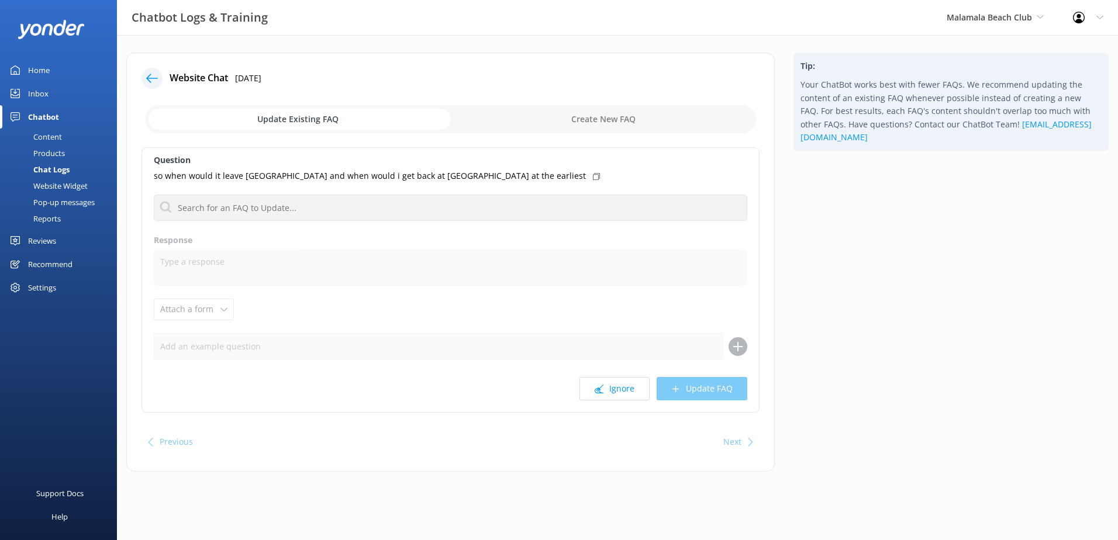
click at [33, 143] on div "Content" at bounding box center [34, 137] width 55 height 16
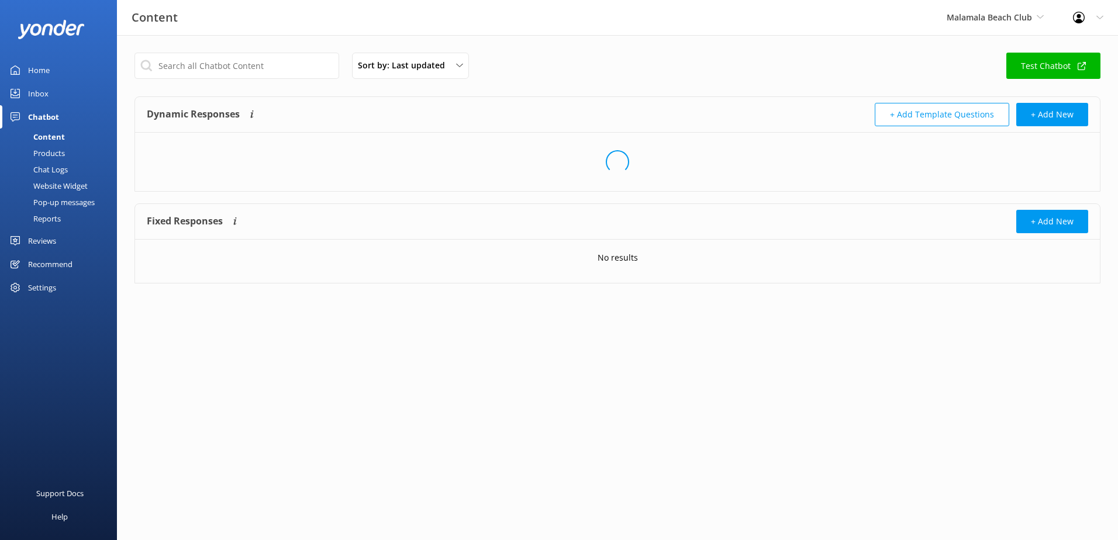
click at [33, 165] on div "Chat Logs" at bounding box center [37, 169] width 61 height 16
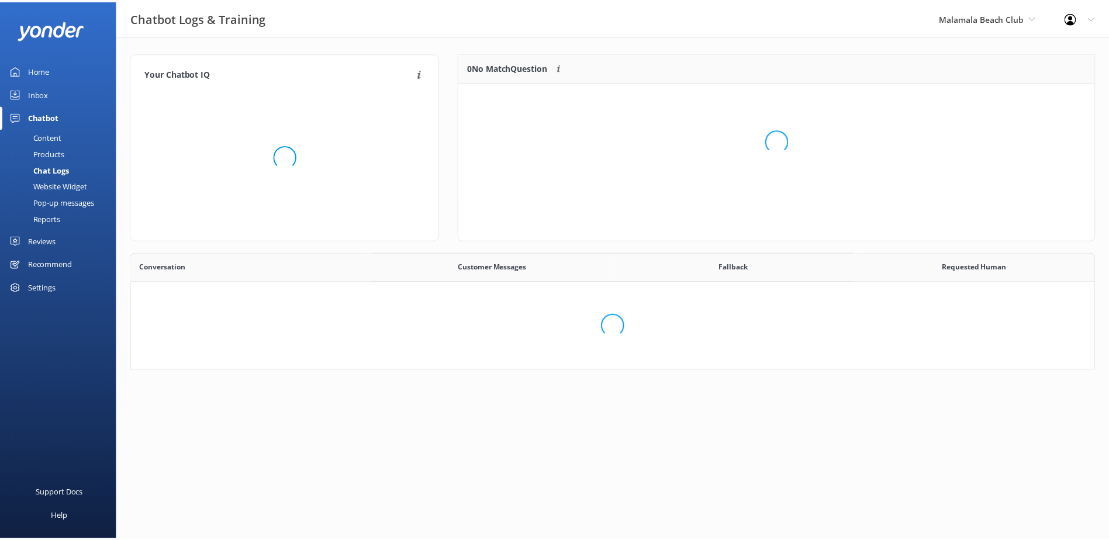
scroll to position [401, 954]
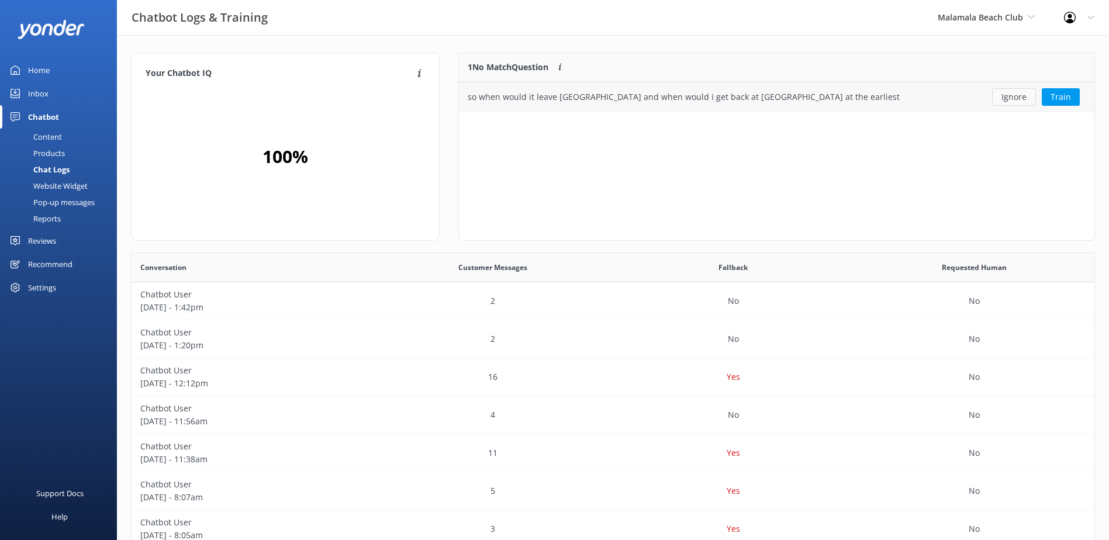
click at [1014, 100] on button "Ignore" at bounding box center [1014, 97] width 44 height 18
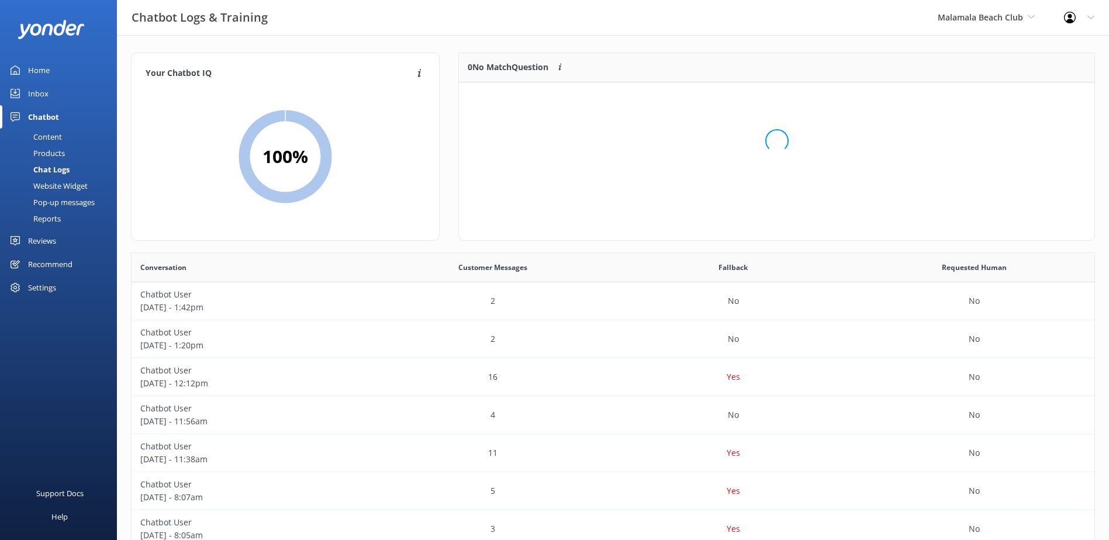
scroll to position [137, 626]
click at [36, 92] on div "Inbox" at bounding box center [38, 93] width 20 height 23
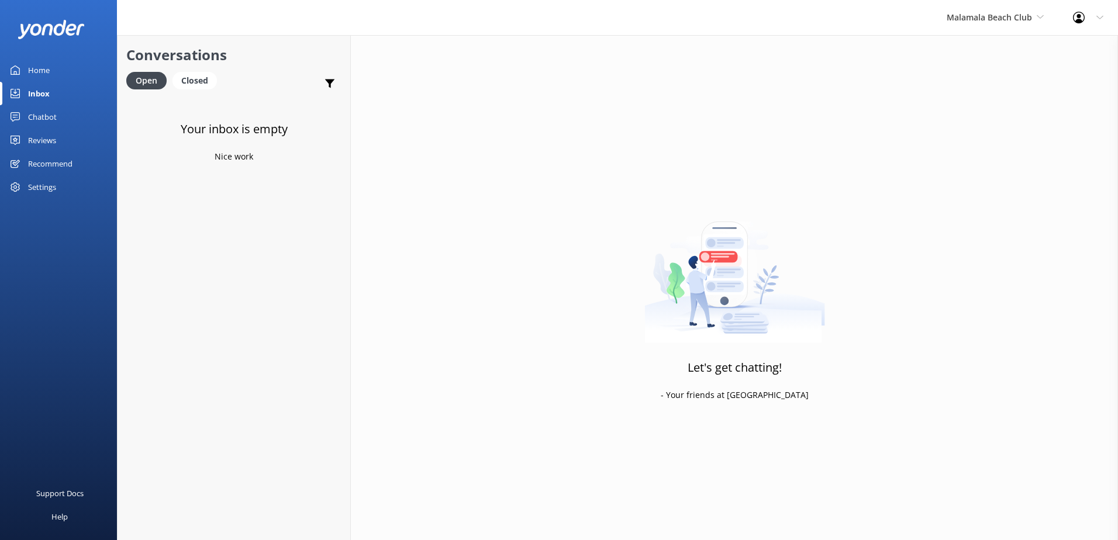
click at [1011, 5] on div "Malamala Beach Club South Sea Sailing South Sea Cruises Malamala Beach Club Awe…" at bounding box center [995, 17] width 126 height 35
click at [1013, 16] on span "Malamala Beach Club" at bounding box center [989, 17] width 85 height 11
click at [1012, 18] on span "Malamala Beach Club" at bounding box center [989, 17] width 85 height 11
click at [967, 142] on link "Awesome Adventures Fiji" at bounding box center [990, 133] width 117 height 28
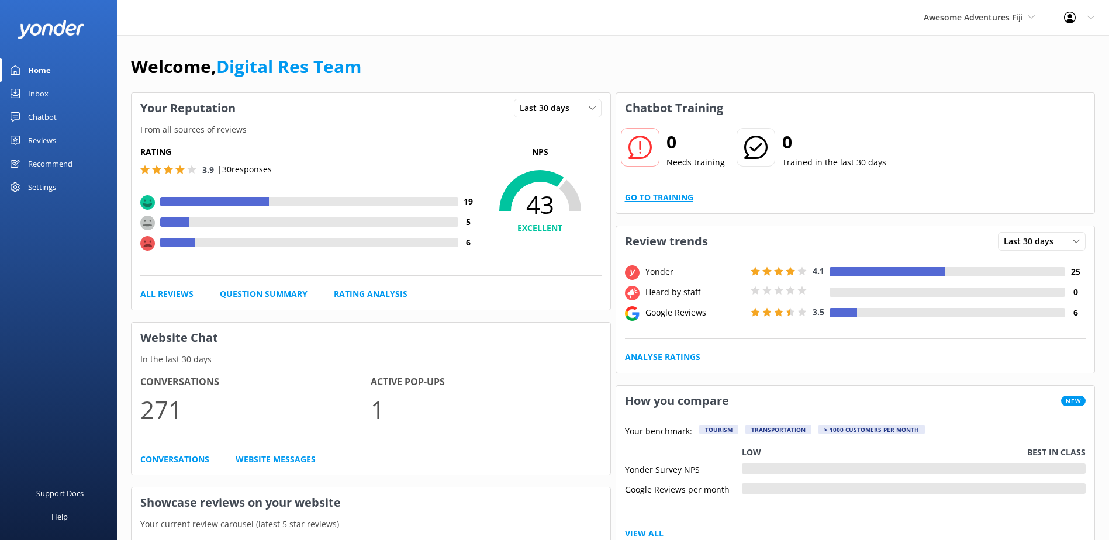
click at [649, 198] on link "Go to Training" at bounding box center [659, 197] width 68 height 13
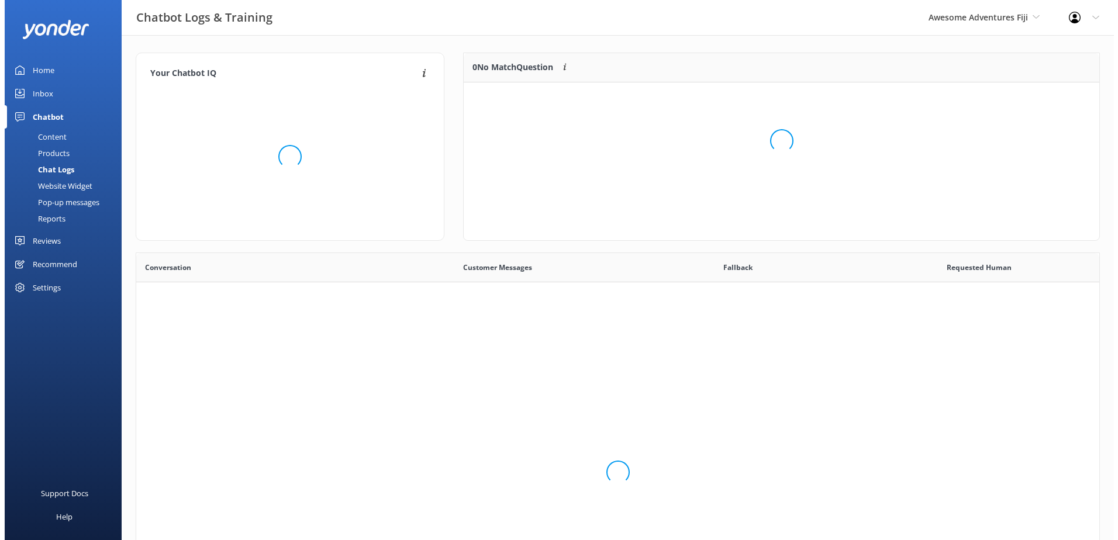
scroll to position [401, 954]
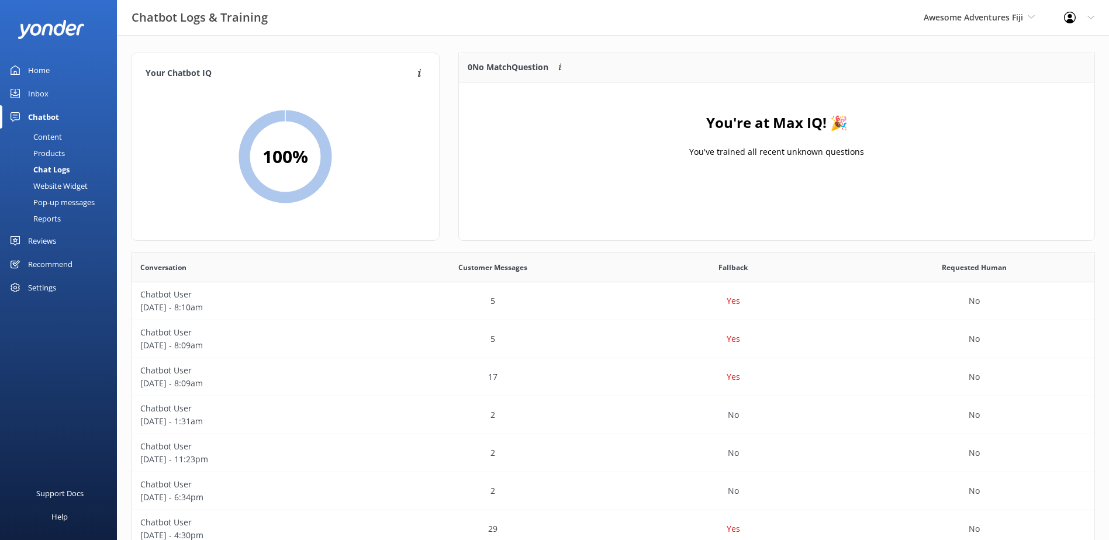
click at [40, 95] on div "Inbox" at bounding box center [38, 93] width 20 height 23
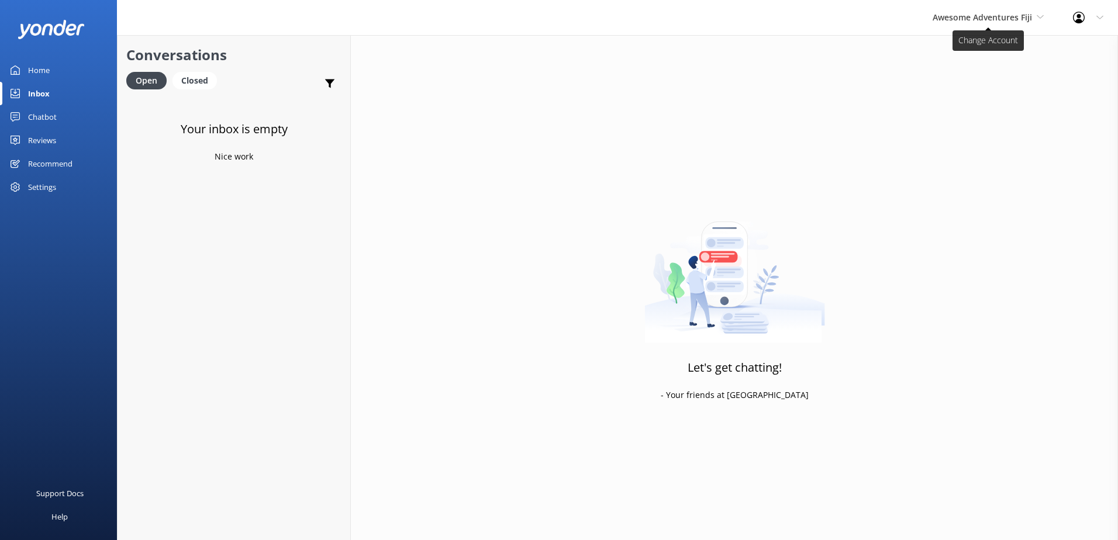
click at [998, 13] on span "Awesome Adventures Fiji" at bounding box center [982, 17] width 99 height 11
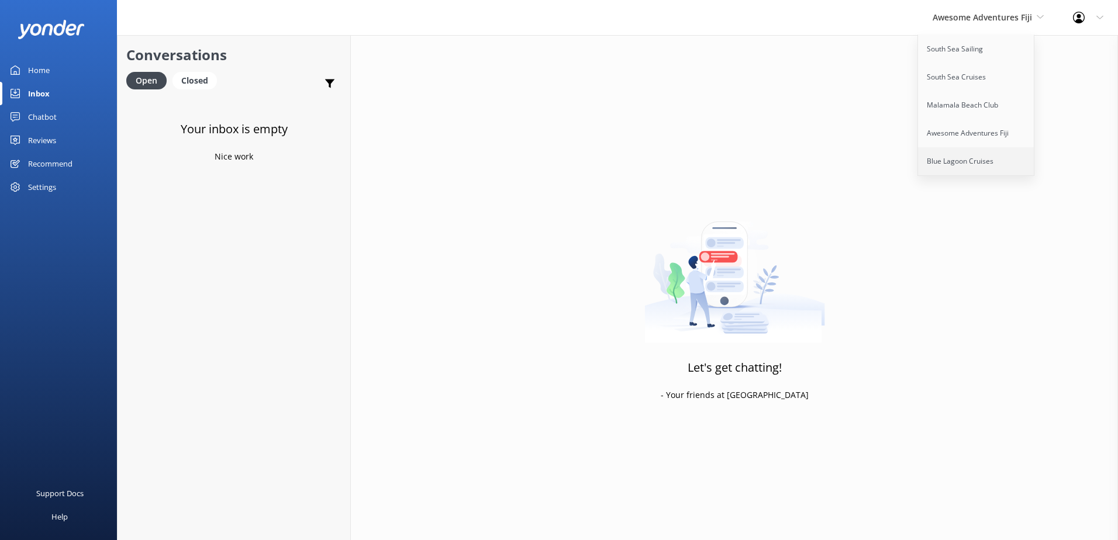
click at [959, 159] on link "Blue Lagoon Cruises" at bounding box center [976, 161] width 117 height 28
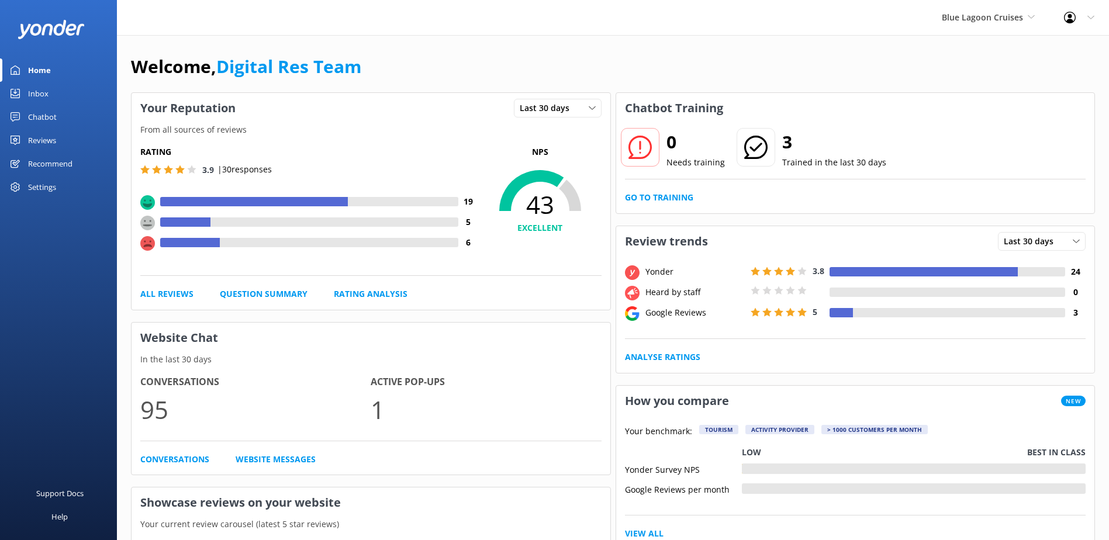
click at [38, 118] on div "Chatbot" at bounding box center [42, 116] width 29 height 23
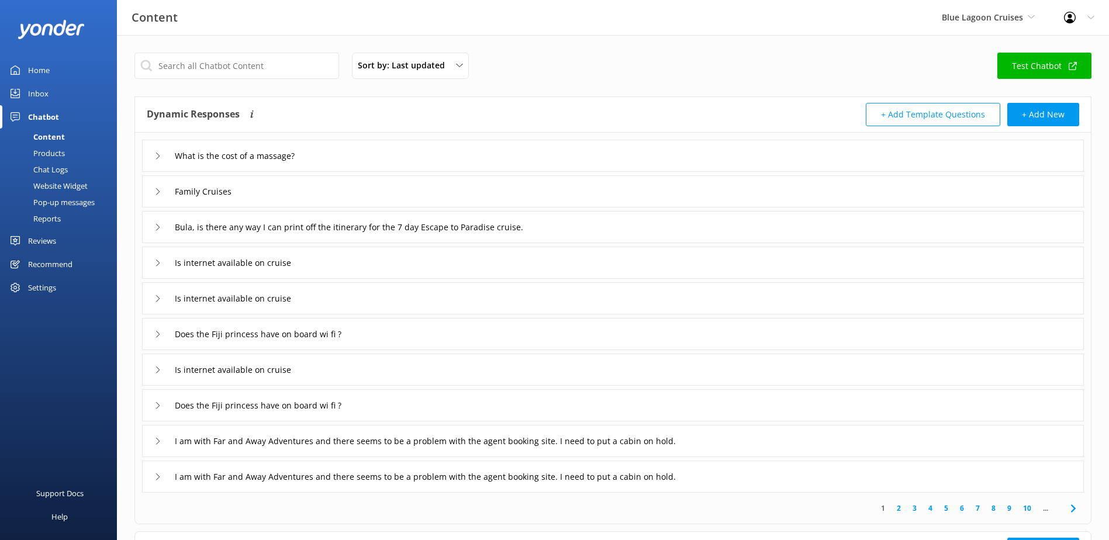
click at [27, 92] on link "Inbox" at bounding box center [58, 93] width 117 height 23
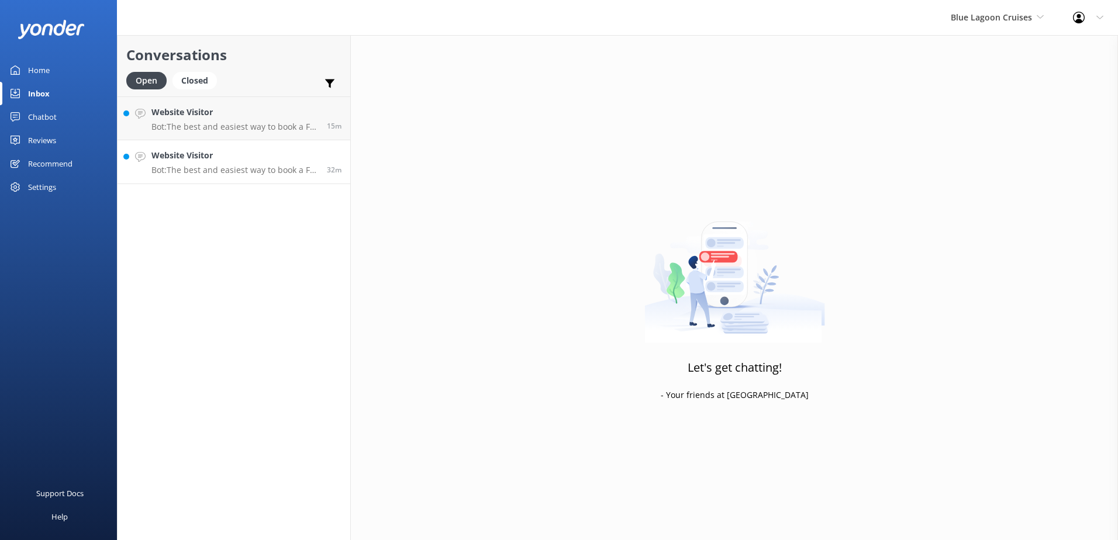
click at [241, 163] on div "Website Visitor Bot: The best and easiest way to book a Fiji cruise is online a…" at bounding box center [234, 162] width 167 height 26
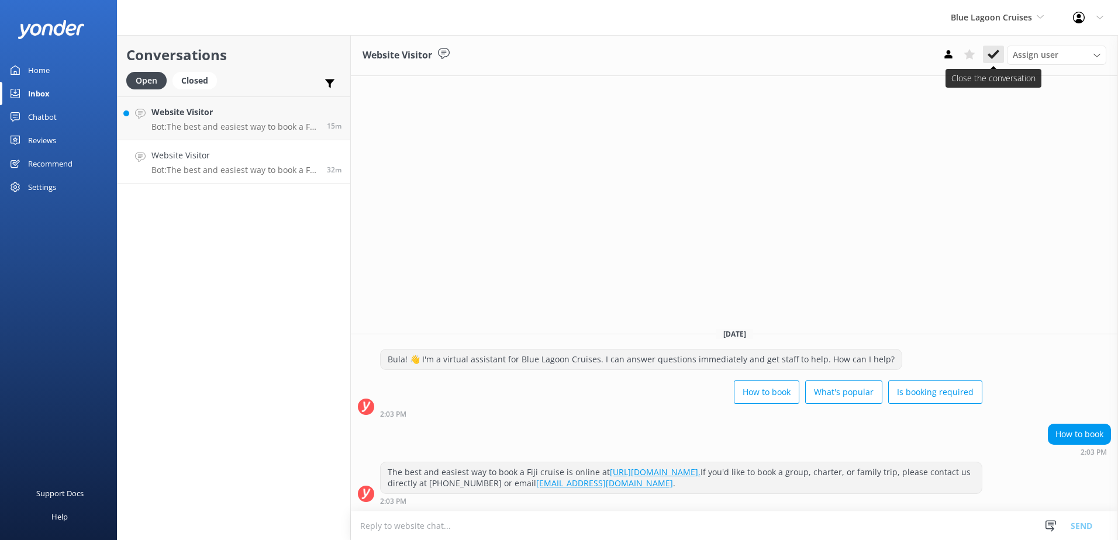
click at [997, 57] on icon at bounding box center [994, 55] width 12 height 12
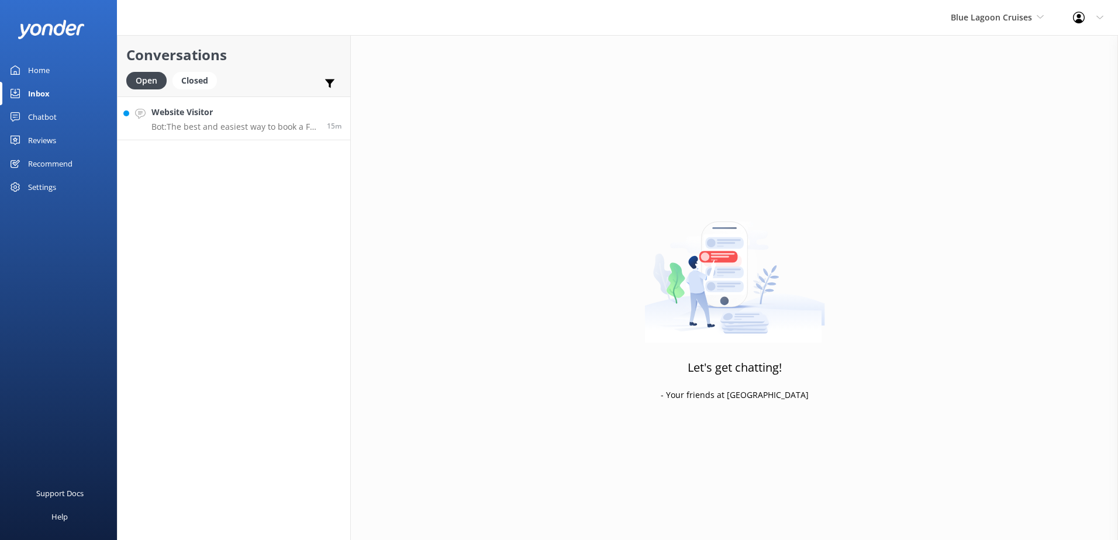
click at [173, 123] on p "Bot: The best and easiest way to book a Fiji cruise is online at https://apps.c…" at bounding box center [234, 127] width 167 height 11
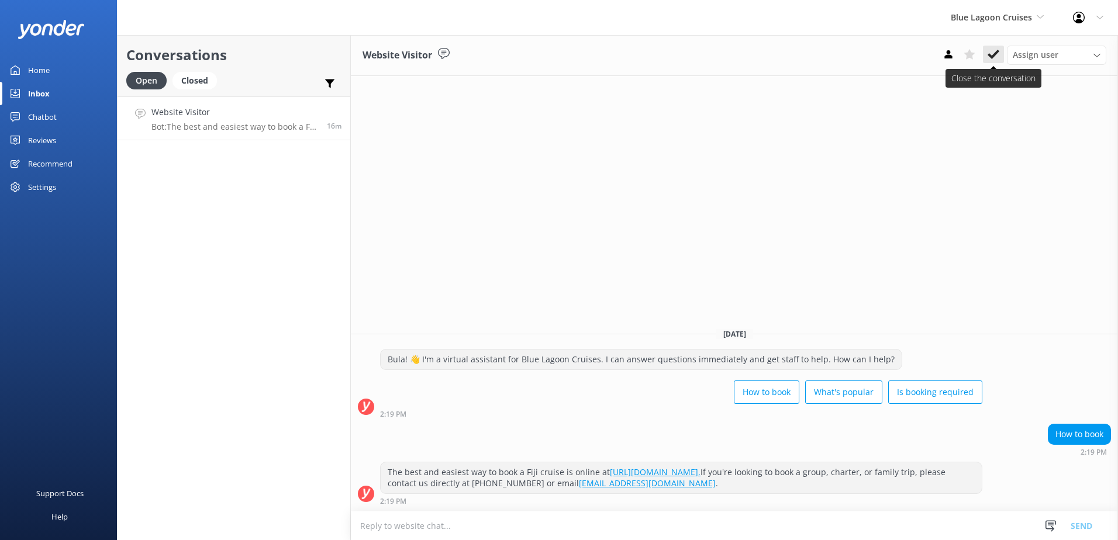
click at [1002, 49] on button at bounding box center [993, 55] width 21 height 18
